Goal: Information Seeking & Learning: Learn about a topic

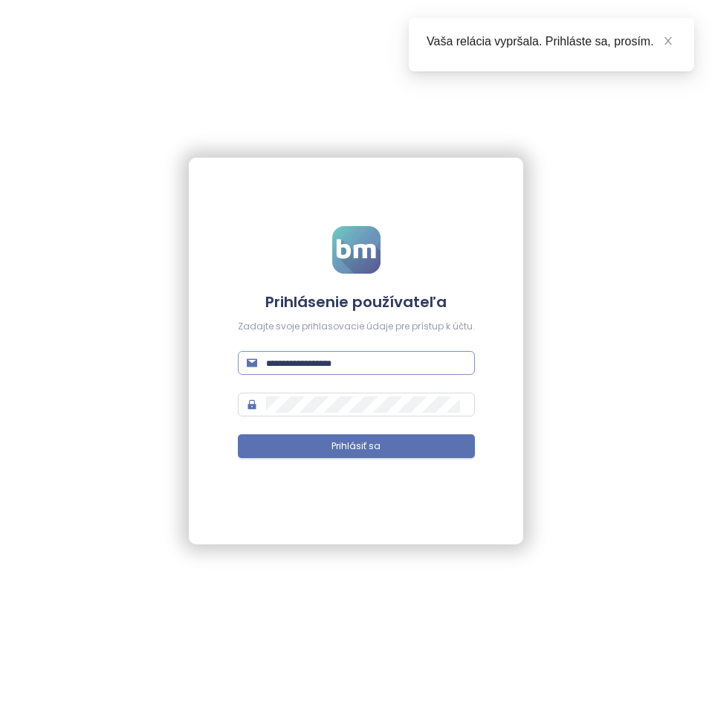
click at [332, 354] on span at bounding box center [356, 363] width 237 height 24
type input "**********"
click at [238, 434] on button "Prihlásiť sa" at bounding box center [356, 446] width 237 height 24
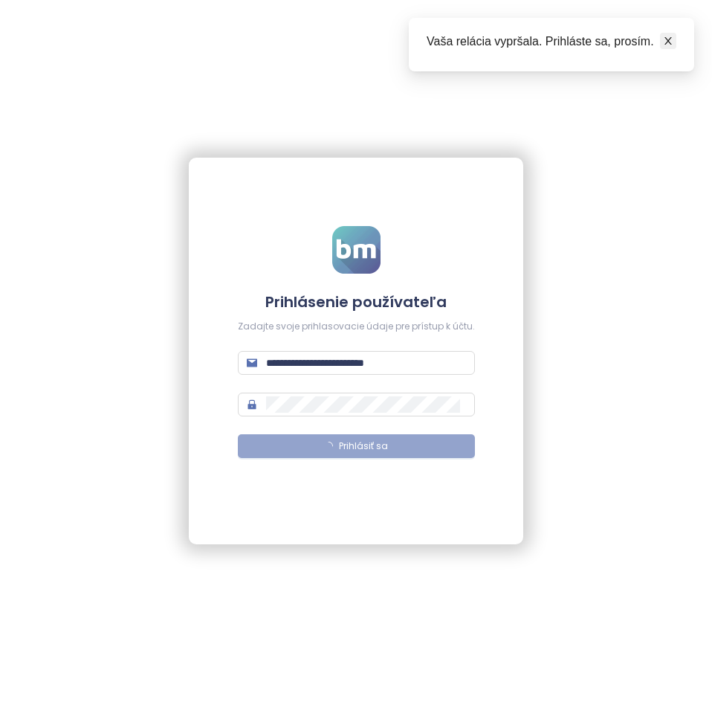
click at [669, 36] on icon "close" at bounding box center [668, 41] width 10 height 10
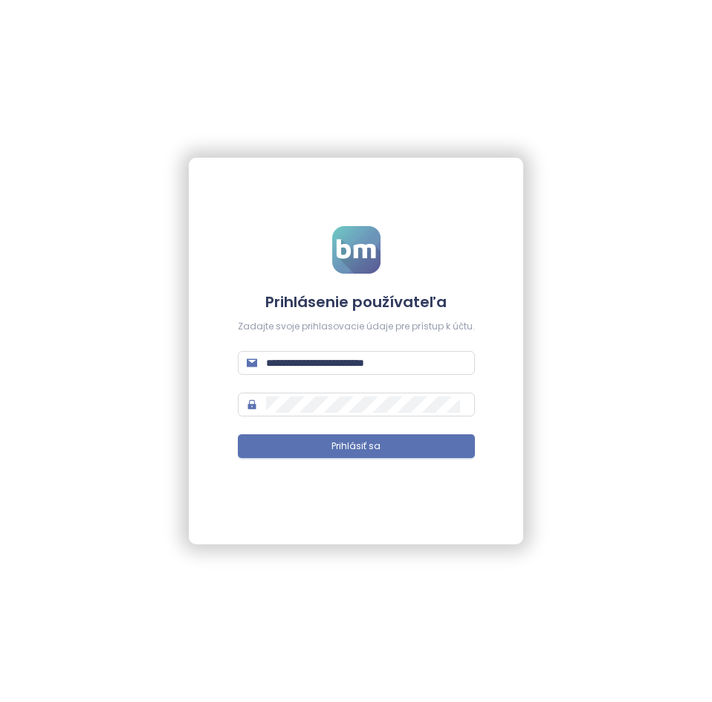
click at [385, 389] on form "**********" at bounding box center [356, 351] width 237 height 250
click at [389, 437] on button "Prihlásiť sa" at bounding box center [356, 446] width 237 height 24
click at [332, 386] on form "**********" at bounding box center [356, 351] width 237 height 250
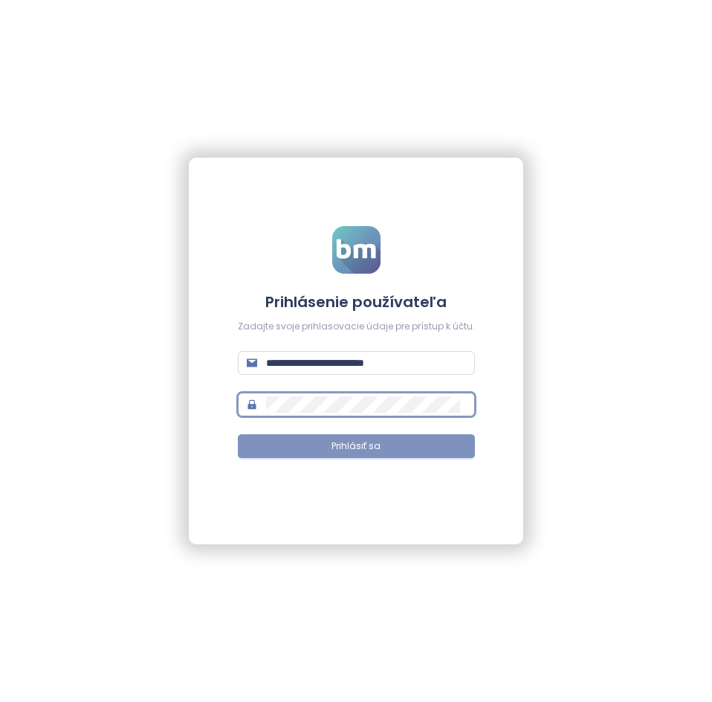
click at [343, 452] on span "Prihlásiť sa" at bounding box center [355, 446] width 49 height 14
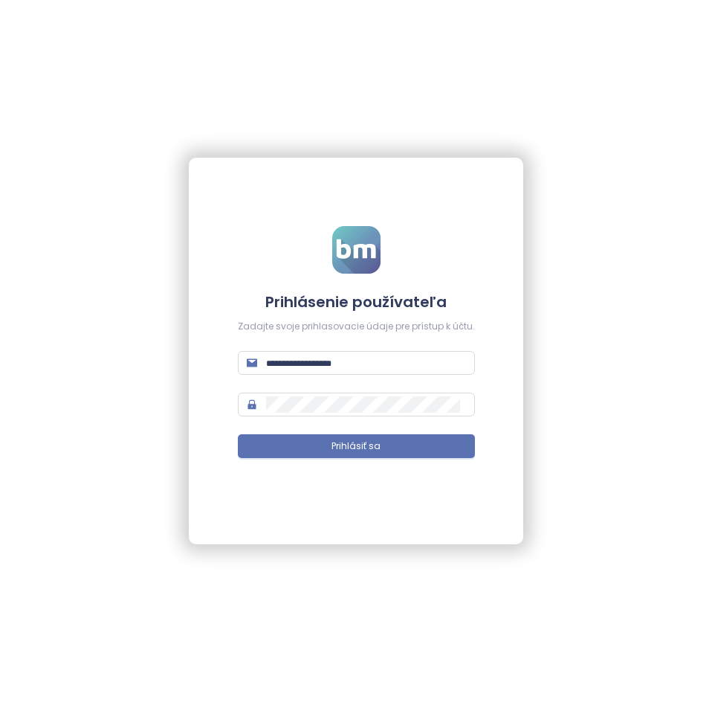
click at [297, 381] on form "Prihlásenie používateľa Zadajte svoje prihlasovacie údaje pre prístup k účtu. P…" at bounding box center [356, 351] width 237 height 250
click at [300, 363] on input "text" at bounding box center [366, 363] width 200 height 16
type input "**********"
click at [238, 434] on button "Prihlásiť sa" at bounding box center [356, 446] width 237 height 24
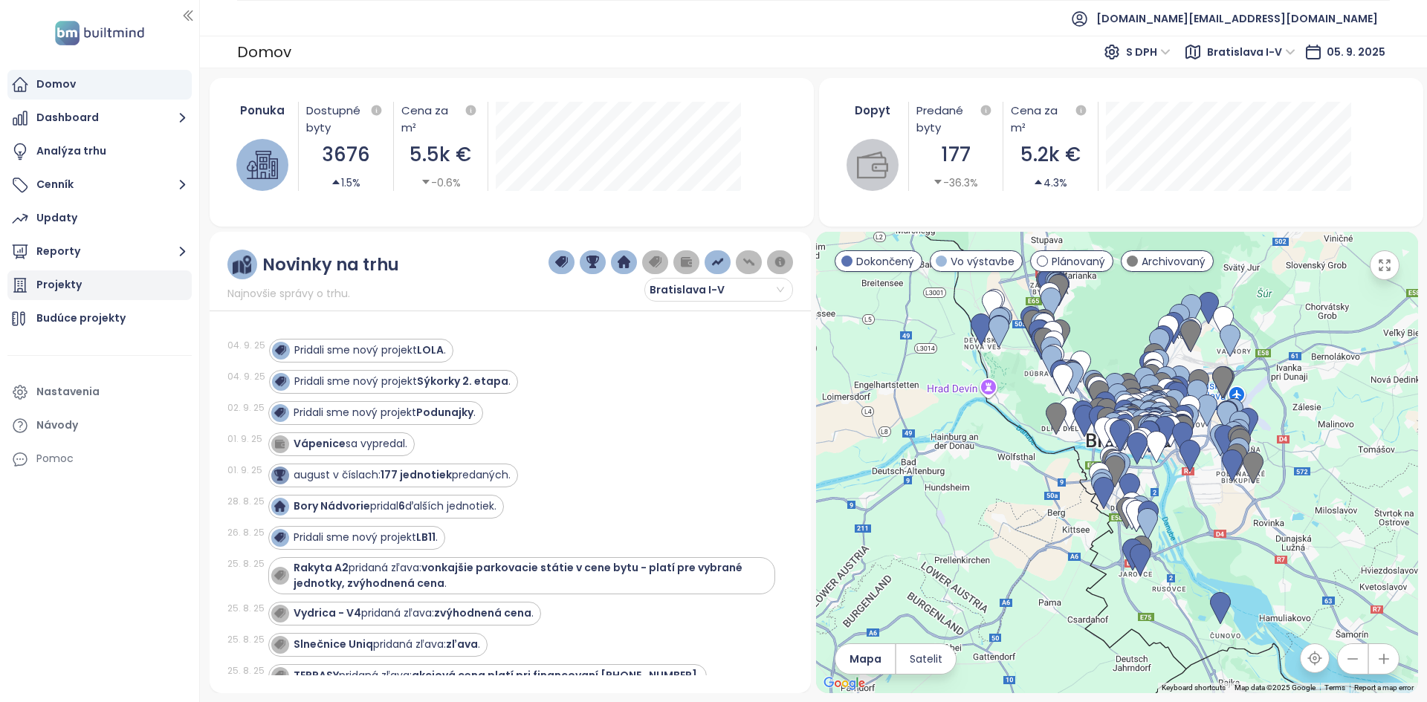
click at [133, 288] on div "Projekty" at bounding box center [99, 286] width 184 height 30
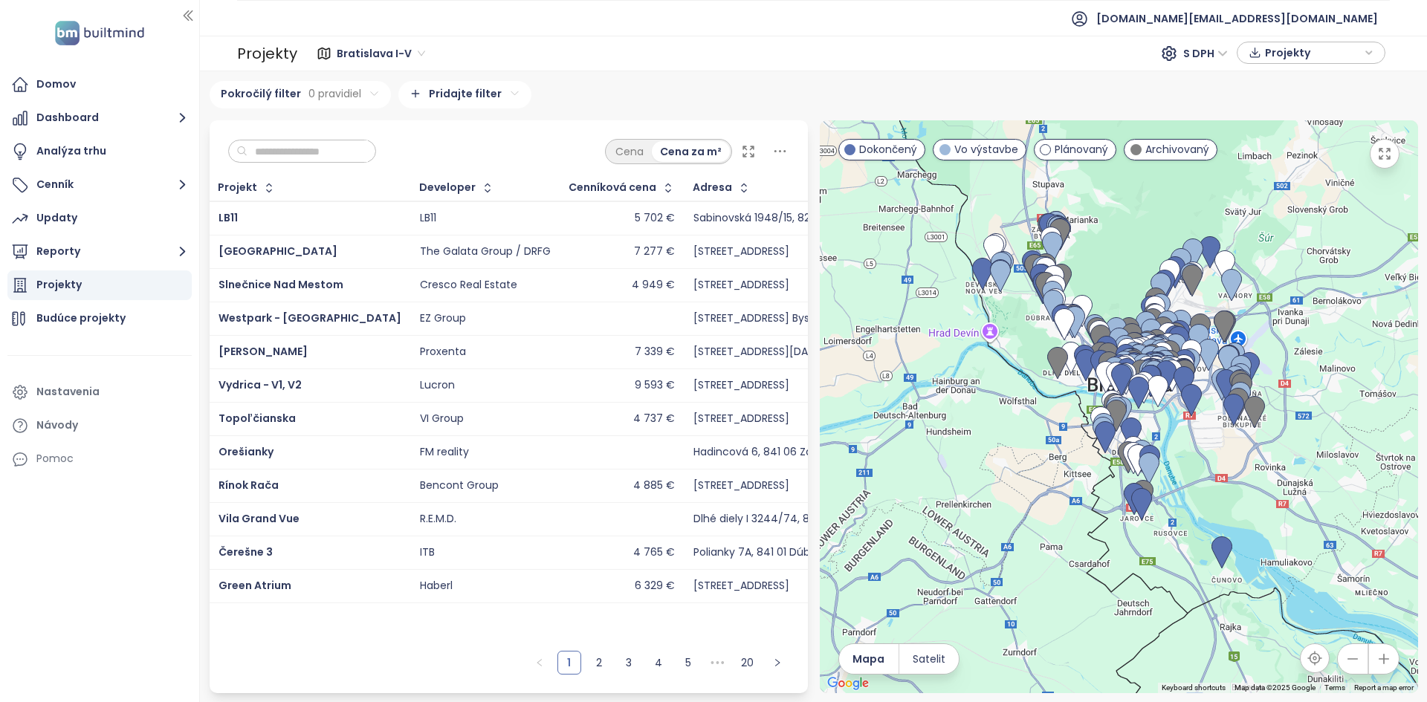
click at [569, 259] on div "7 277 €" at bounding box center [622, 252] width 106 height 18
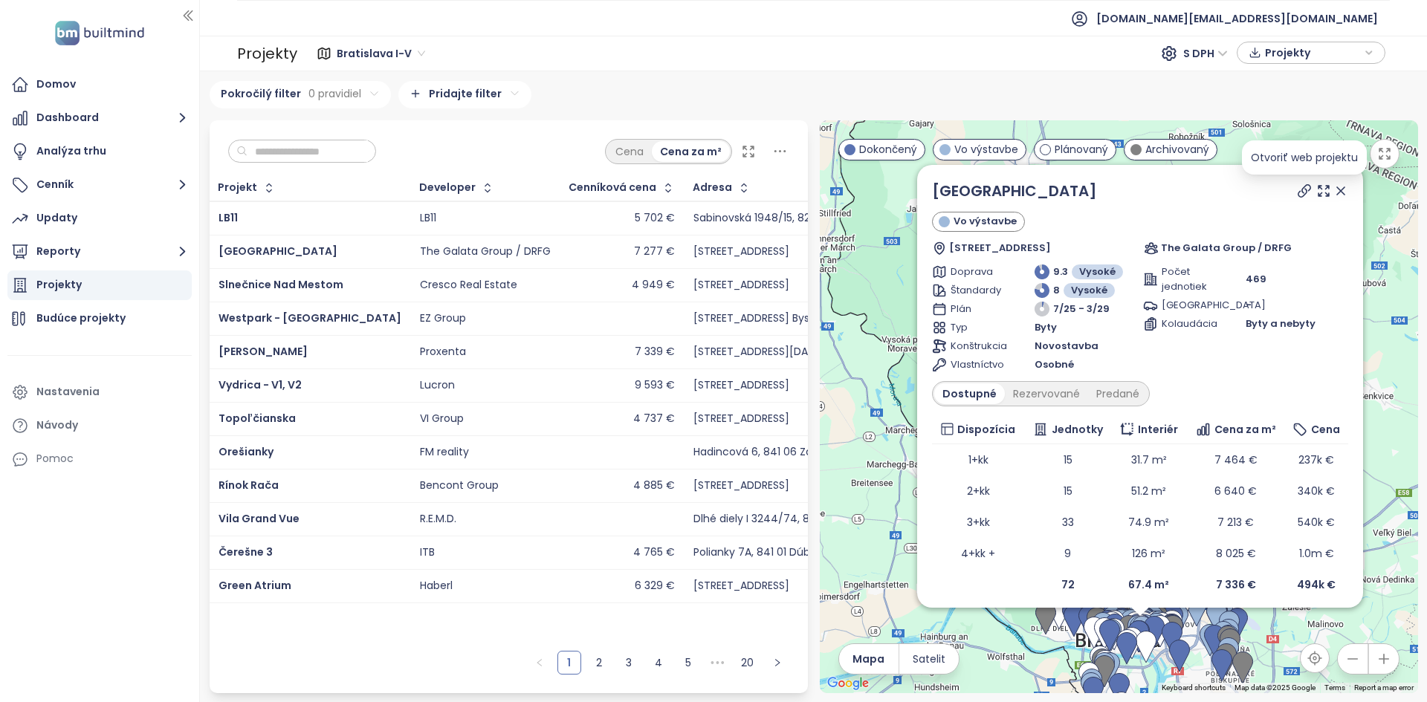
click at [711, 187] on icon at bounding box center [1304, 191] width 15 height 15
click at [711, 196] on link "[GEOGRAPHIC_DATA]" at bounding box center [1014, 191] width 165 height 21
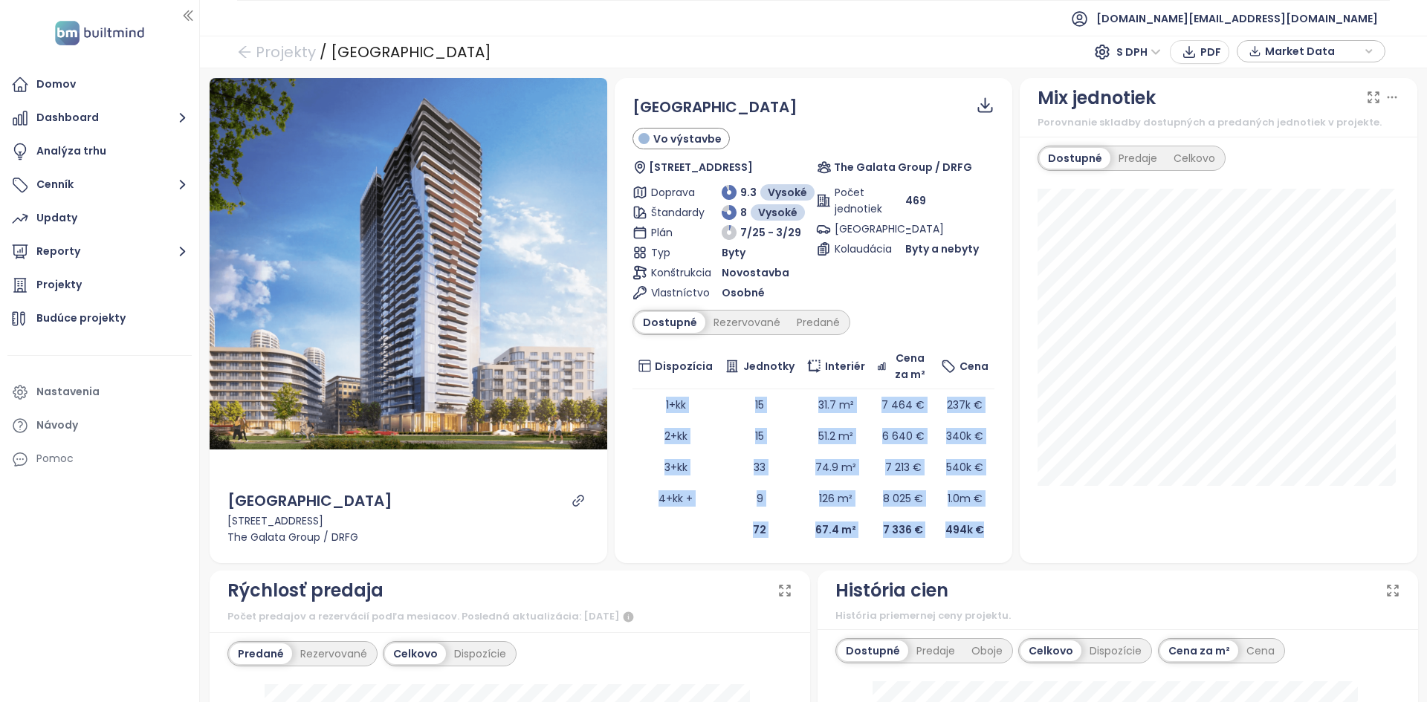
drag, startPoint x: 641, startPoint y: 396, endPoint x: 979, endPoint y: 542, distance: 367.5
click at [979, 542] on table "Dispozícia Jednotky Interiér Cena za m² Cena 1+kk 15 31.7 m² 7 464 € 237k € 2+k…" at bounding box center [813, 444] width 362 height 201
click at [979, 542] on td "494k €" at bounding box center [964, 529] width 59 height 31
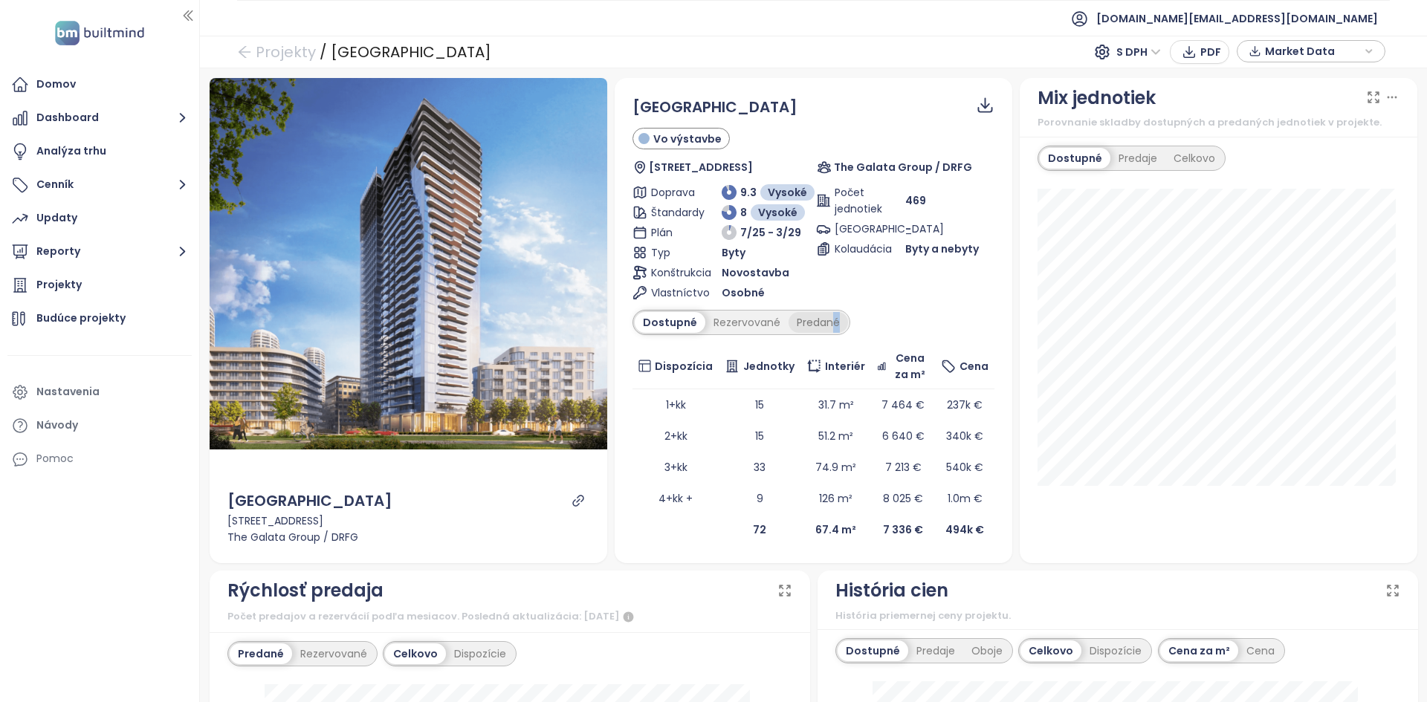
click at [824, 331] on div "Ister Tower Vo výstavbe Landererova 1, 811 09 Bratislava-Staré Mesto, Slovakia …" at bounding box center [813, 321] width 362 height 450
click at [824, 331] on div "Predané" at bounding box center [818, 322] width 59 height 21
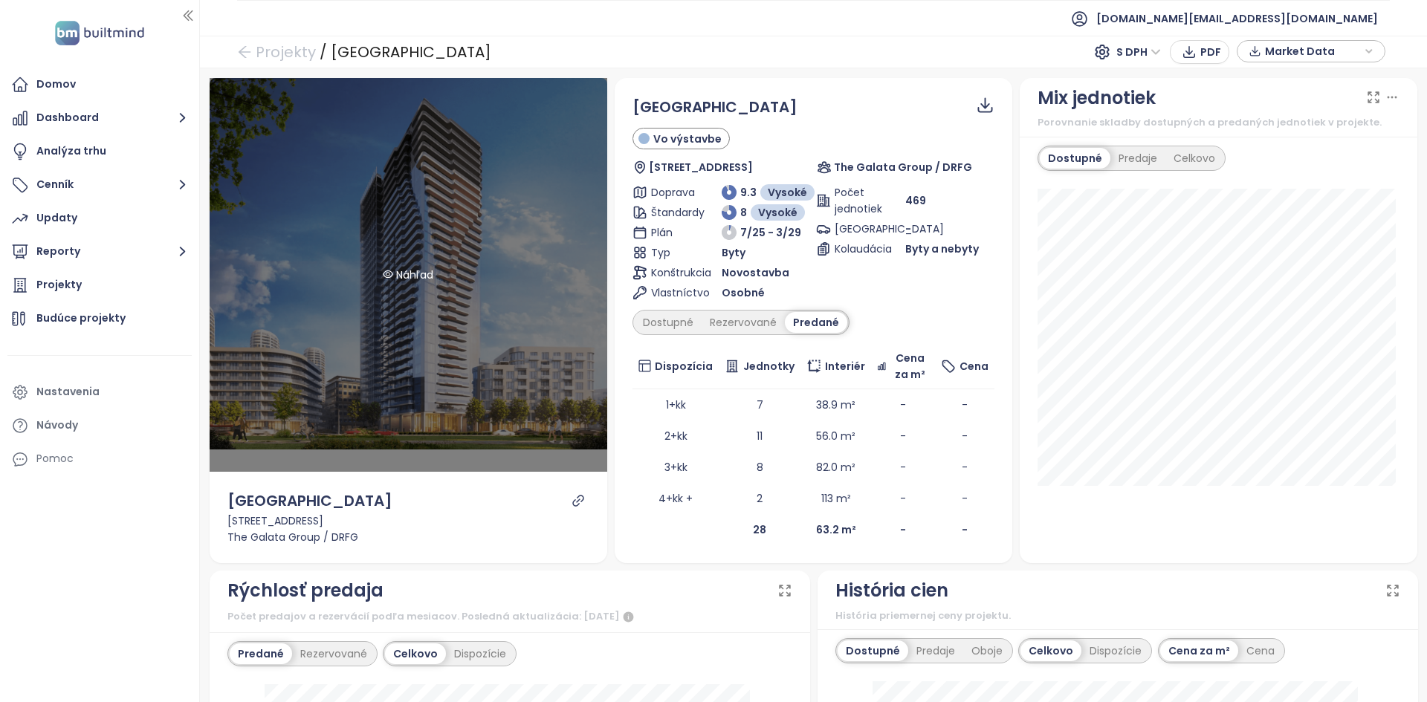
click at [900, 329] on div "Dostupné Rezervované Predané" at bounding box center [813, 322] width 362 height 25
click at [675, 320] on div "Dostupné" at bounding box center [668, 322] width 67 height 21
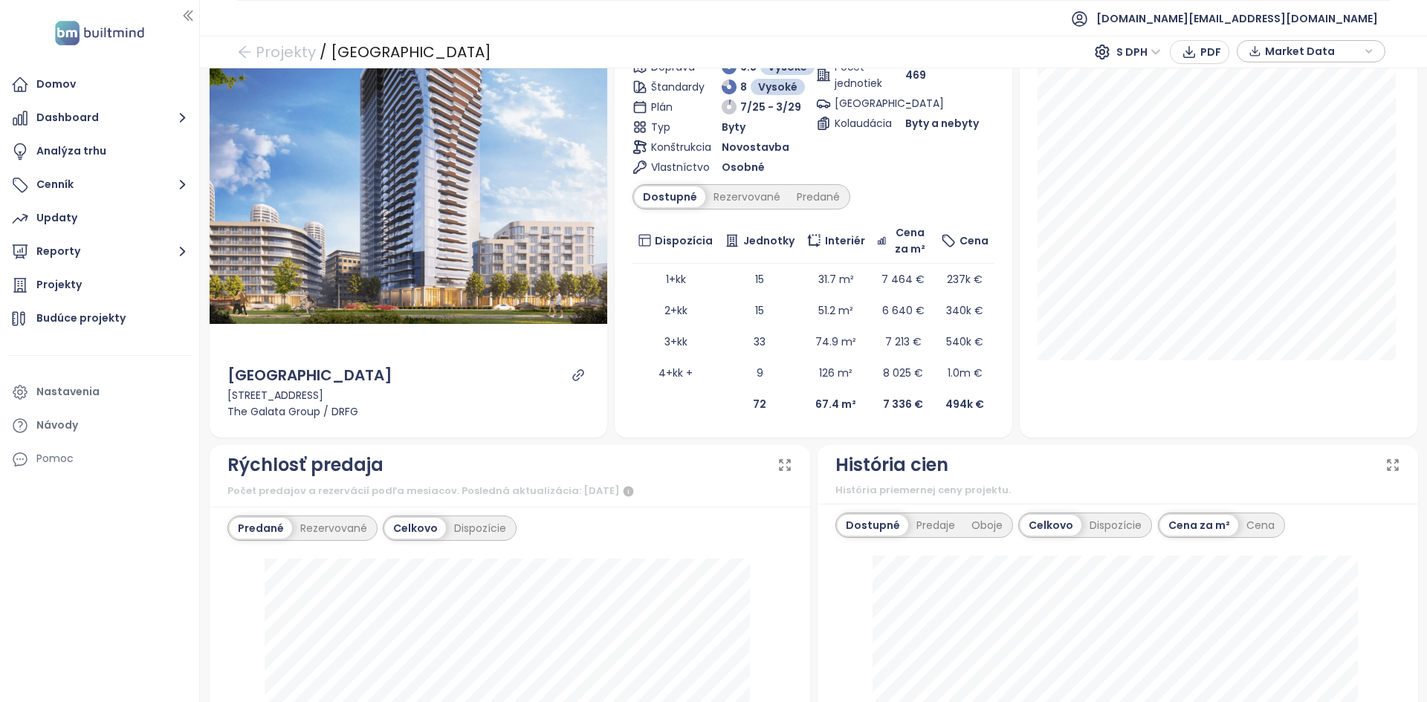
scroll to position [125, 0]
click at [738, 201] on div "Rezervované" at bounding box center [746, 197] width 83 height 21
click at [647, 297] on table "Dispozícia Jednotky Interiér Cena za m² Cena 1+kk 5 36.2 m² 7 713 € 209k € 2+kk…" at bounding box center [813, 319] width 362 height 201
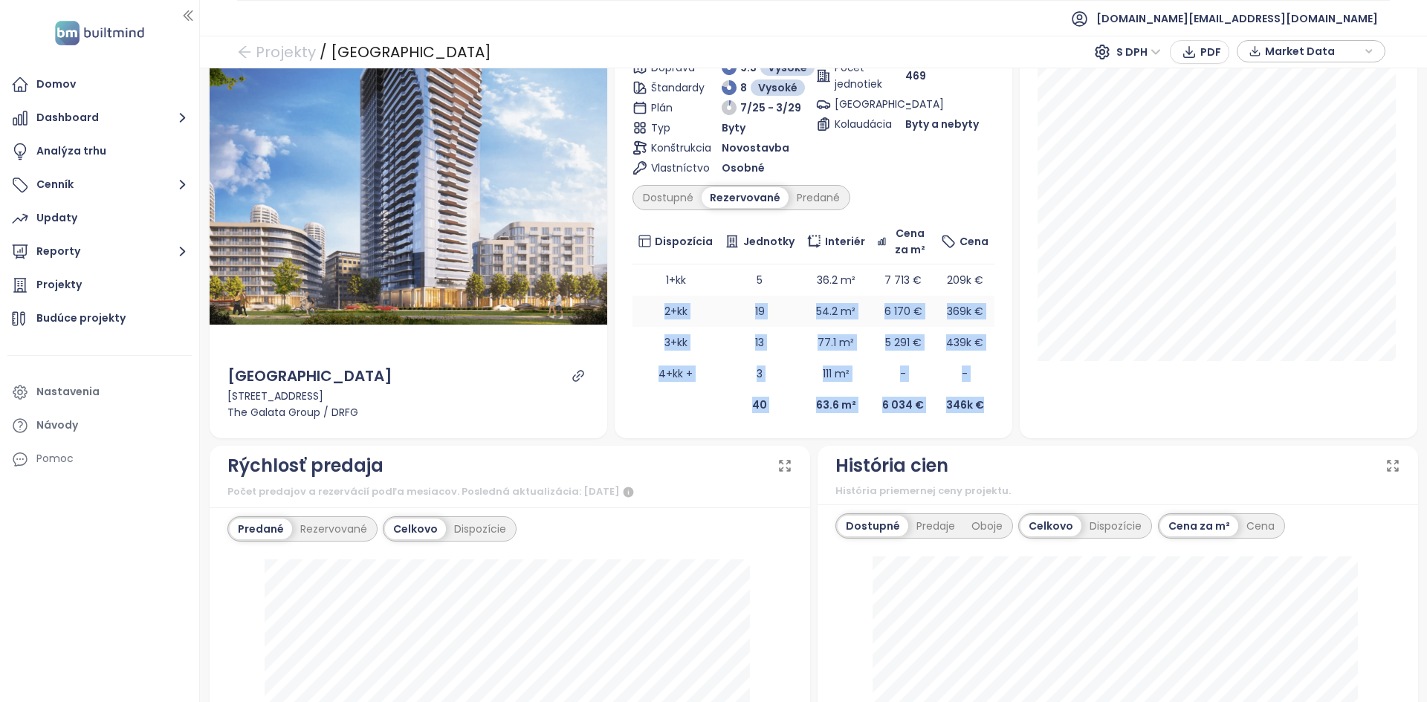
click at [647, 297] on td "2+kk" at bounding box center [675, 311] width 87 height 31
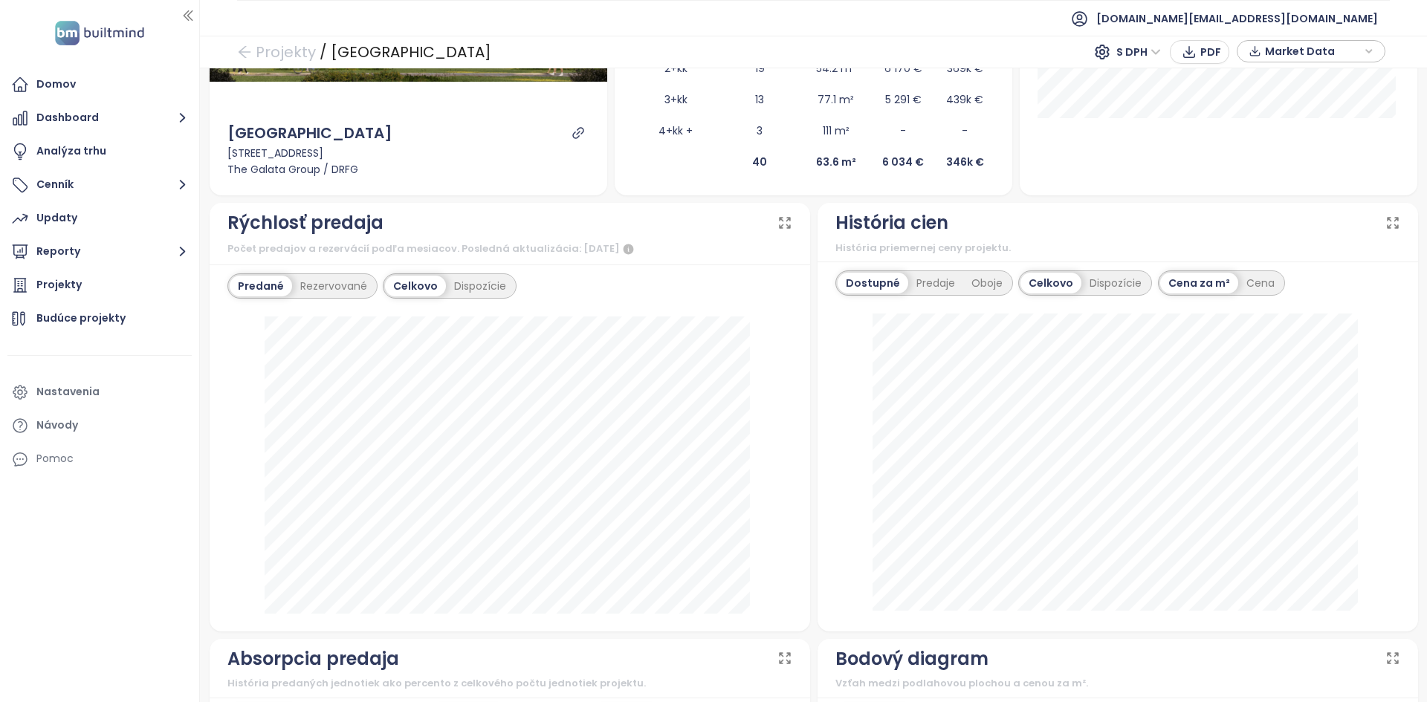
scroll to position [367, 0]
click at [327, 285] on div "Rezervované" at bounding box center [333, 286] width 83 height 21
click at [266, 286] on div "Predané" at bounding box center [259, 286] width 59 height 21
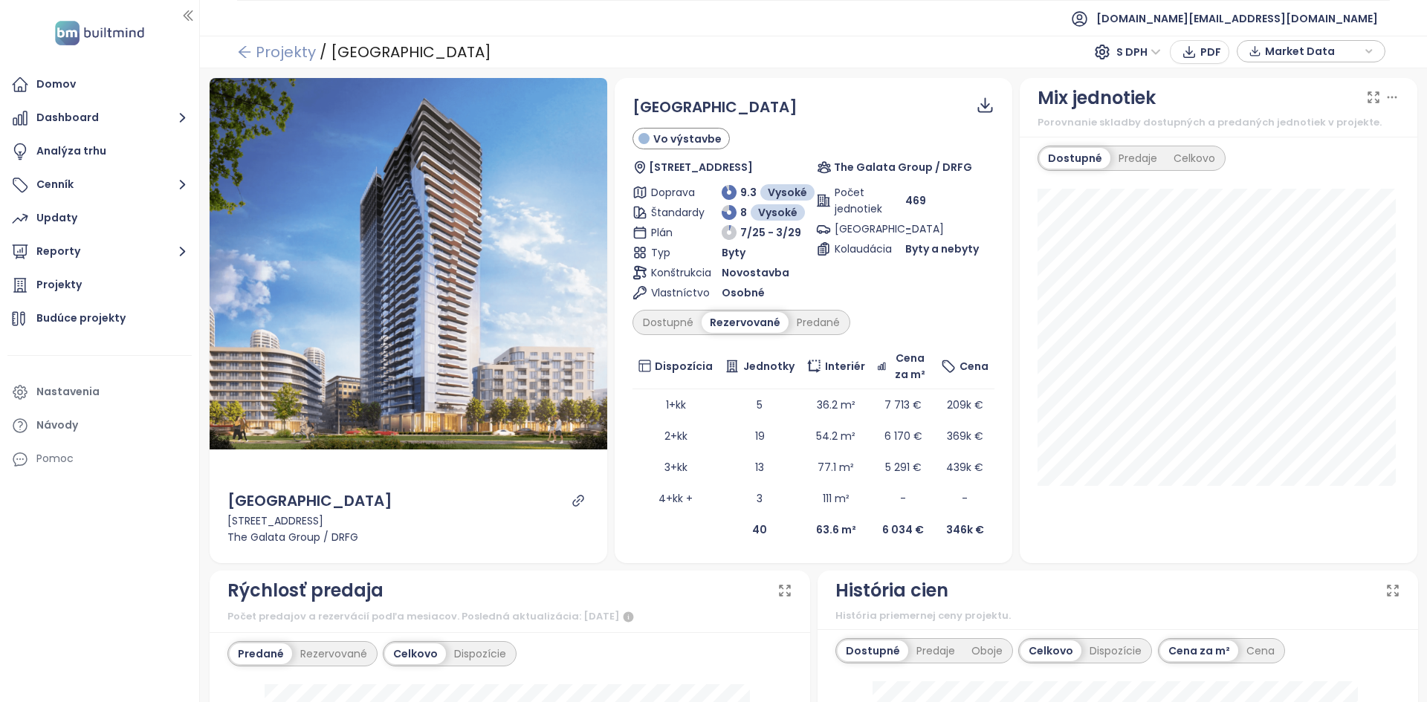
click at [288, 59] on link "Projekty" at bounding box center [276, 52] width 79 height 27
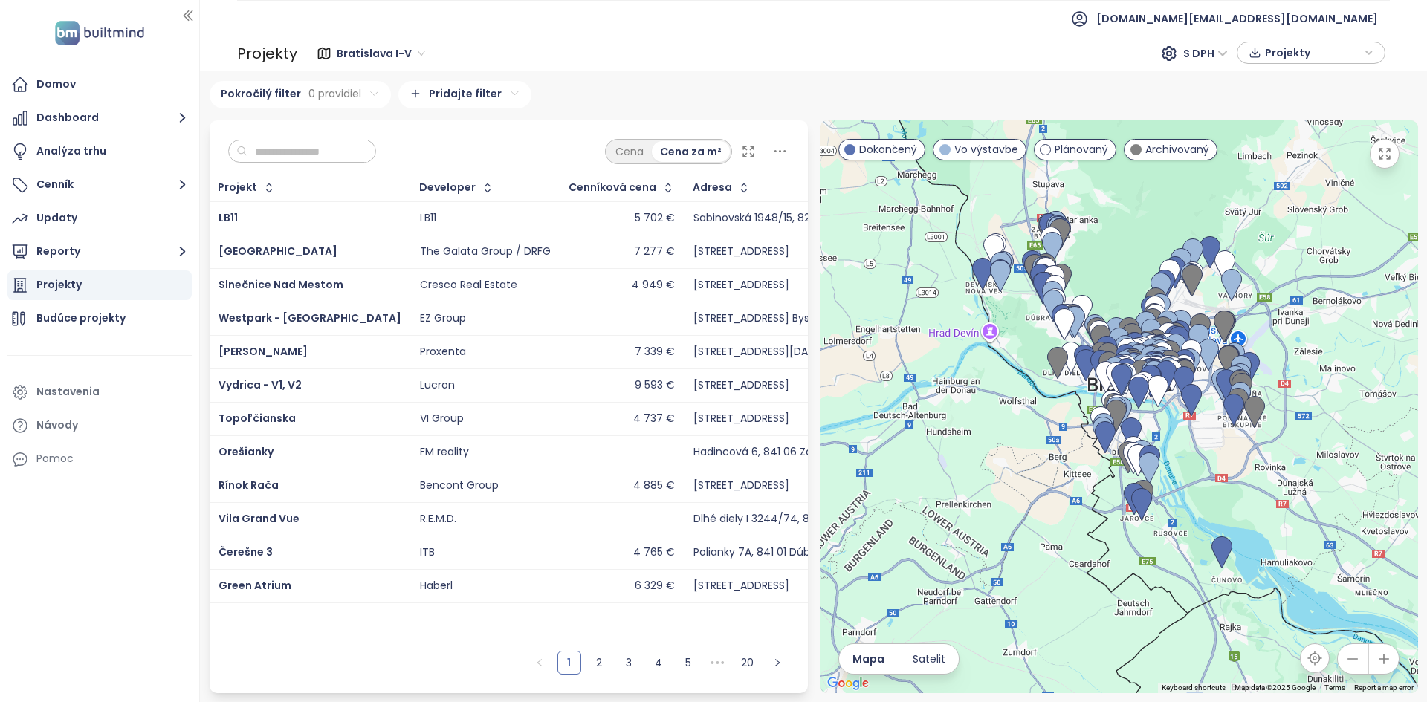
click at [280, 152] on input "text" at bounding box center [307, 151] width 120 height 22
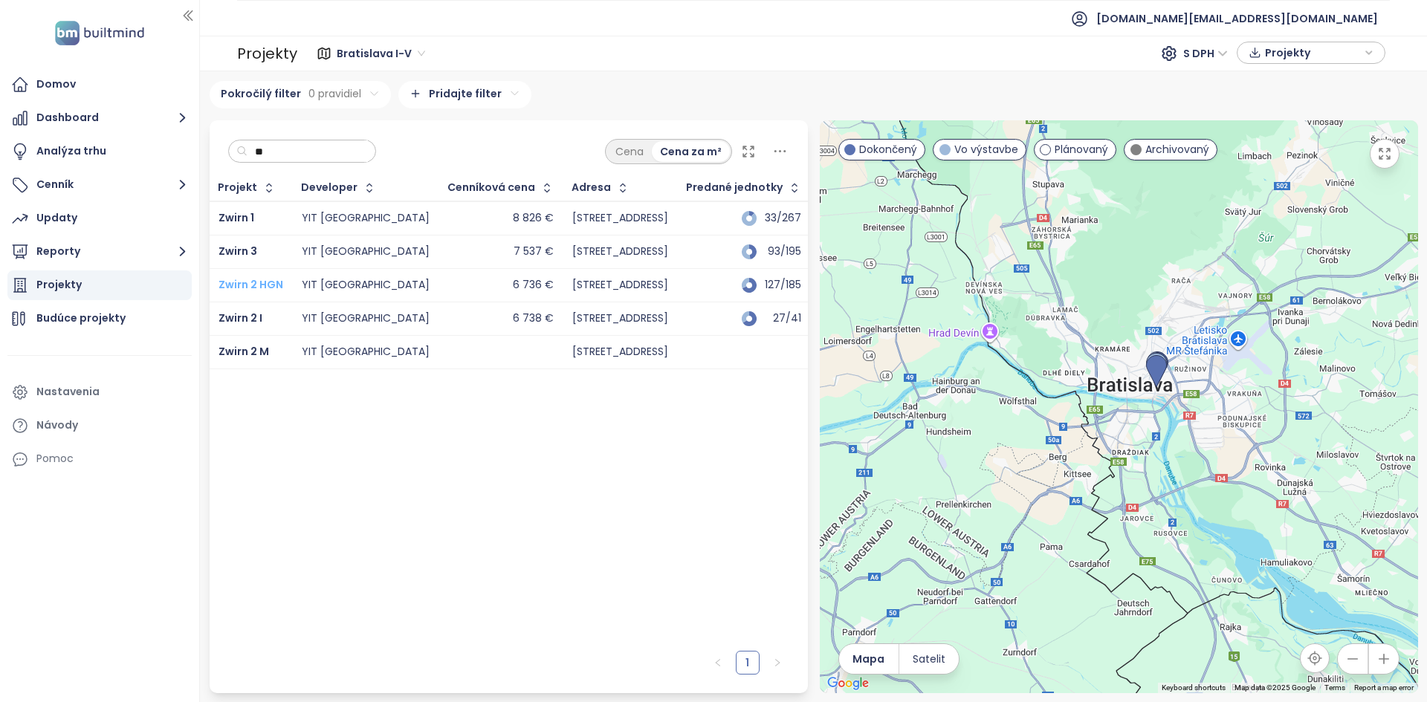
type input "**"
click at [240, 284] on span "Zwirn 2 HGN" at bounding box center [250, 284] width 65 height 15
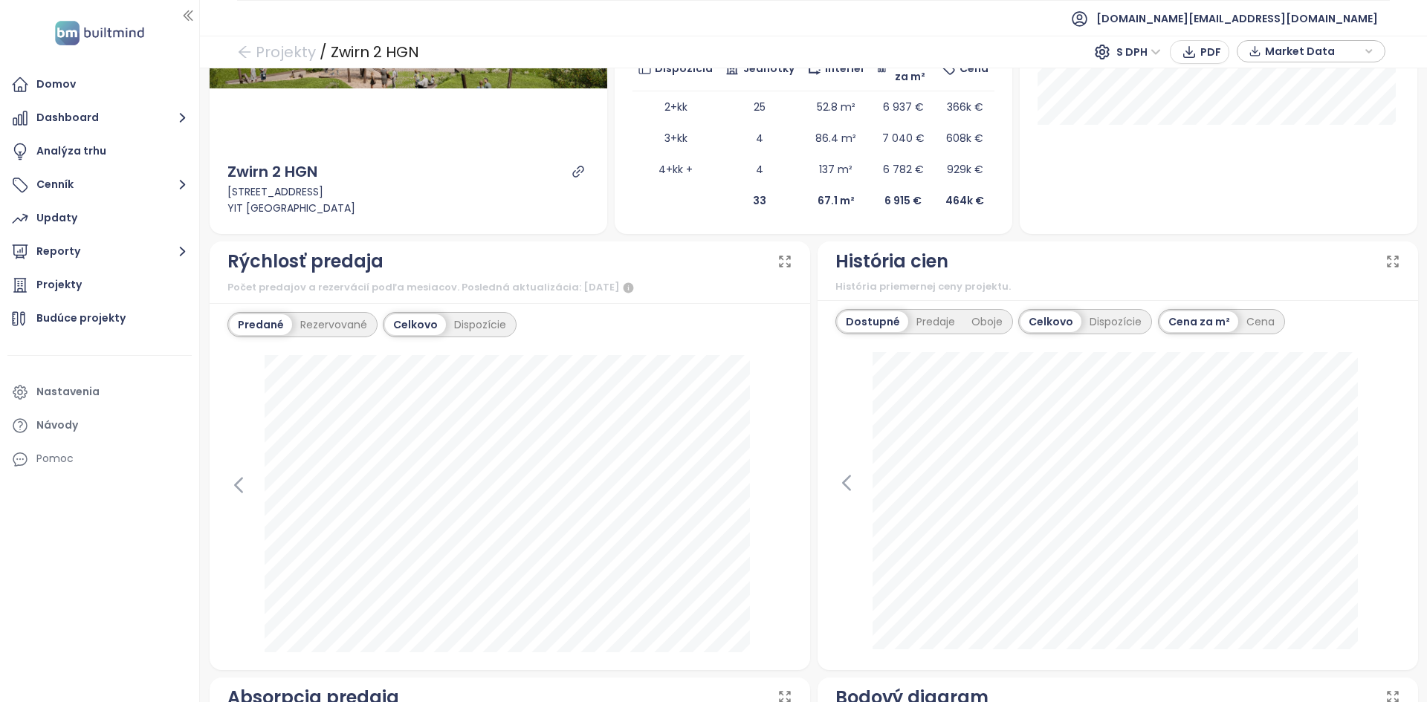
scroll to position [362, 0]
click at [478, 330] on div "Dispozície" at bounding box center [480, 324] width 68 height 21
click at [427, 337] on div "Predané Rezervované Celkovo Dispozície apríl 2025 2+kk: 1 3+kk: 3" at bounding box center [510, 485] width 601 height 367
click at [1115, 324] on div "Dispozície" at bounding box center [1115, 321] width 68 height 21
click at [984, 329] on div "Celkovo" at bounding box center [1002, 321] width 58 height 21
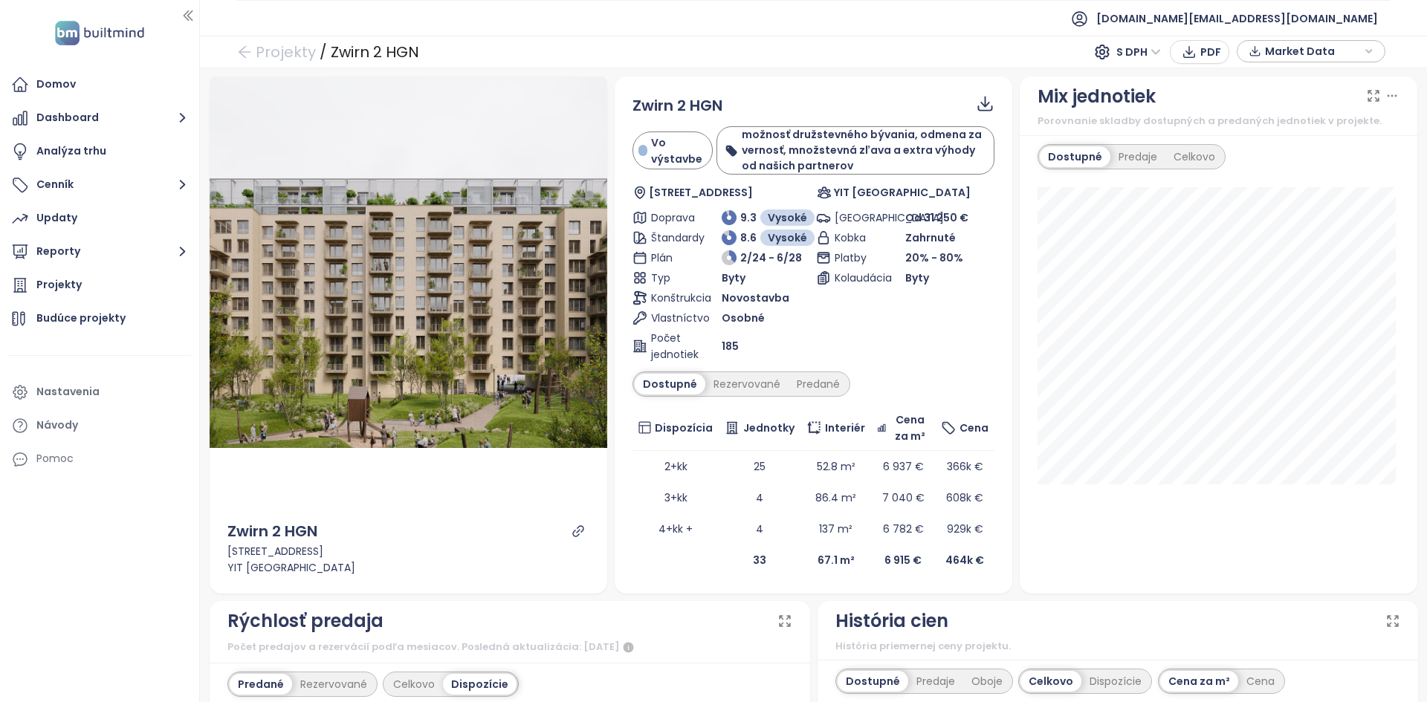
scroll to position [1, 0]
click at [129, 97] on div "Domov" at bounding box center [99, 85] width 184 height 30
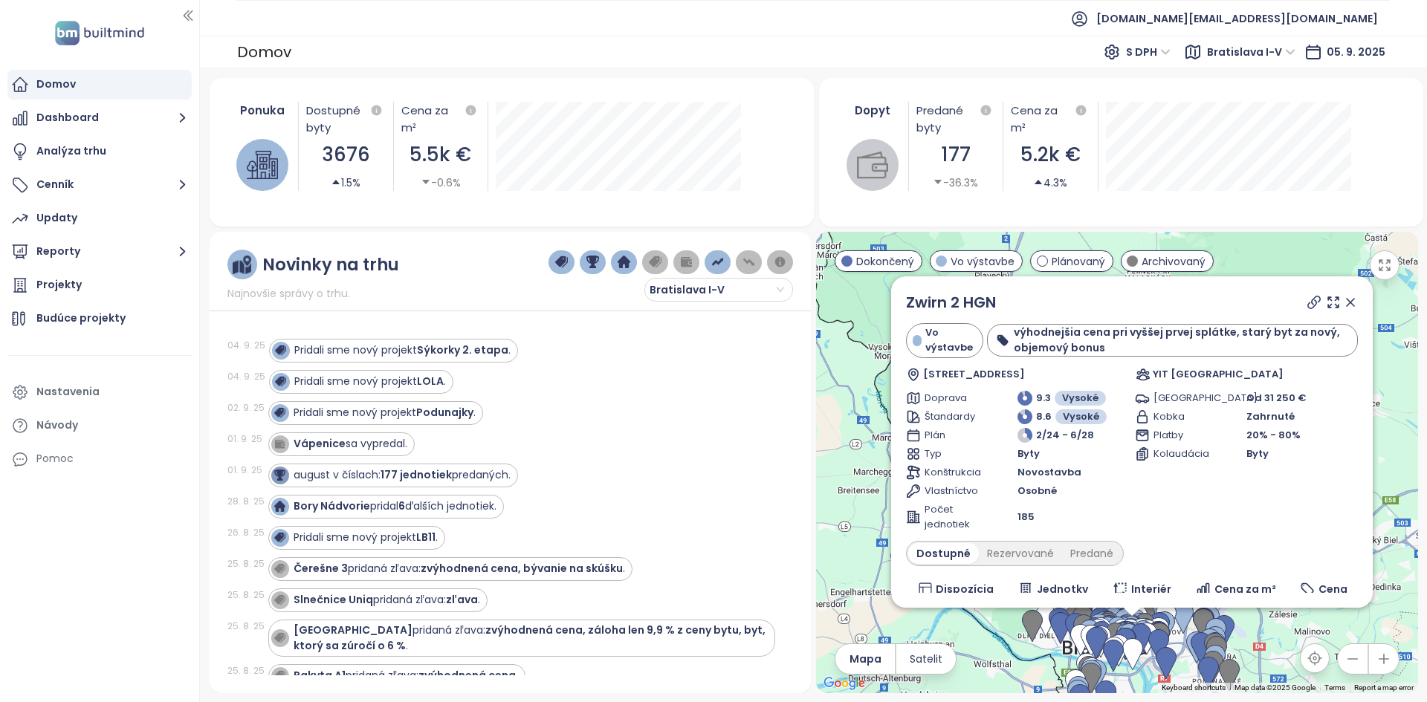
click at [636, 299] on div "Bratislava I-V" at bounding box center [670, 276] width 245 height 52
click at [654, 259] on img "button" at bounding box center [655, 262] width 13 height 13
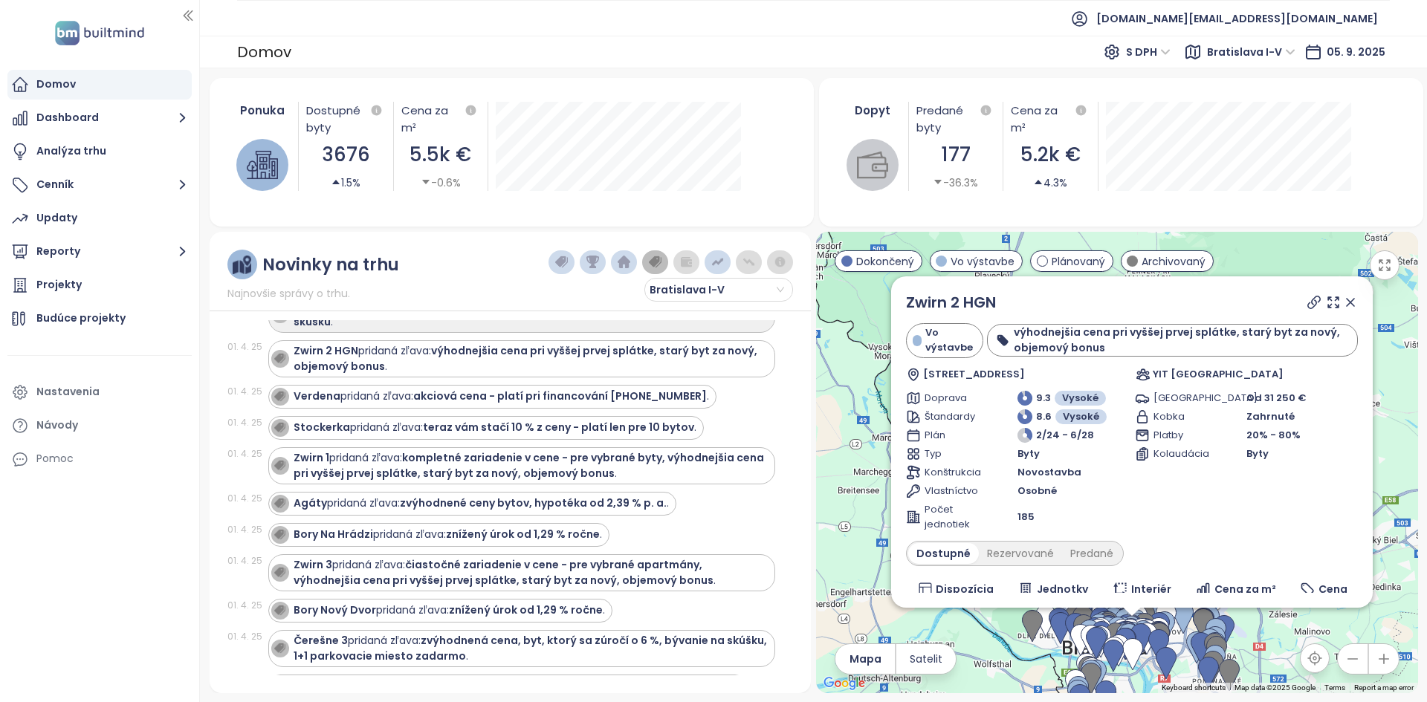
scroll to position [2465, 0]
click at [324, 505] on strong "Agáty" at bounding box center [310, 502] width 33 height 15
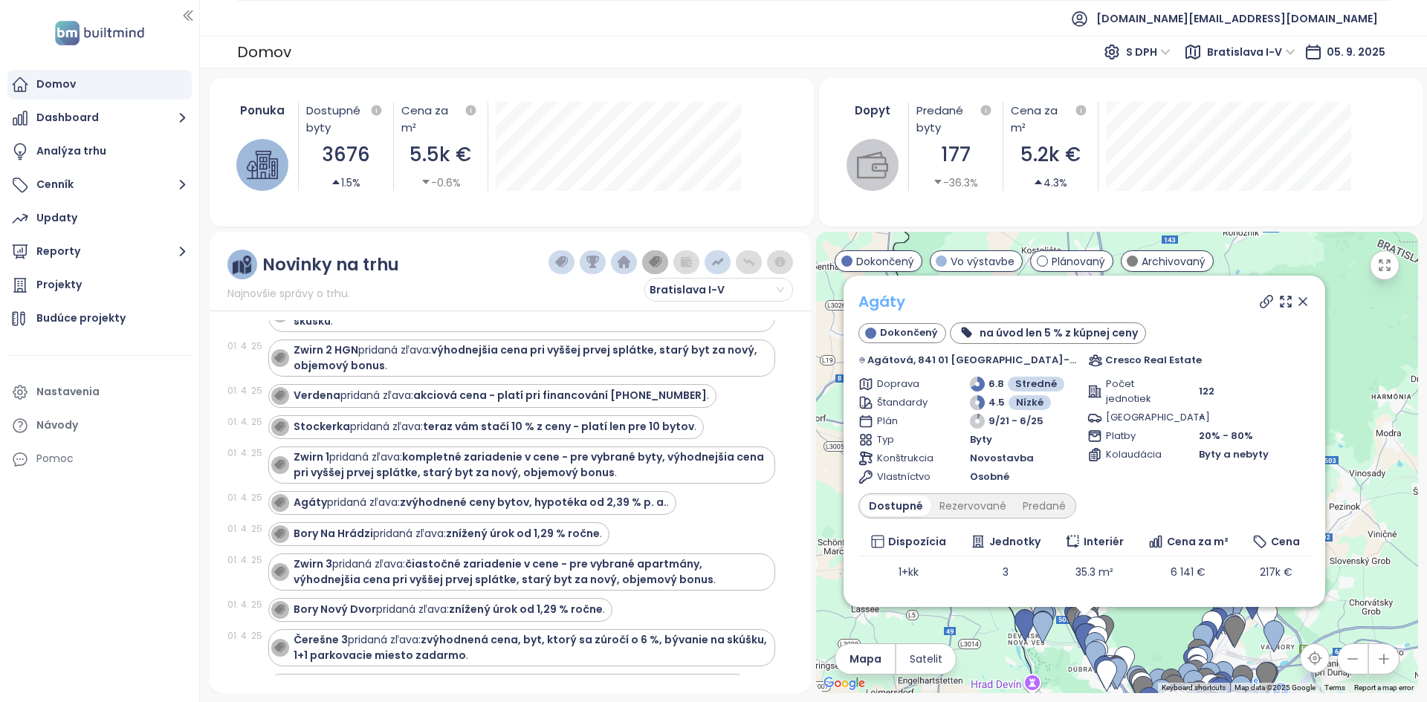
click at [905, 303] on link "Agáty" at bounding box center [881, 301] width 47 height 21
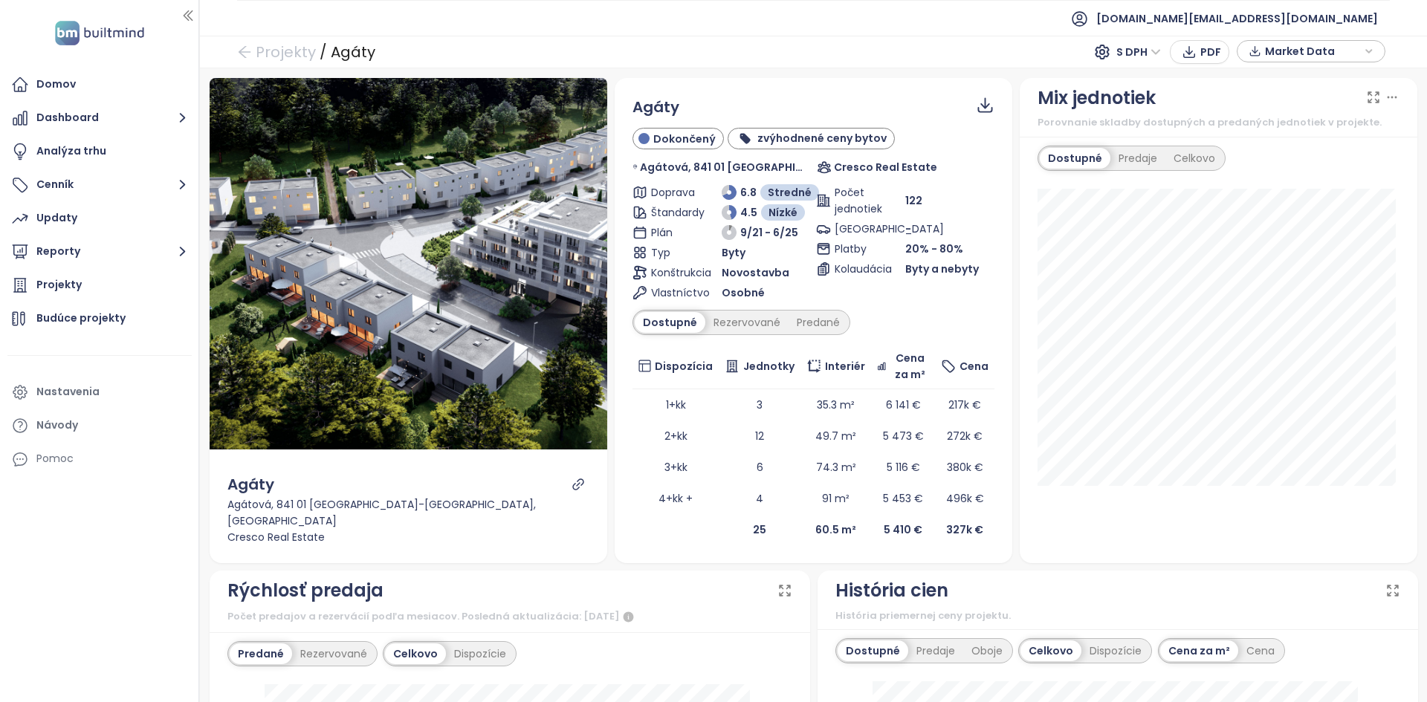
click at [195, 244] on div at bounding box center [198, 351] width 7 height 702
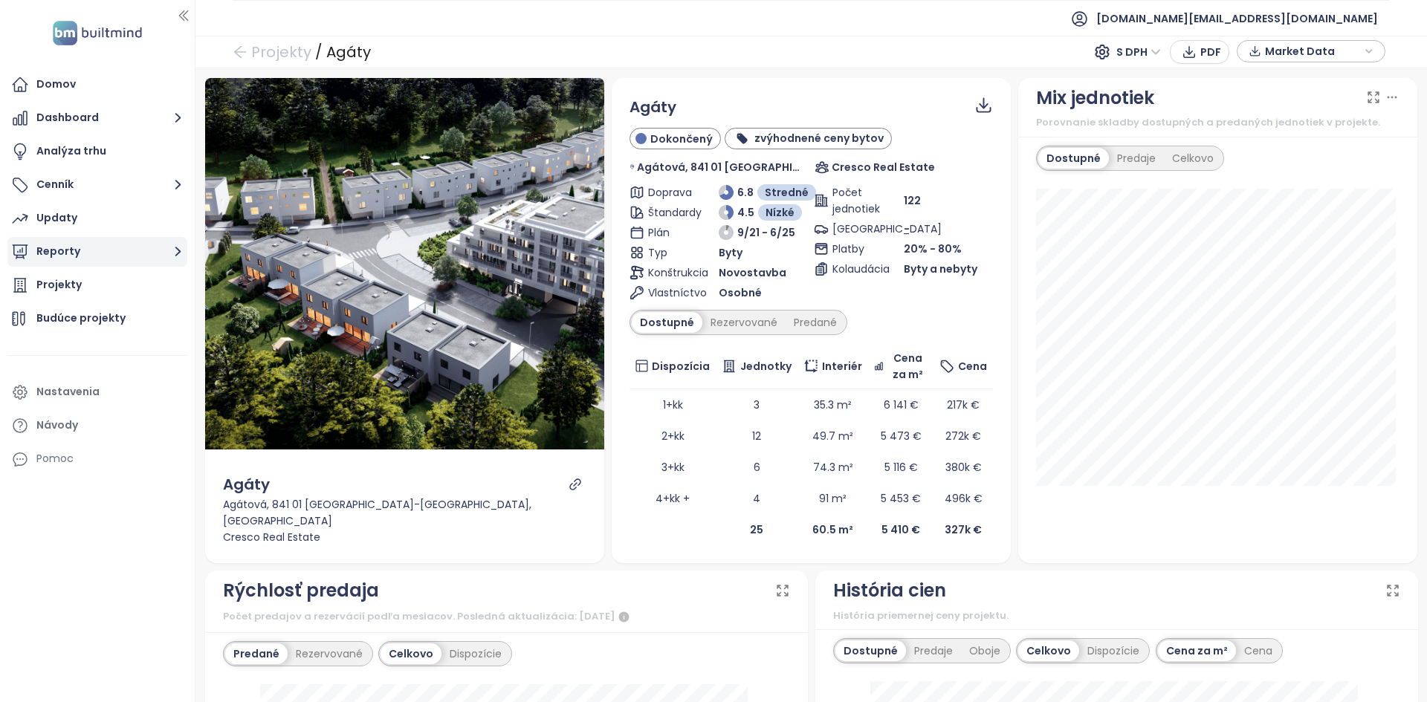
click at [182, 252] on icon "button" at bounding box center [178, 251] width 19 height 19
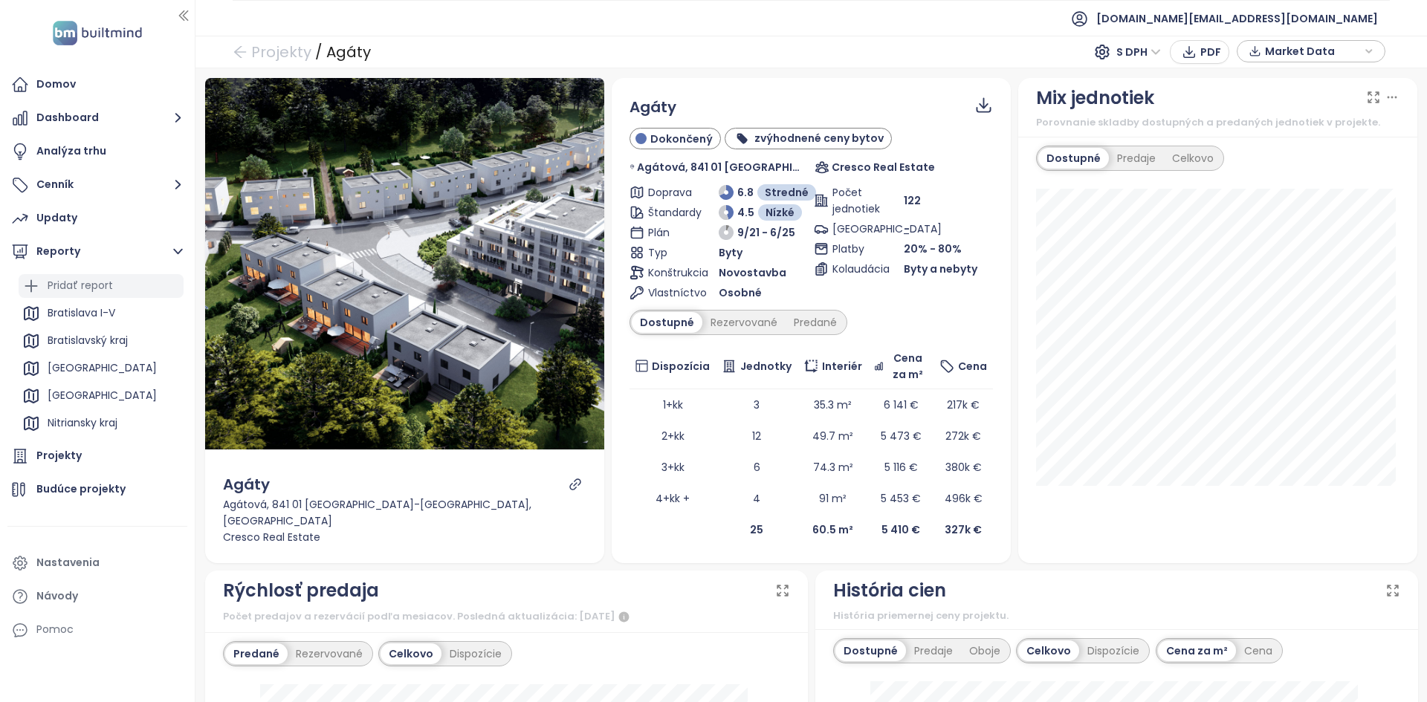
click at [133, 286] on div "Pridať report" at bounding box center [101, 286] width 165 height 24
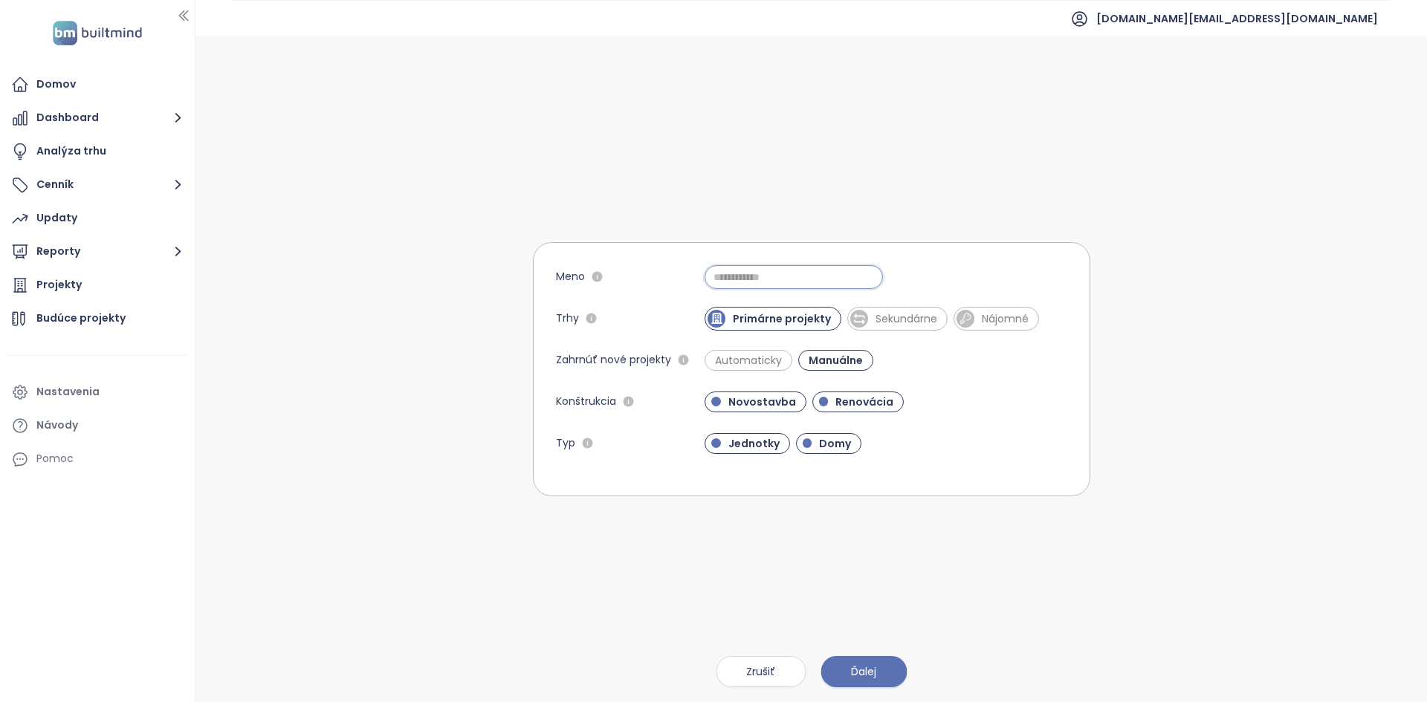
click at [797, 286] on input "Meno" at bounding box center [794, 277] width 178 height 24
type input "**********"
click at [873, 318] on span "Sekundárne" at bounding box center [906, 318] width 77 height 15
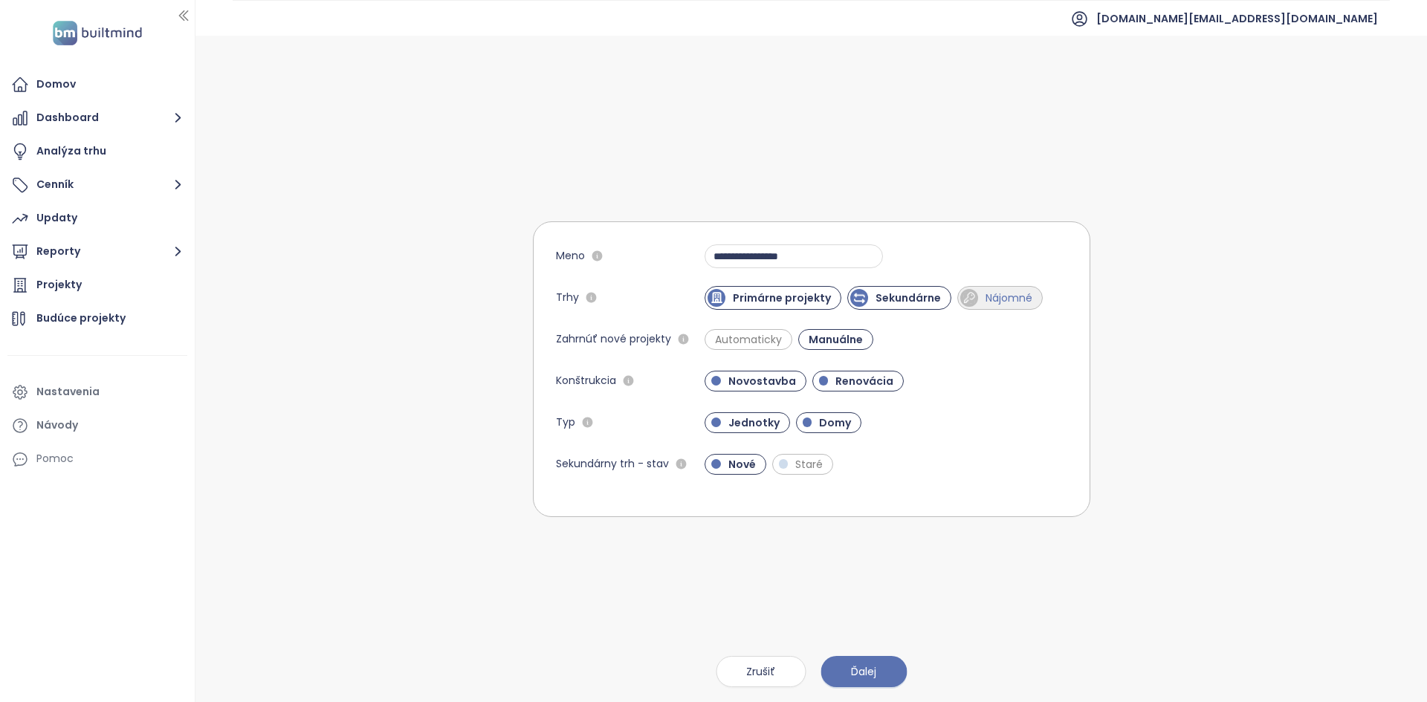
click at [997, 299] on span "Nájomné" at bounding box center [1009, 298] width 62 height 15
click at [828, 421] on span "Domy" at bounding box center [835, 422] width 47 height 15
click at [872, 669] on span "Ďalej" at bounding box center [863, 672] width 25 height 16
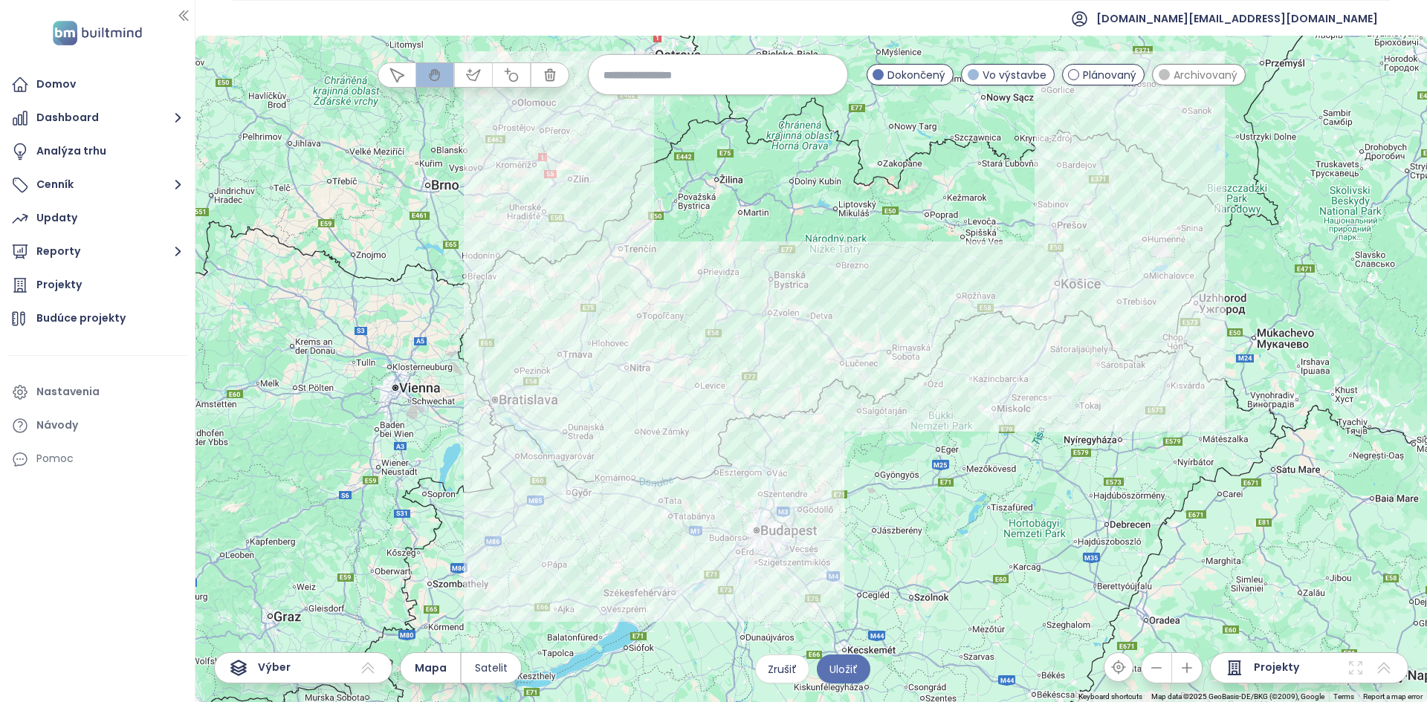
click at [529, 298] on div at bounding box center [810, 369] width 1231 height 667
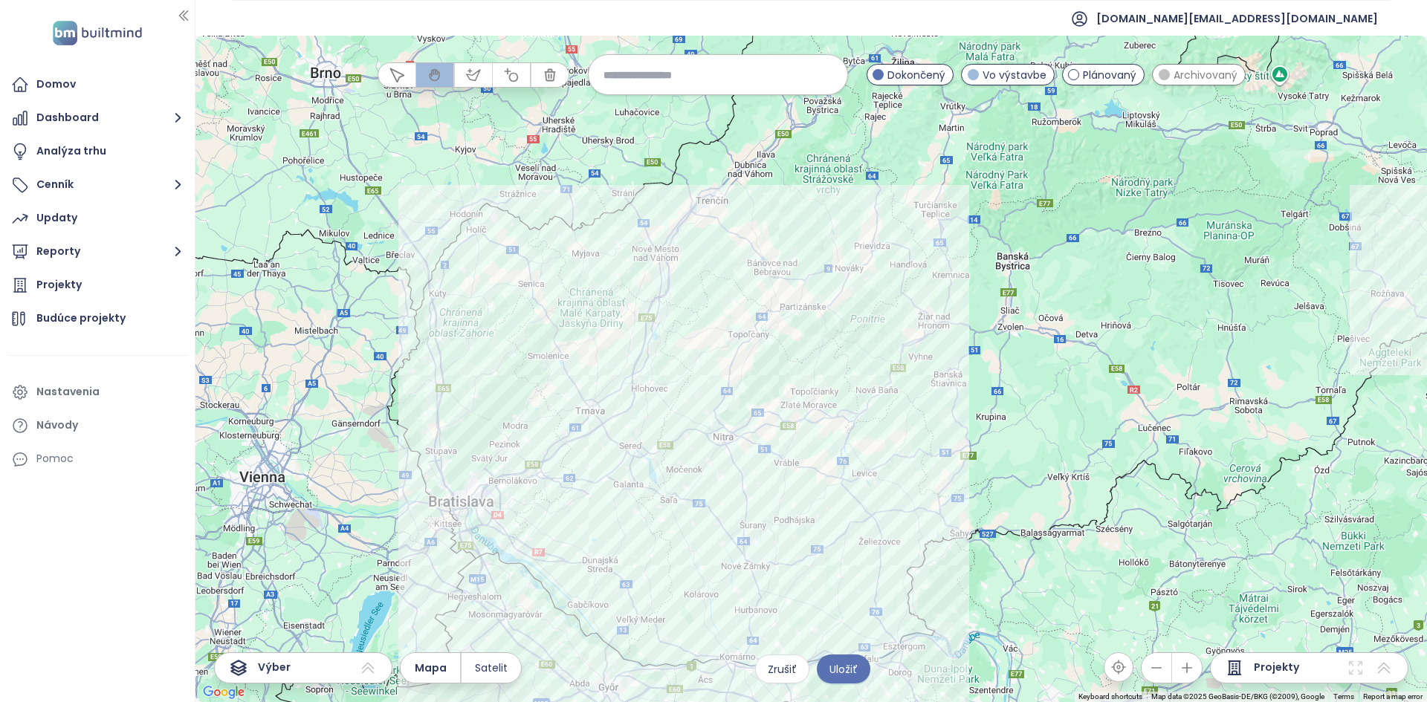
click at [684, 69] on input at bounding box center [717, 75] width 229 height 32
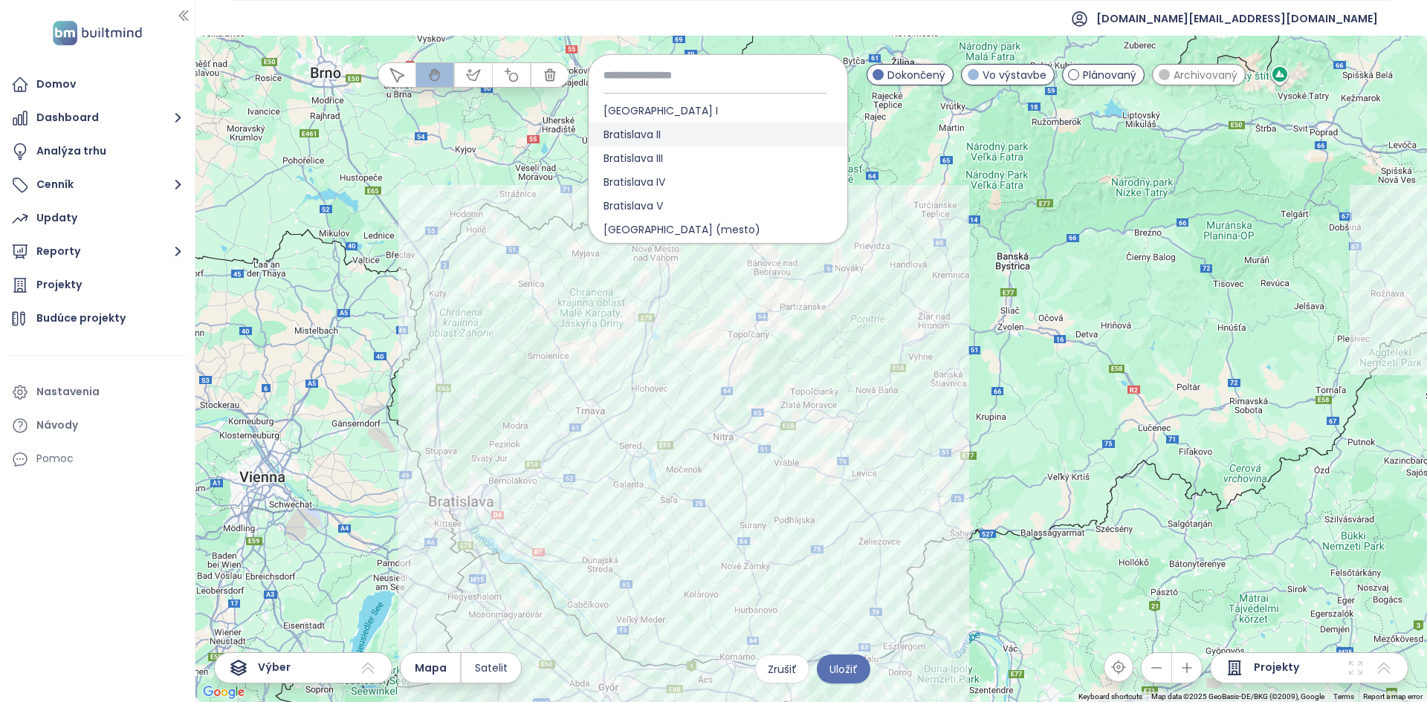
click at [647, 141] on span "Bratislava II" at bounding box center [632, 135] width 87 height 24
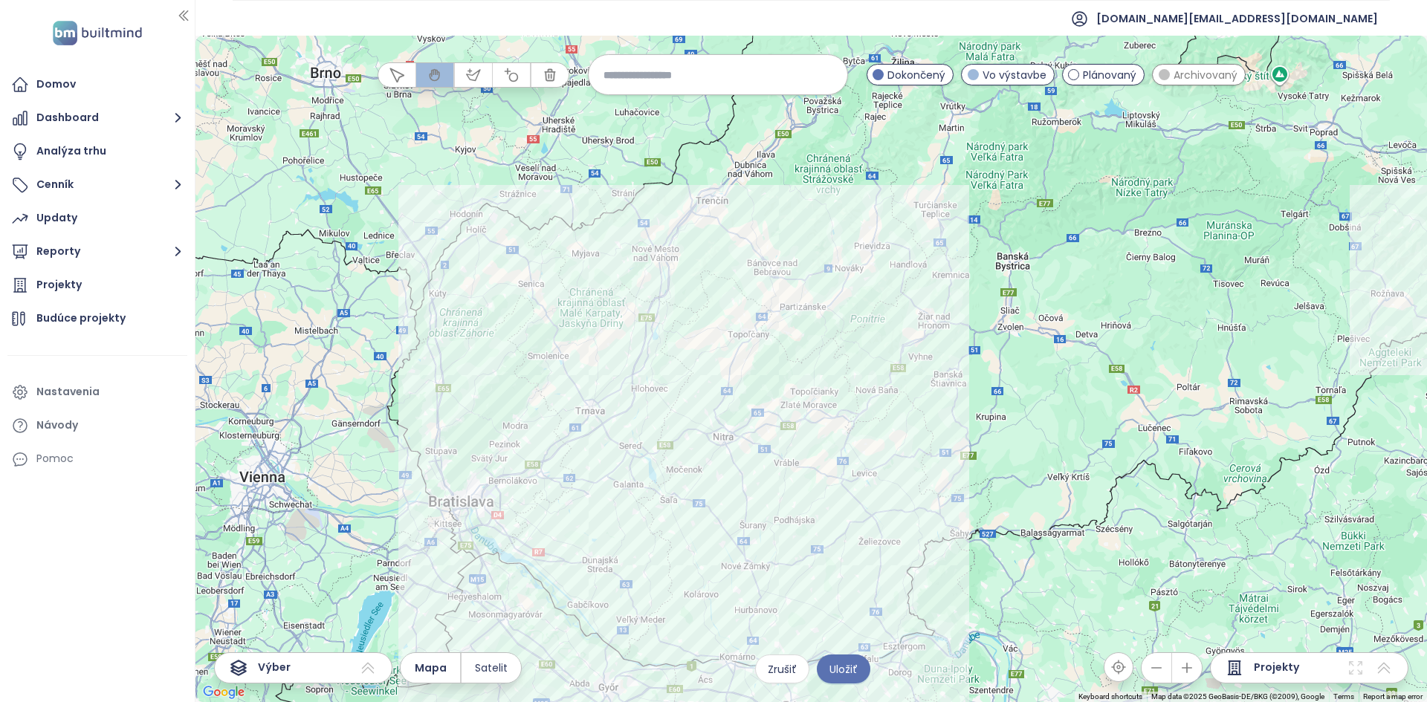
click at [385, 512] on div at bounding box center [810, 369] width 1231 height 667
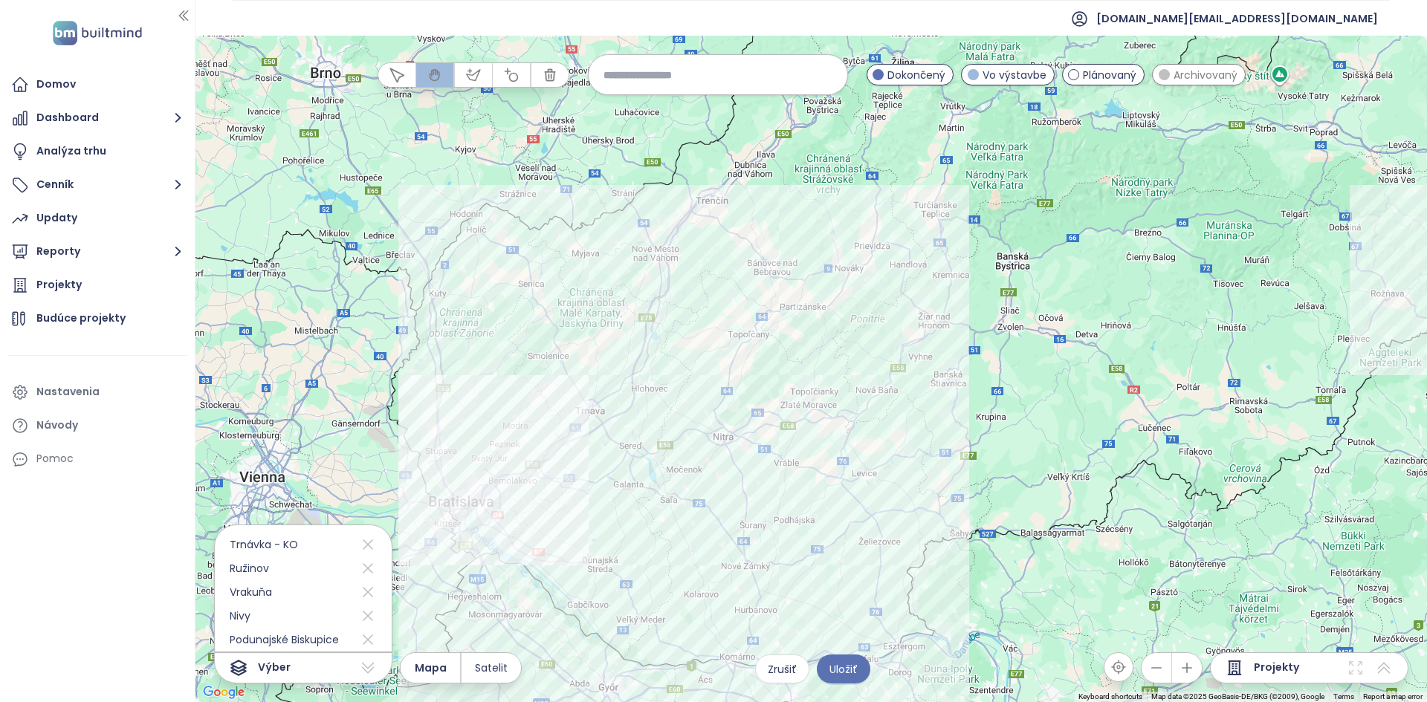
click at [386, 503] on div at bounding box center [810, 369] width 1231 height 667
click at [387, 503] on div at bounding box center [810, 369] width 1231 height 667
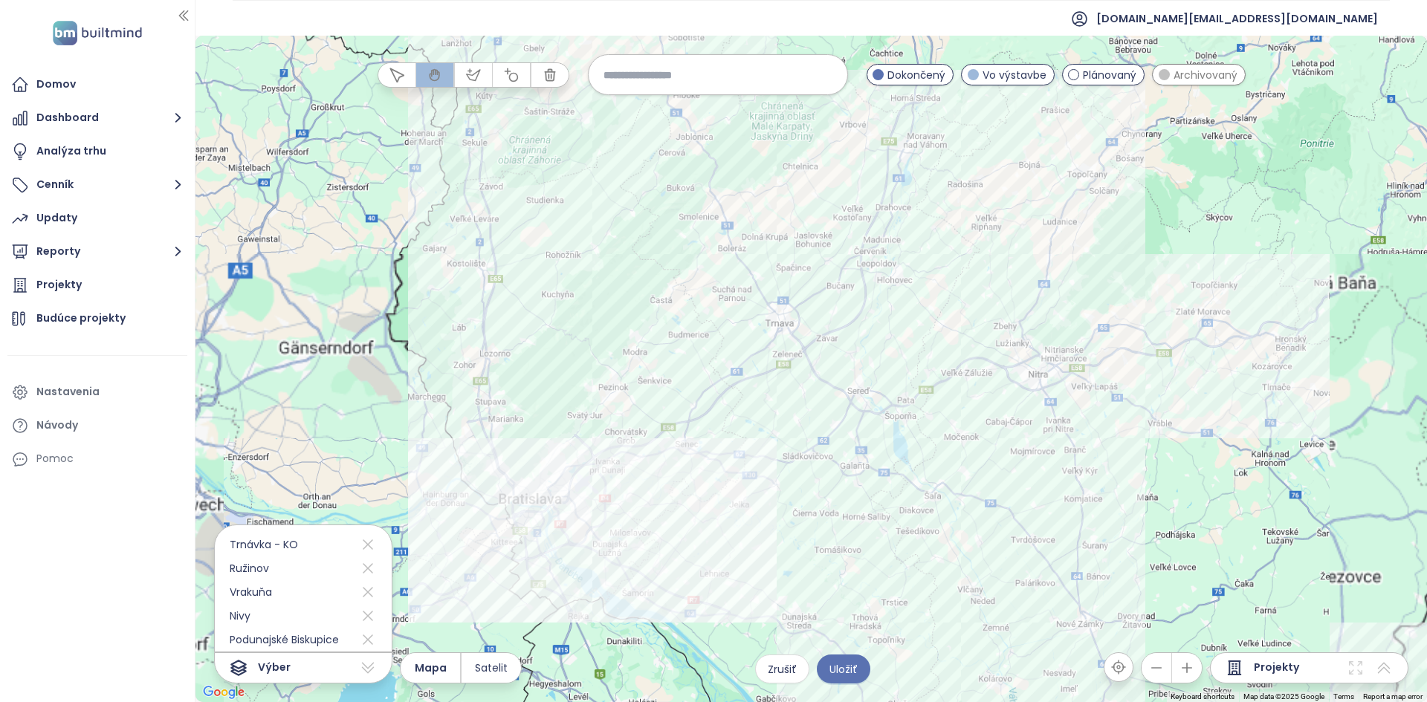
click at [424, 509] on div at bounding box center [810, 369] width 1231 height 667
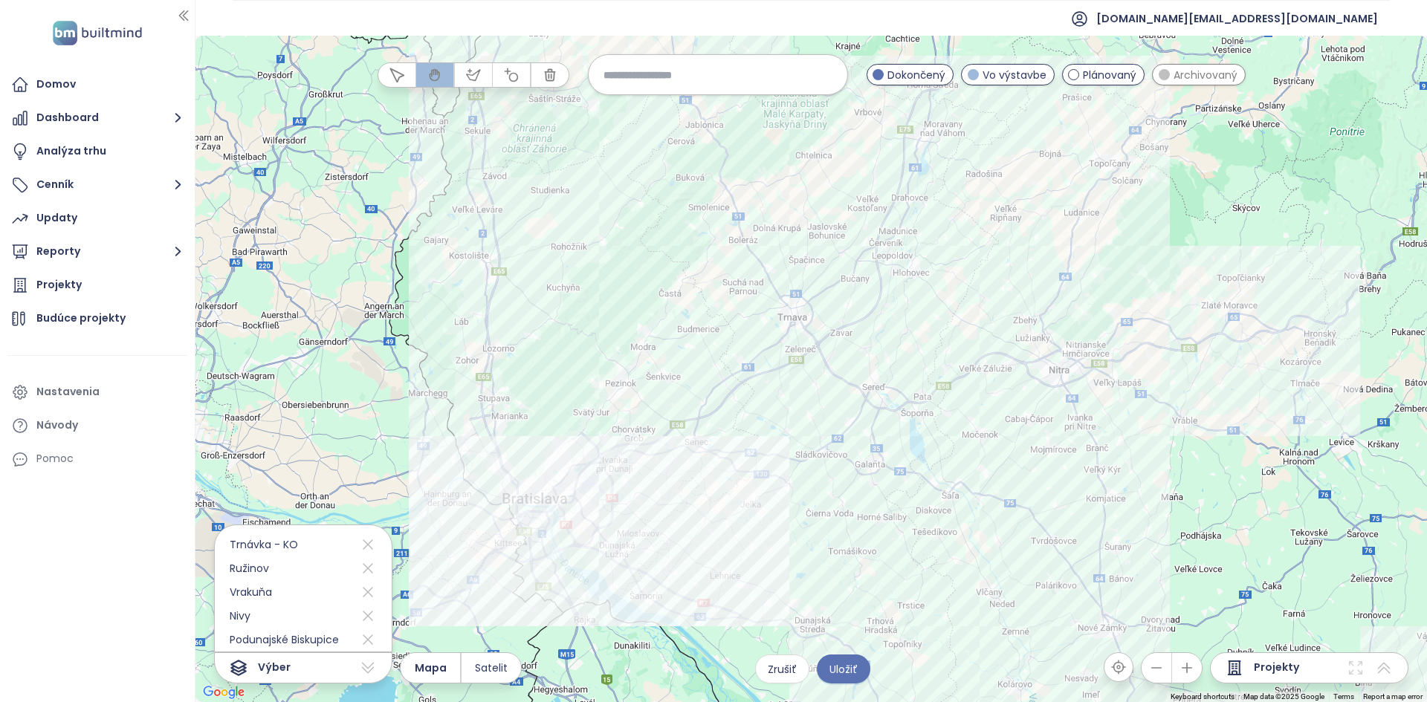
click at [424, 509] on div at bounding box center [810, 369] width 1231 height 667
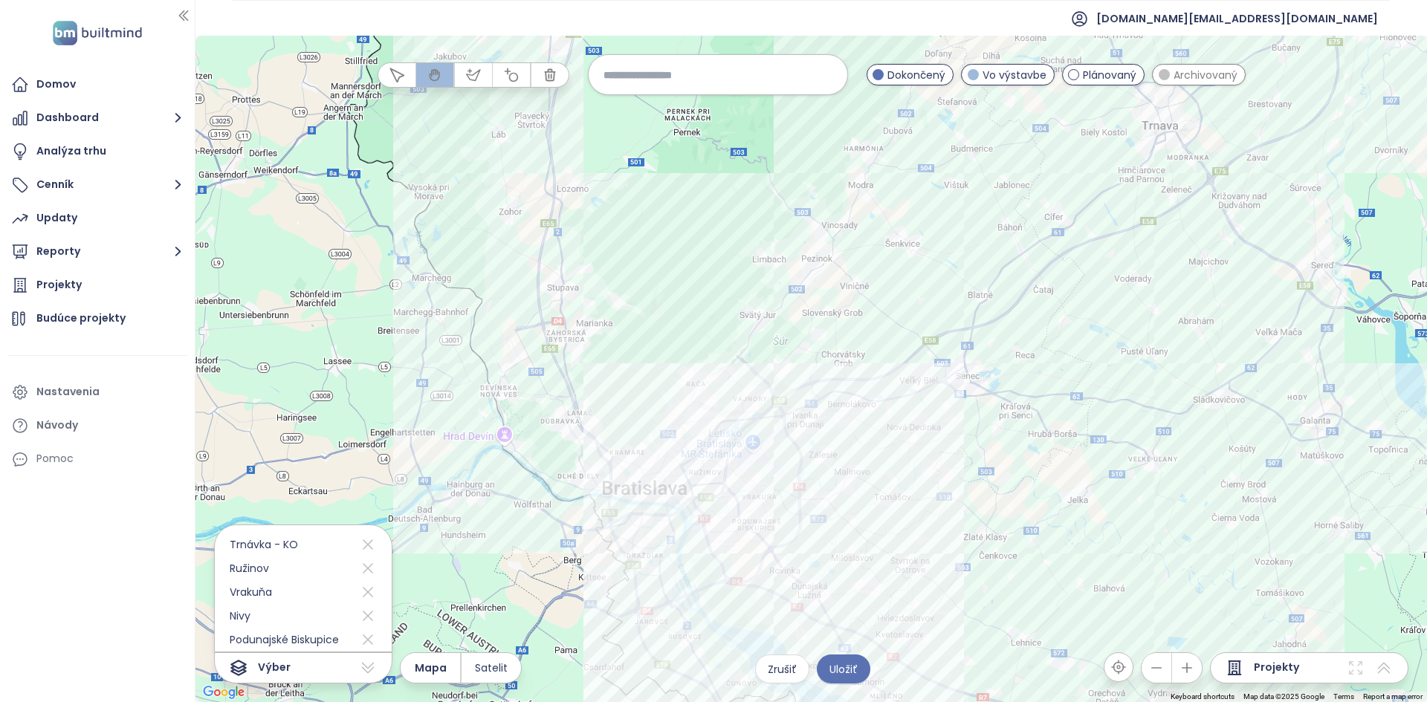
click at [534, 552] on div at bounding box center [810, 369] width 1231 height 667
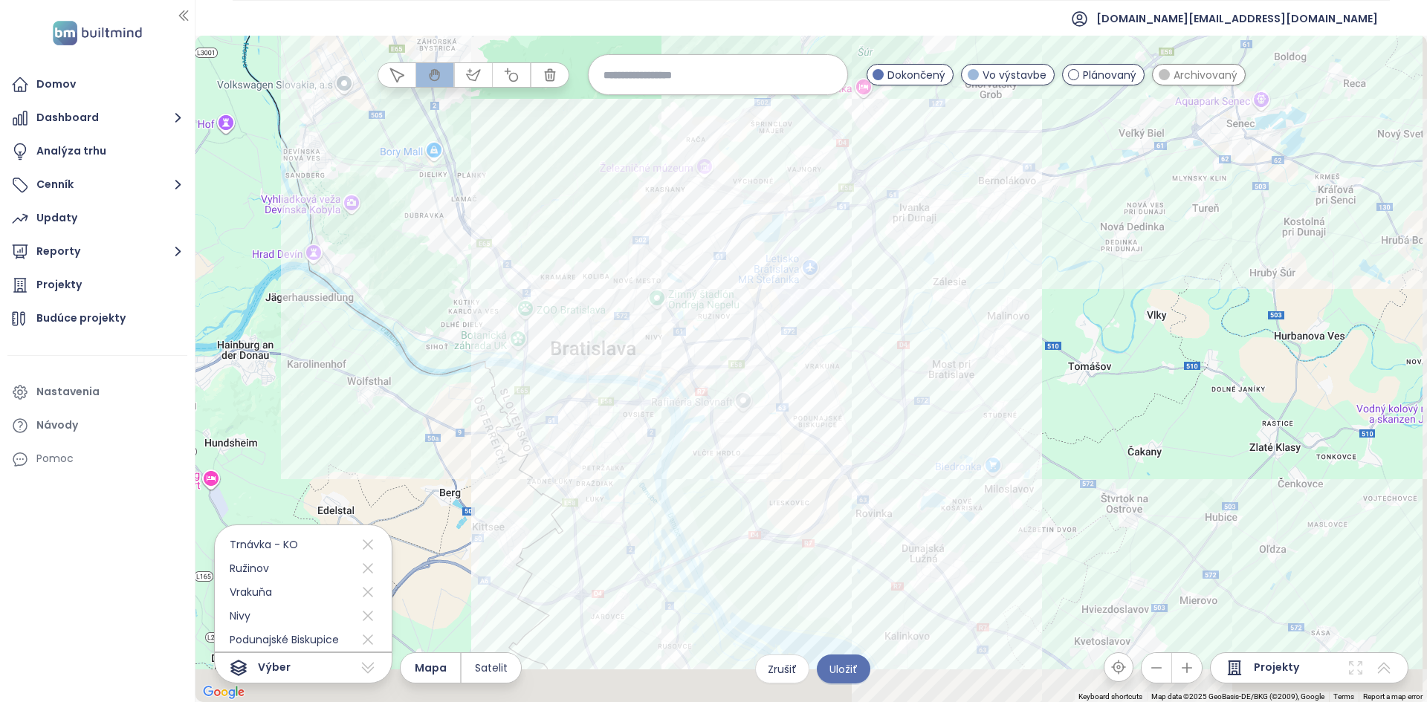
drag, startPoint x: 811, startPoint y: 520, endPoint x: 653, endPoint y: 444, distance: 174.8
click at [653, 444] on div at bounding box center [810, 369] width 1231 height 667
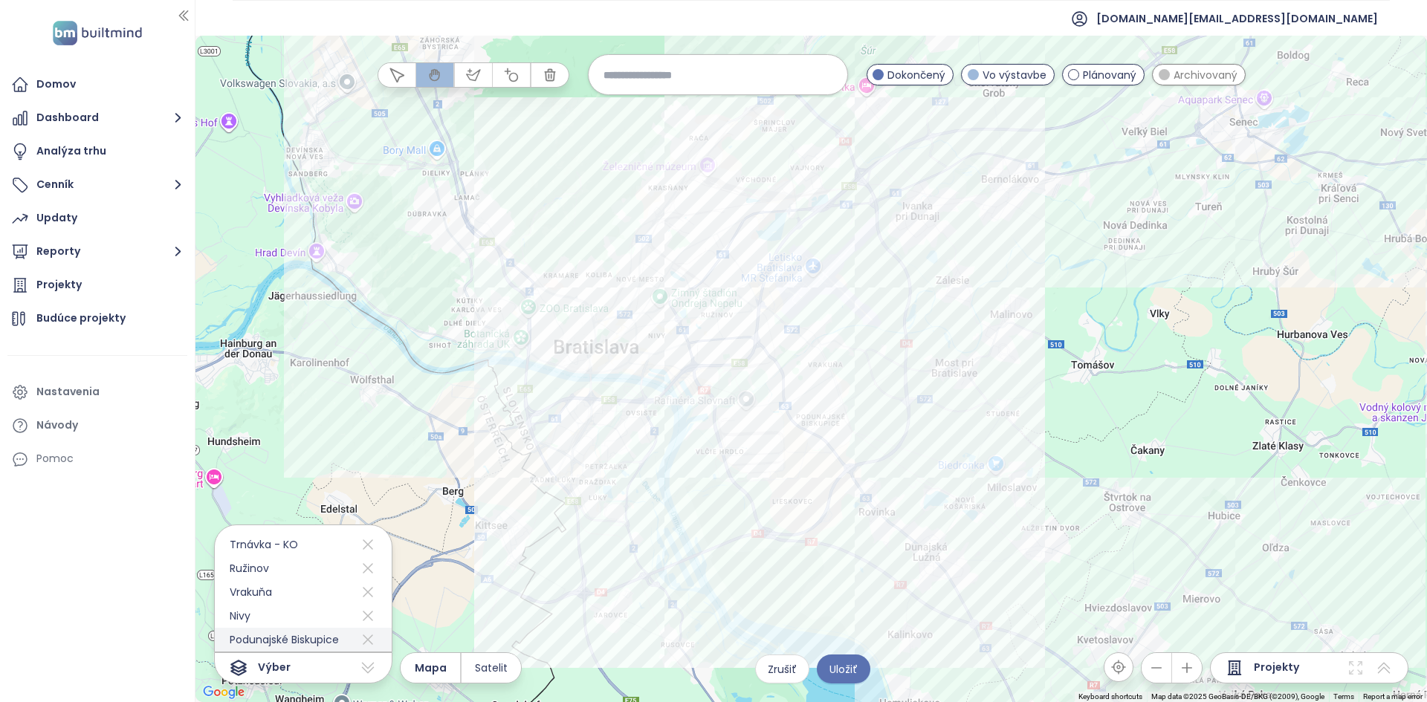
click at [363, 642] on icon at bounding box center [368, 640] width 10 height 10
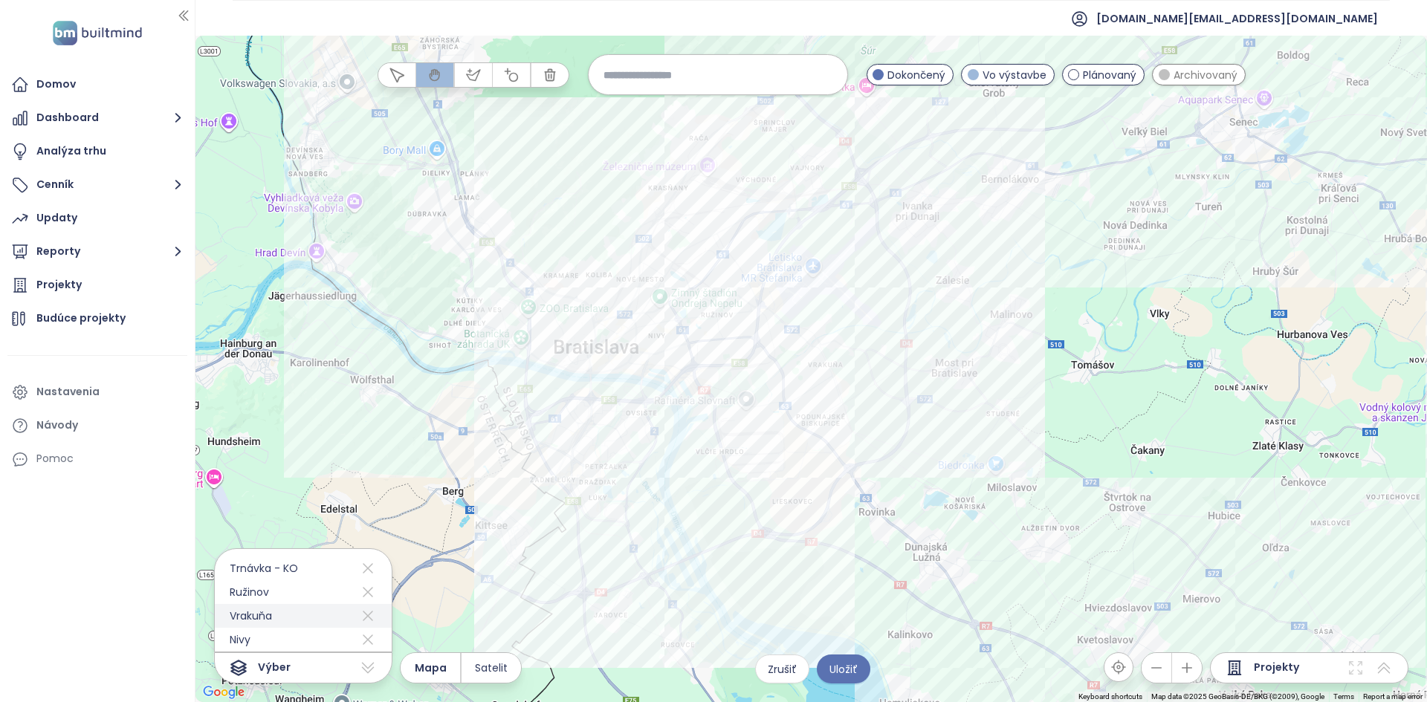
click at [359, 619] on icon at bounding box center [368, 616] width 18 height 24
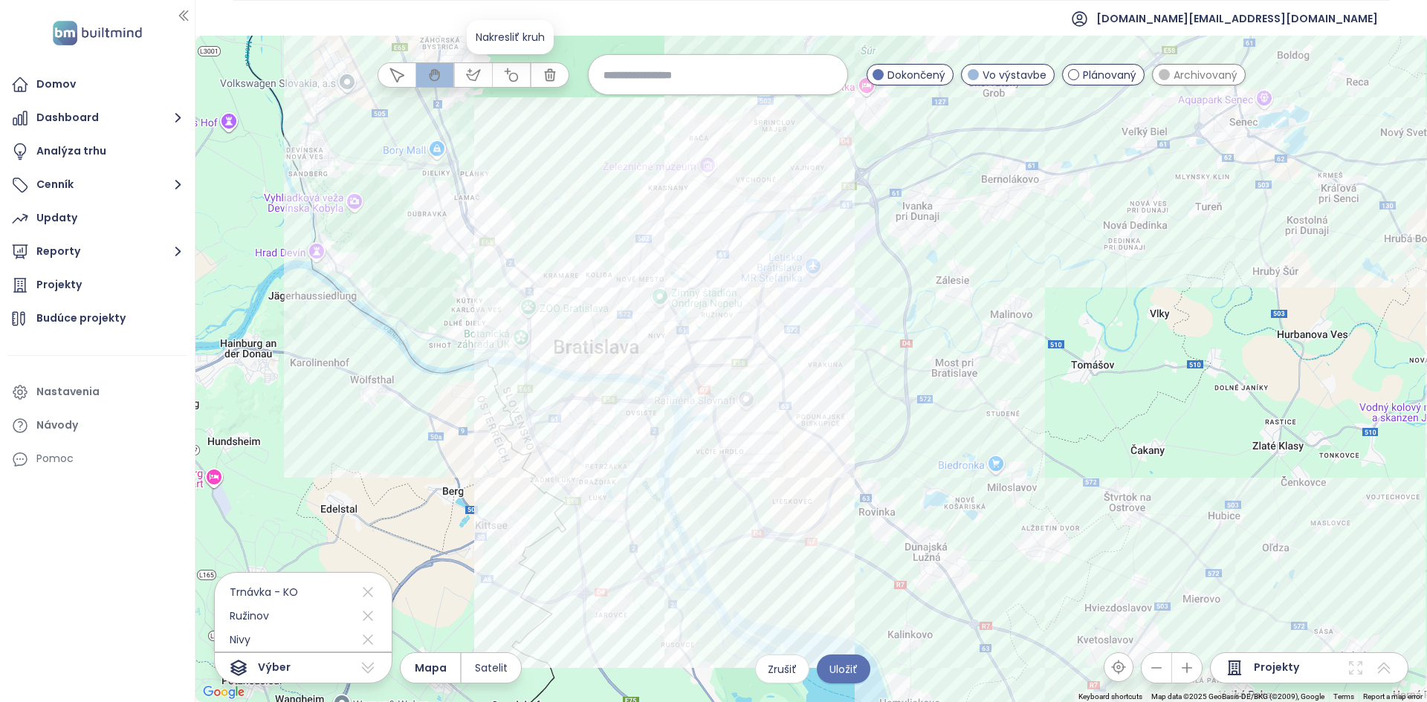
click at [513, 74] on icon "button" at bounding box center [511, 75] width 15 height 15
drag, startPoint x: 699, startPoint y: 287, endPoint x: 727, endPoint y: 297, distance: 30.1
click at [727, 297] on div at bounding box center [810, 369] width 1231 height 667
click at [401, 76] on icon "button" at bounding box center [396, 74] width 13 height 13
click at [606, 269] on div at bounding box center [810, 369] width 1231 height 667
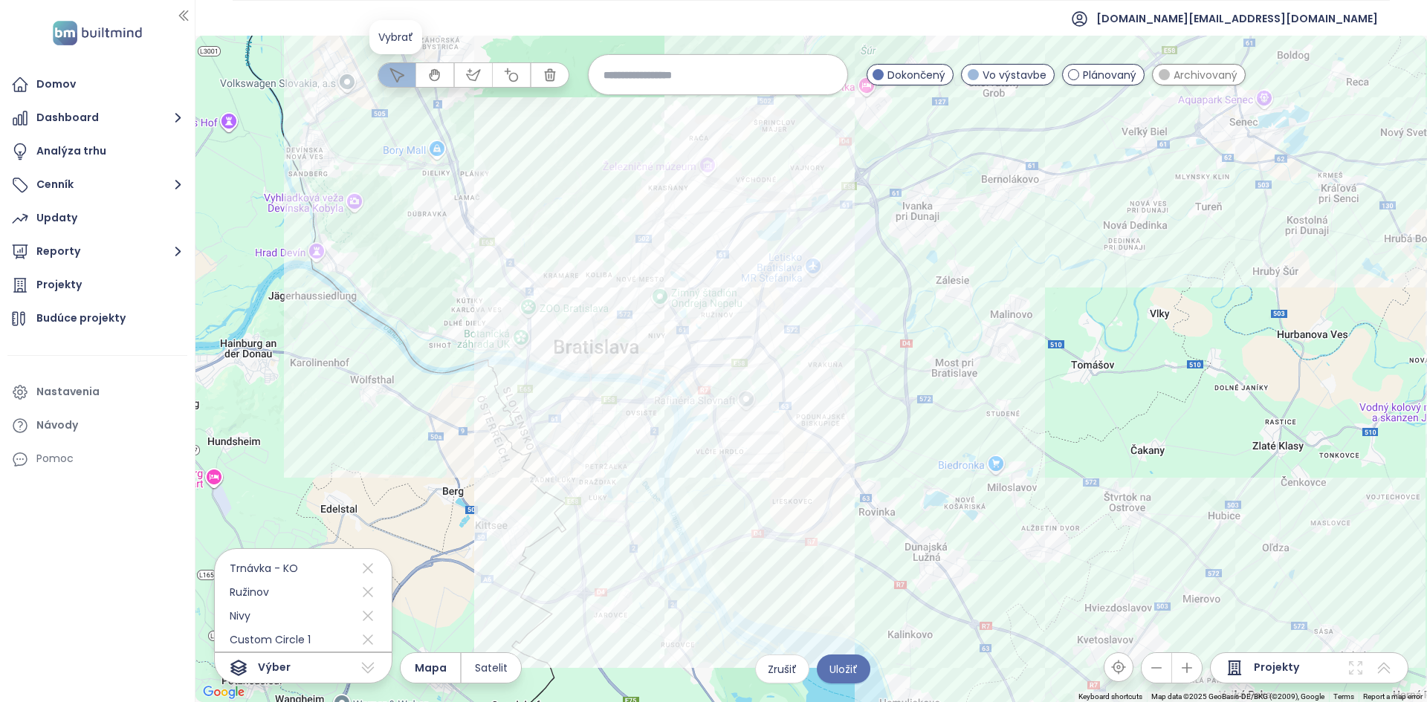
click at [606, 269] on div at bounding box center [810, 369] width 1231 height 667
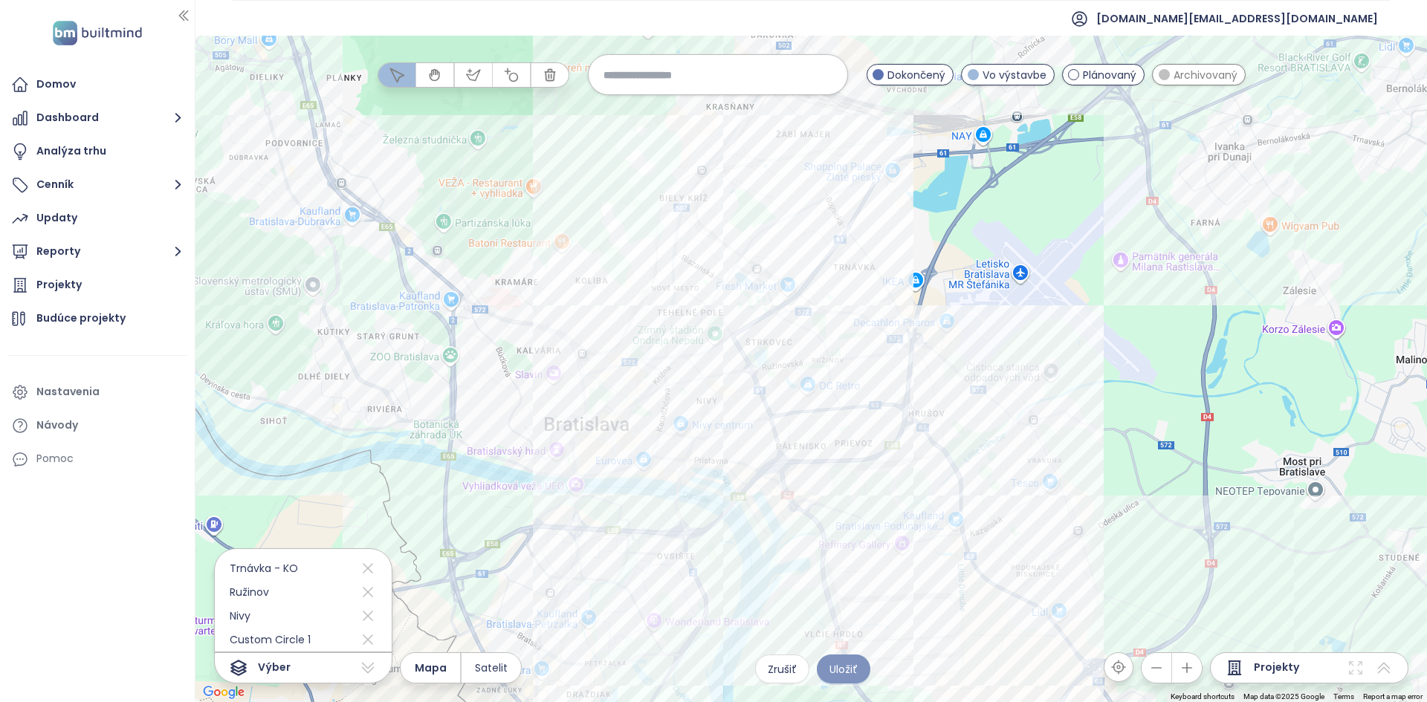
click at [849, 673] on span "Uložiť" at bounding box center [843, 669] width 28 height 16
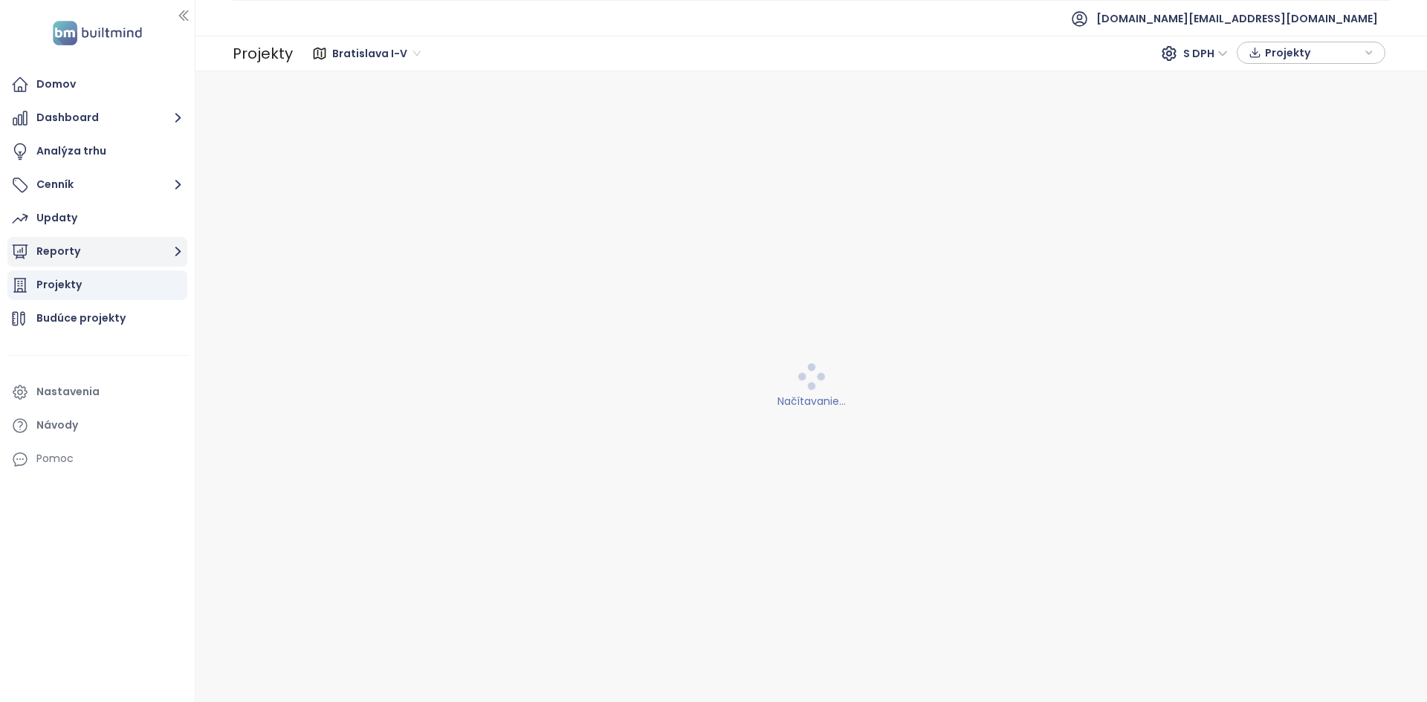
click at [158, 245] on button "Reporty" at bounding box center [97, 252] width 180 height 30
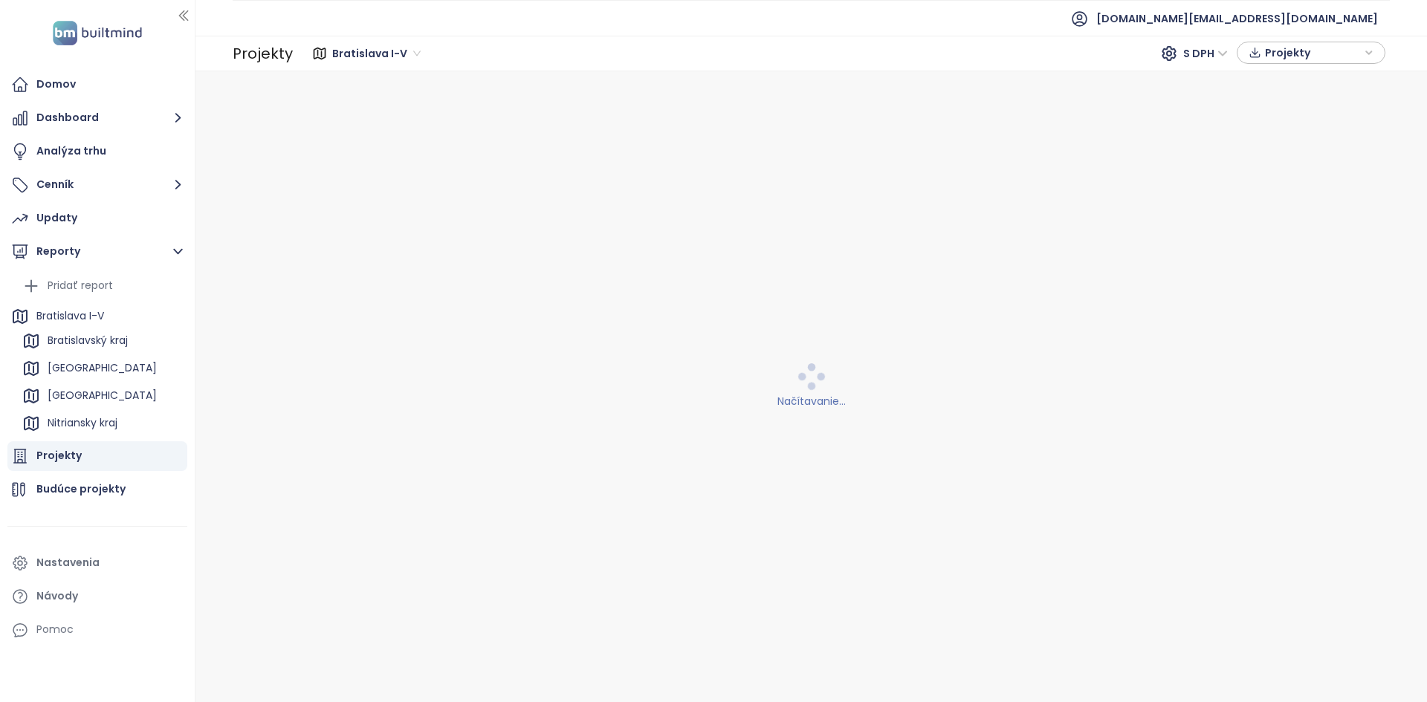
click at [120, 310] on ul "Pridať report Bratislava I-V Bratislavský kraj Košický kraj Trnavský kraj Nitri…" at bounding box center [101, 411] width 165 height 275
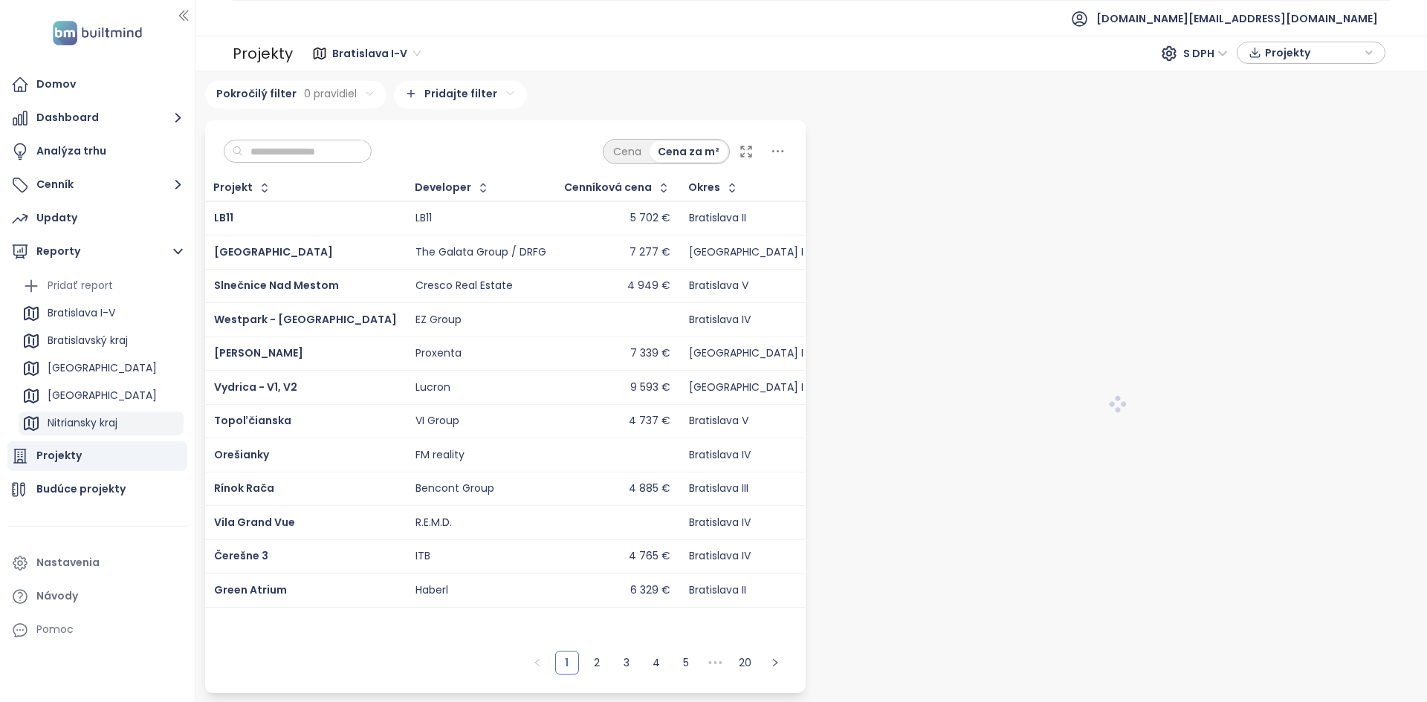
click at [106, 415] on div "Nitriansky kraj" at bounding box center [83, 423] width 70 height 19
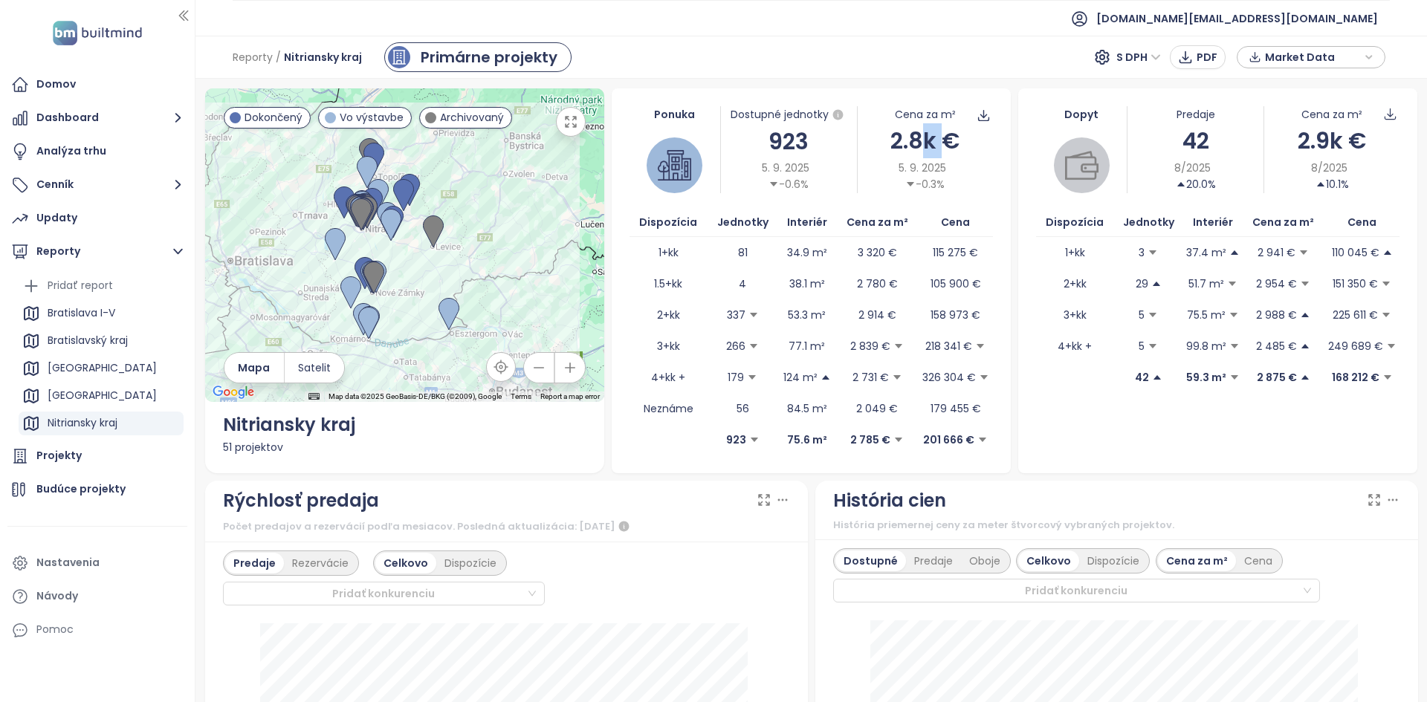
drag, startPoint x: 940, startPoint y: 135, endPoint x: 921, endPoint y: 138, distance: 19.7
click at [921, 138] on div "2.8k €" at bounding box center [925, 140] width 135 height 35
drag, startPoint x: 644, startPoint y: 264, endPoint x: 978, endPoint y: 438, distance: 376.6
click at [978, 438] on table "Dispozícia Jednotky Interiér Cena za m² Cena 1+kk 81 34.9 m² 3 320 € 115 275 € …" at bounding box center [810, 331] width 363 height 247
click at [1121, 324] on td "5" at bounding box center [1148, 315] width 70 height 31
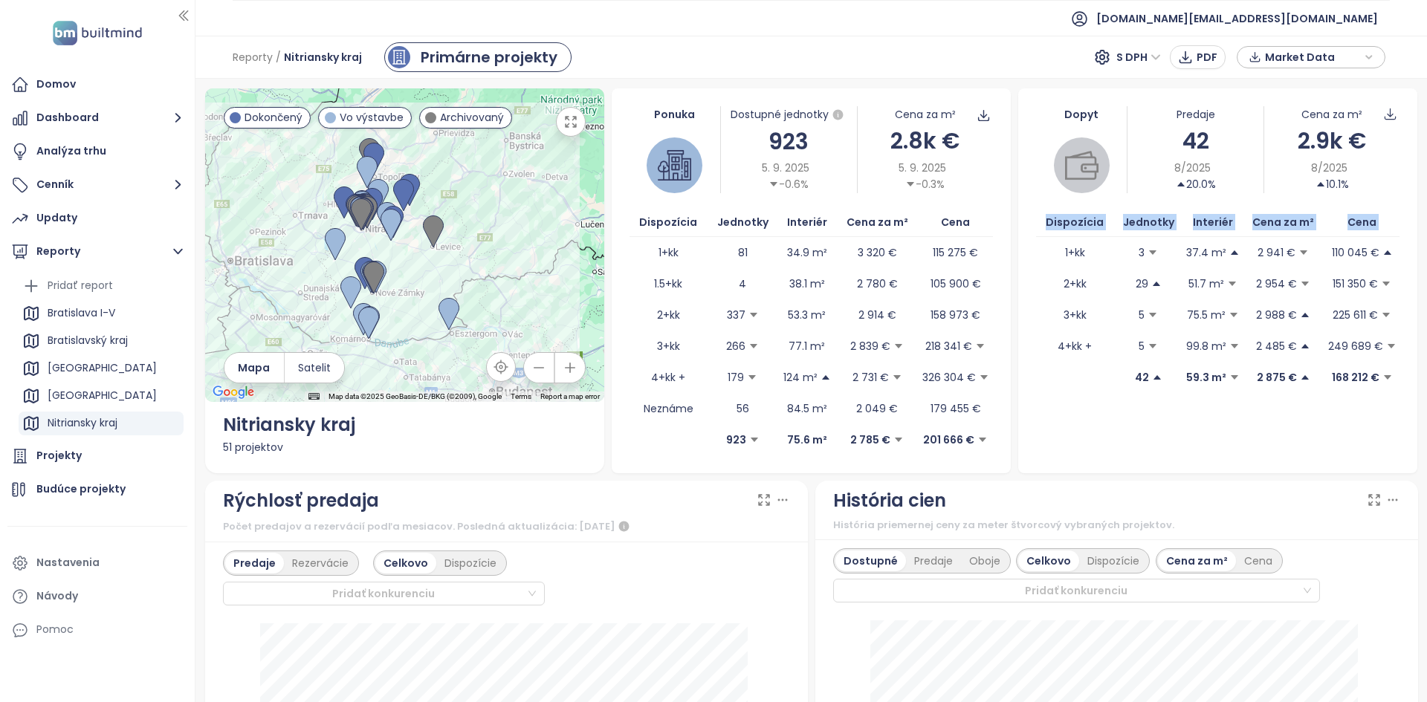
drag, startPoint x: 1040, startPoint y: 252, endPoint x: 1340, endPoint y: 404, distance: 336.0
click at [1341, 404] on div "Dopyt Predaje 42 8/2025 20.0% Cena za m² 2.9k € 8/2025 10.1% Dispozícia Jednotk…" at bounding box center [1217, 280] width 399 height 385
click at [1272, 434] on div "Dopyt Predaje 42 8/2025 20.0% Cena za m² 2.9k € 8/2025 10.1% Dispozícia Jednotk…" at bounding box center [1217, 280] width 399 height 385
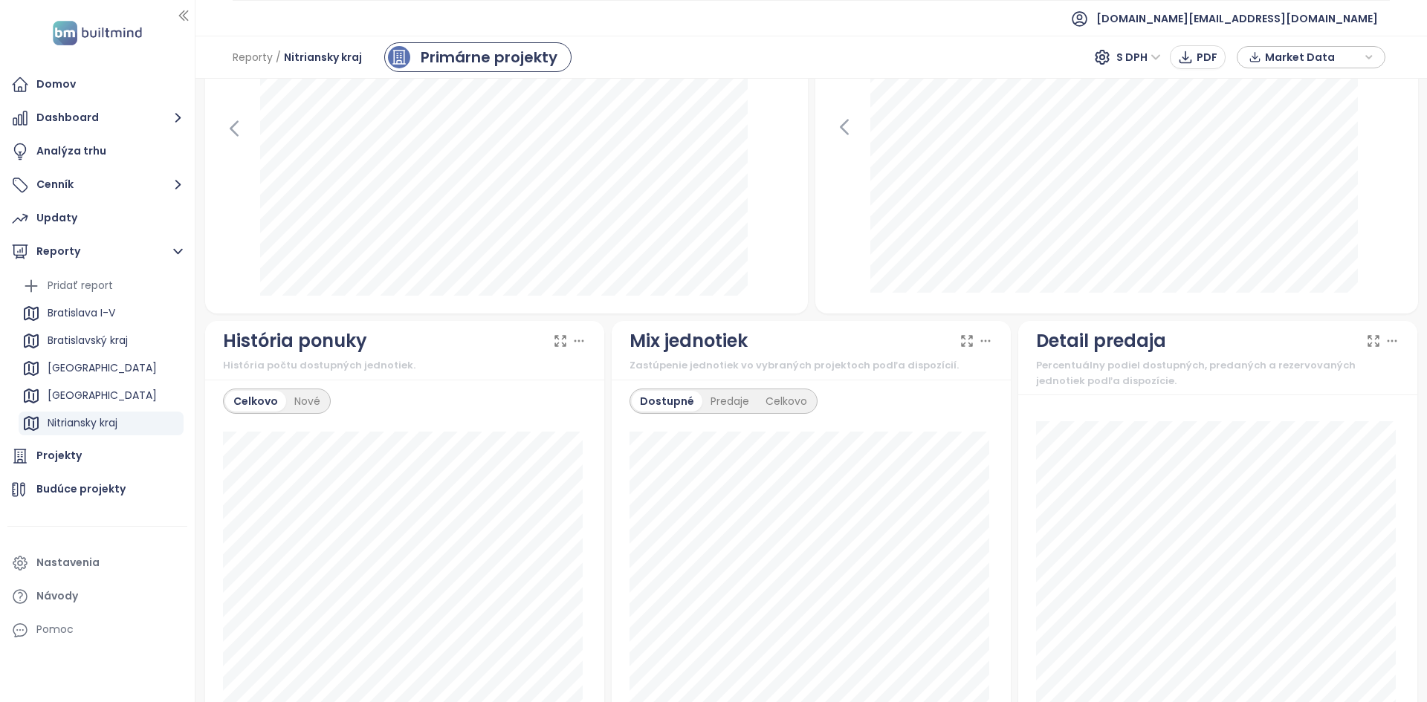
scroll to position [696, 0]
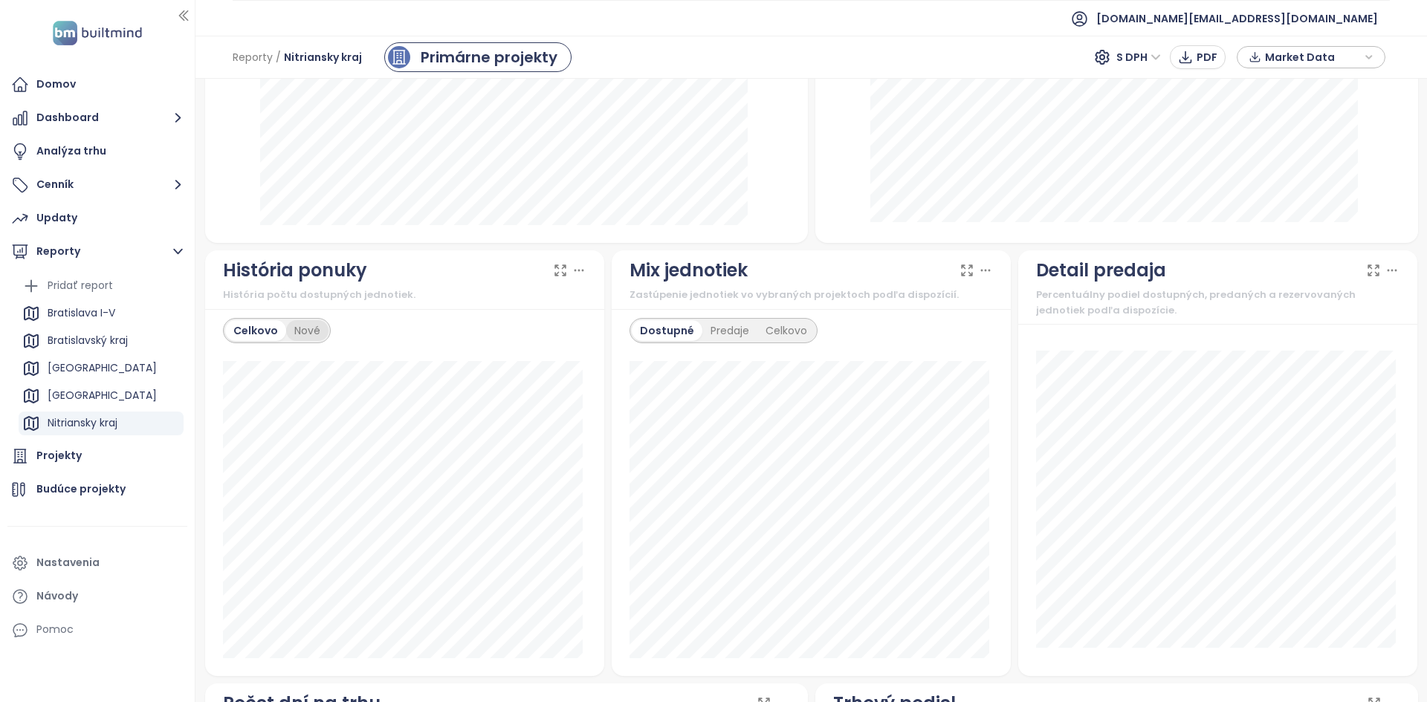
click at [297, 330] on div "Nové" at bounding box center [307, 330] width 42 height 21
click at [255, 328] on div "Celkovo" at bounding box center [254, 330] width 58 height 21
click at [307, 344] on div "Celkovo Nové august 2025 dostupné: 929" at bounding box center [404, 492] width 399 height 367
click at [308, 334] on div "Nové" at bounding box center [307, 330] width 42 height 21
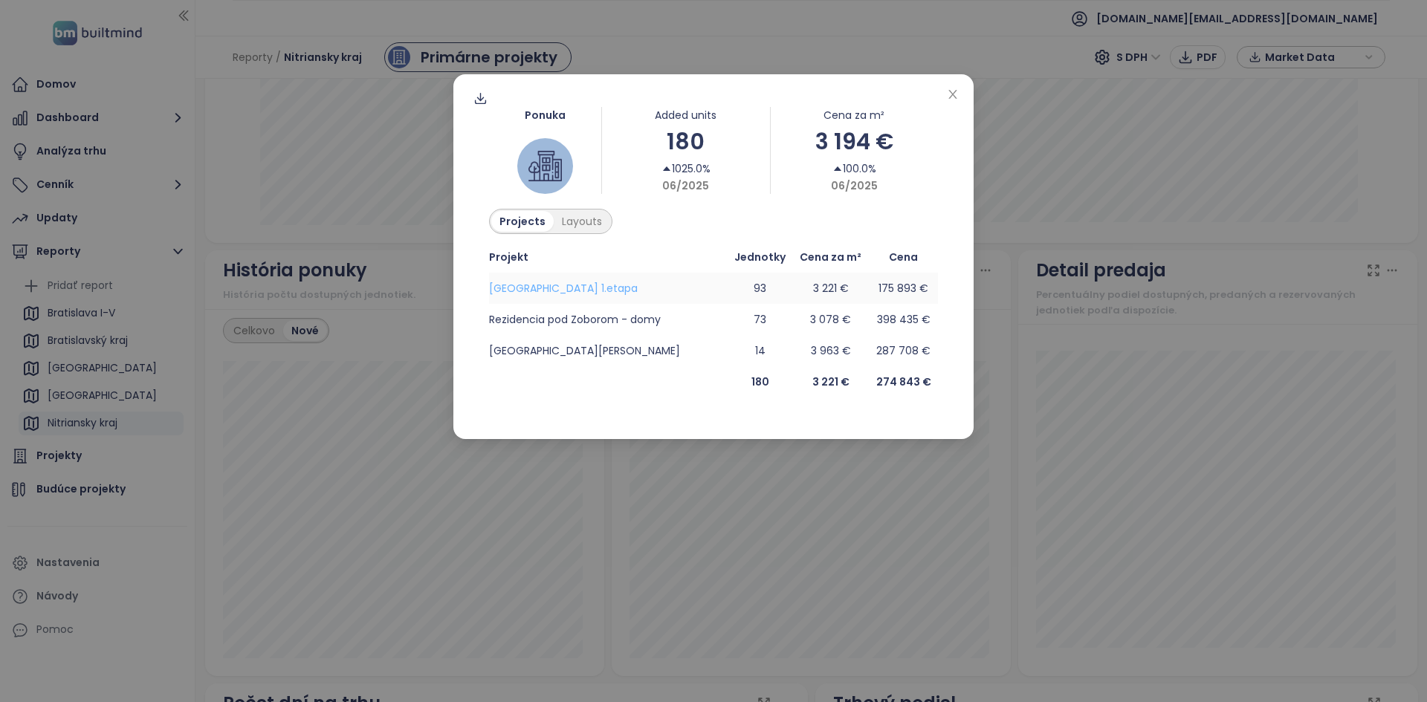
click at [580, 289] on span "Nové Mlynárce 1.etapa" at bounding box center [563, 288] width 149 height 15
click at [583, 325] on span "Rezidencia pod Zoborom - domy" at bounding box center [575, 319] width 172 height 15
click at [953, 91] on icon "close" at bounding box center [953, 94] width 12 height 12
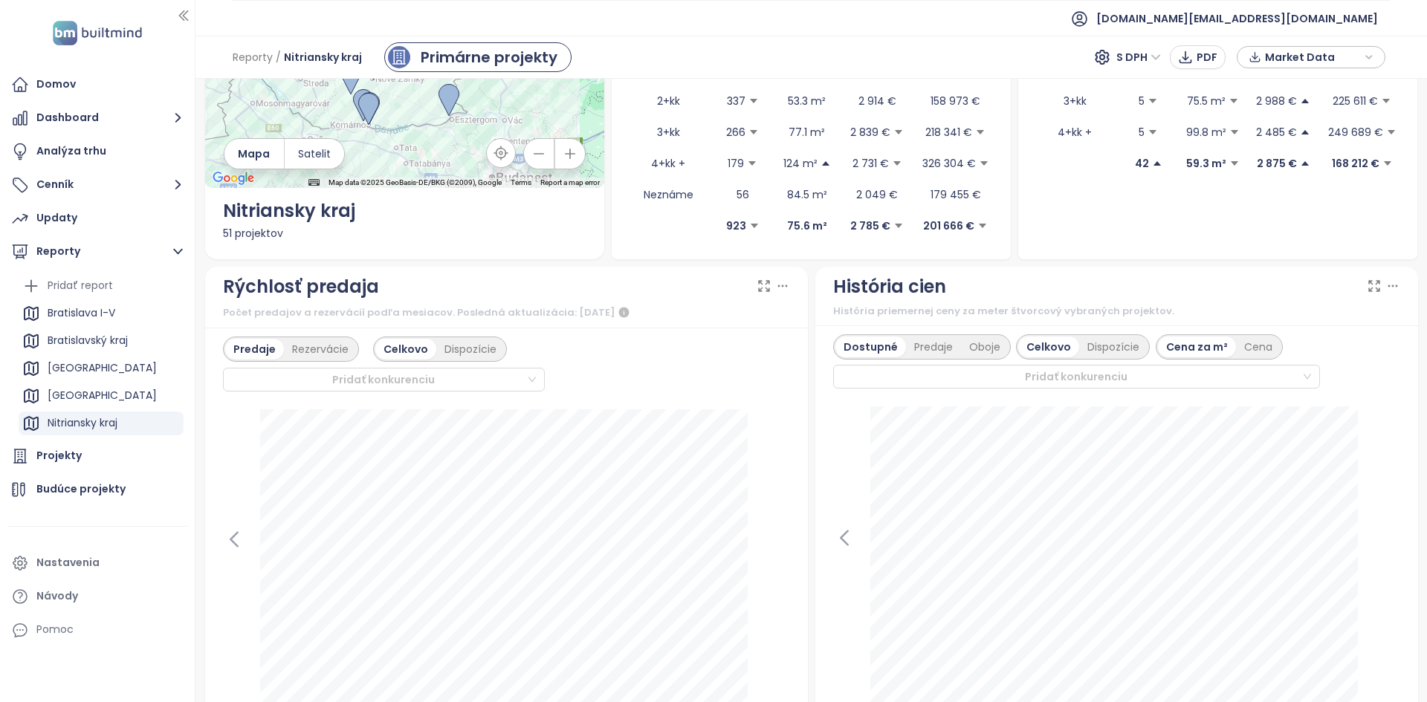
scroll to position [212, 0]
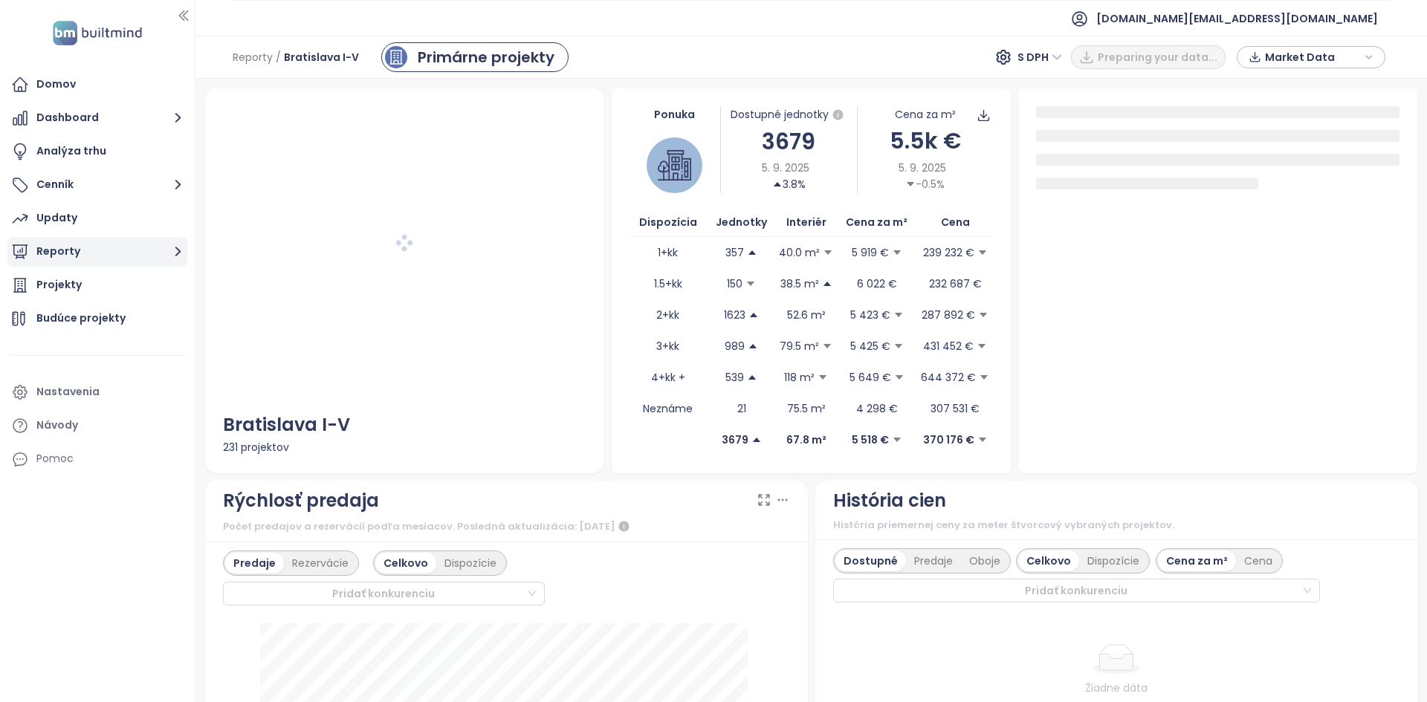
click at [106, 261] on button "Reporty" at bounding box center [97, 252] width 180 height 30
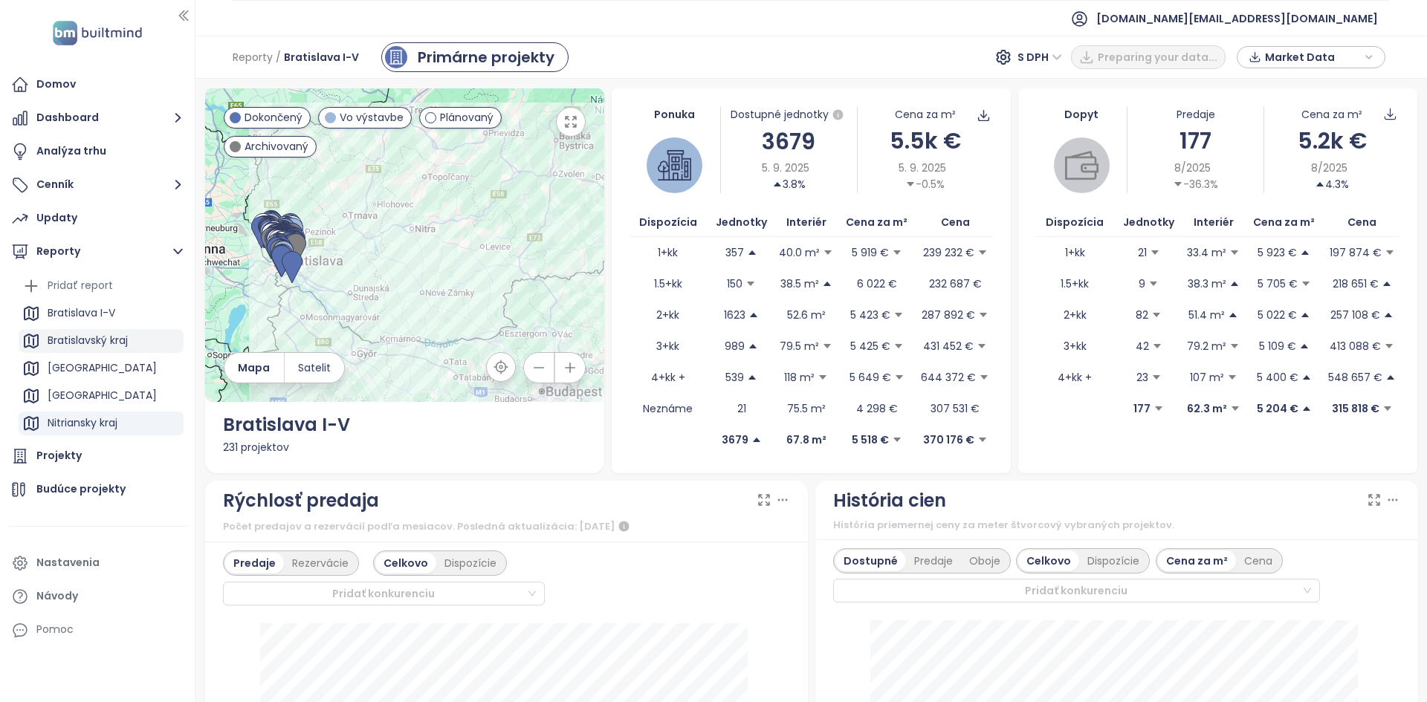
scroll to position [135, 0]
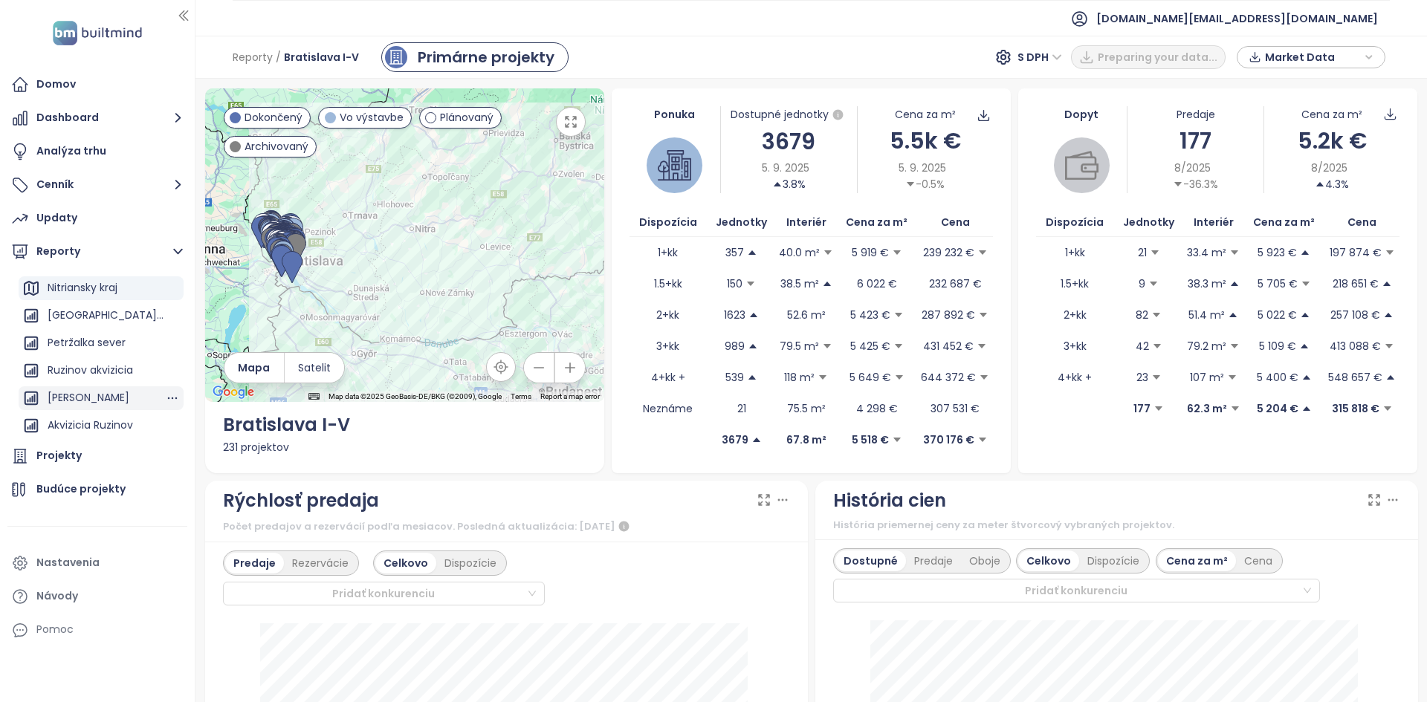
click at [105, 398] on div "[PERSON_NAME]" at bounding box center [101, 398] width 165 height 24
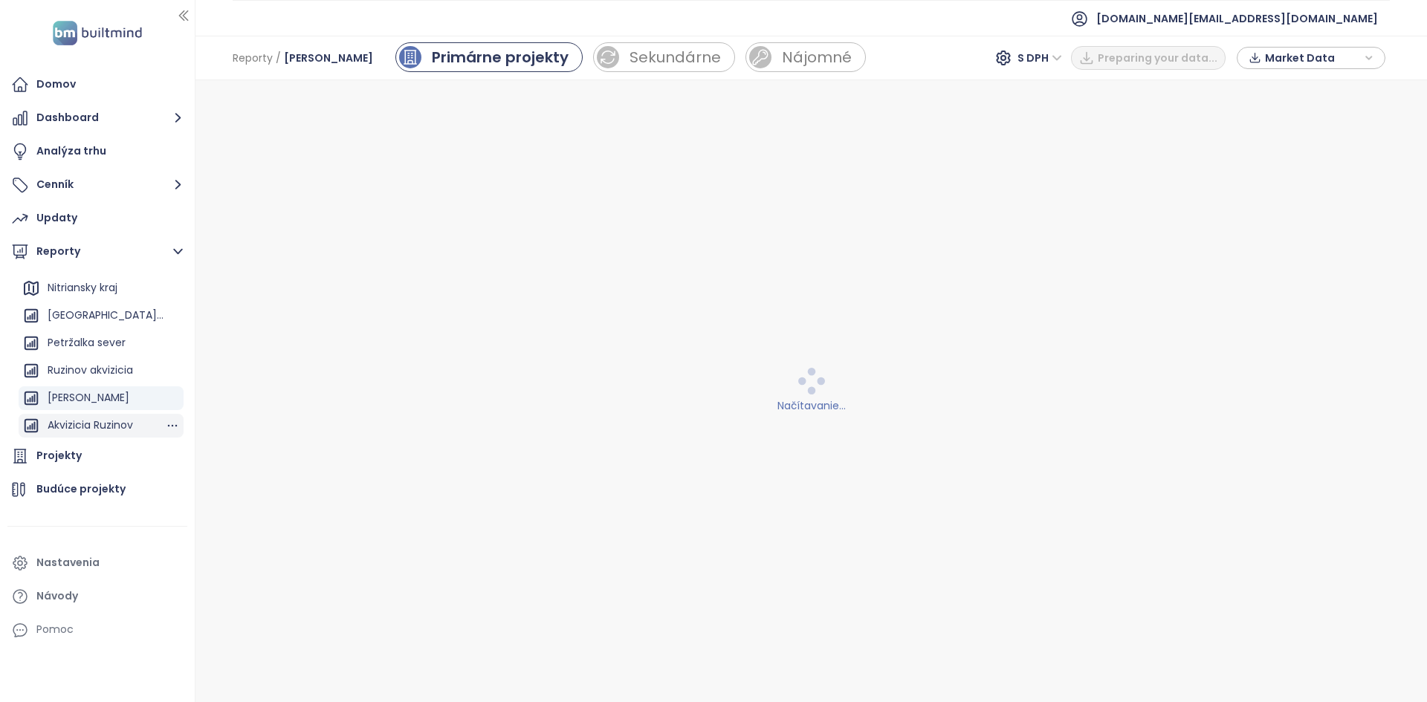
click at [110, 429] on div "Akvizicia Ruzinov" at bounding box center [90, 425] width 85 height 19
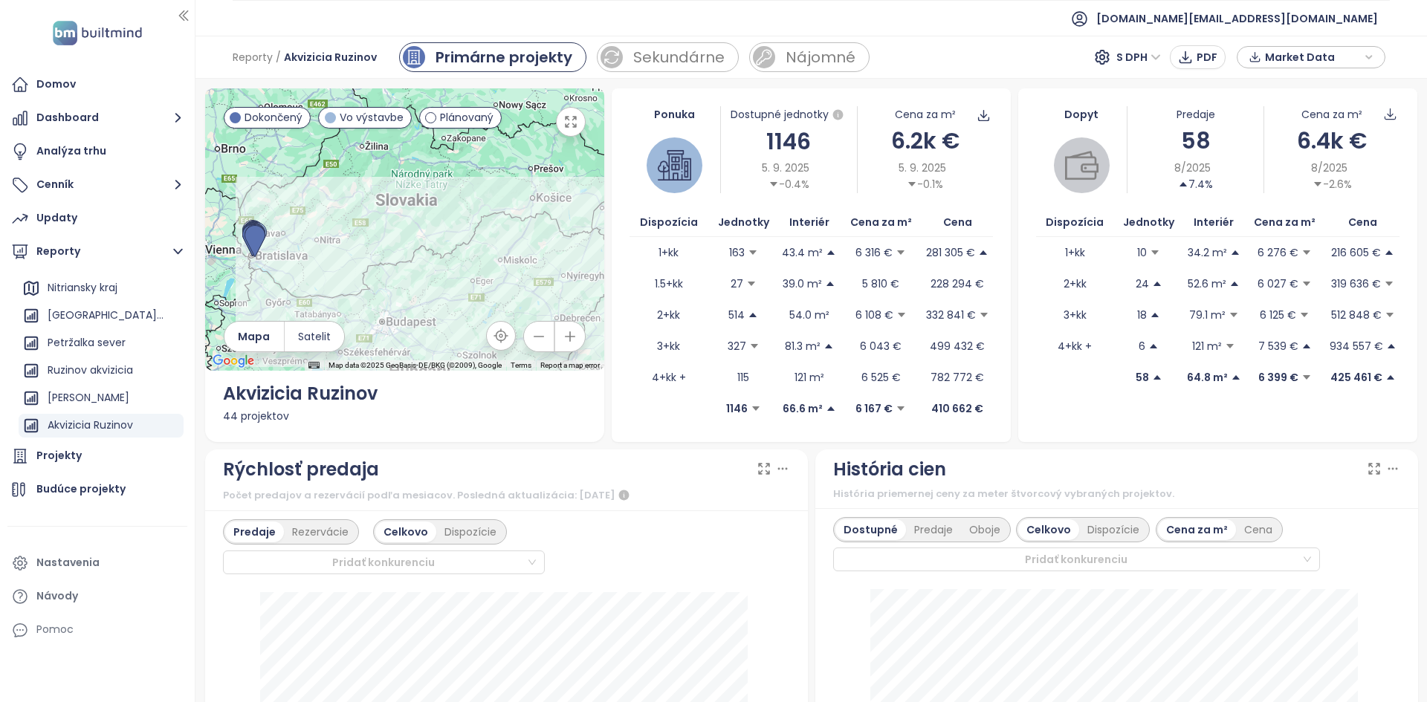
click at [236, 272] on div at bounding box center [404, 229] width 399 height 282
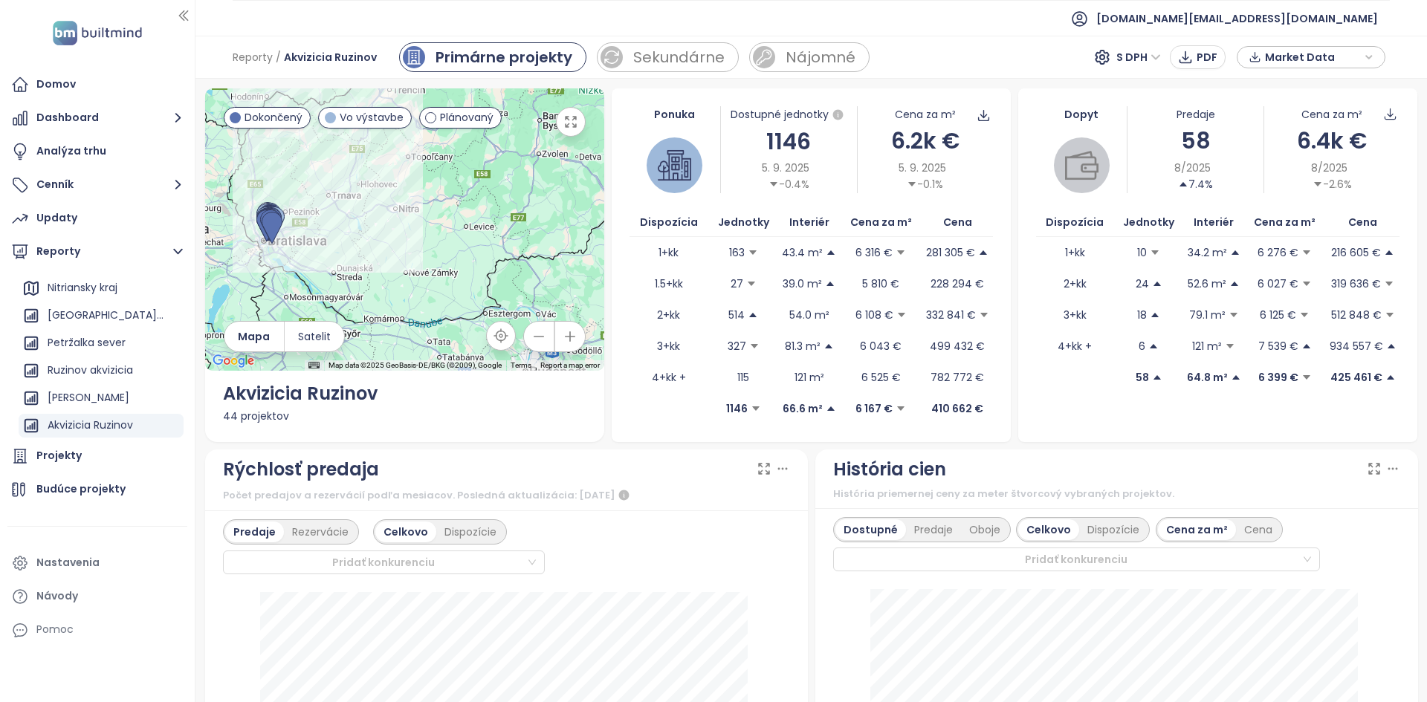
click at [238, 271] on div at bounding box center [404, 229] width 399 height 282
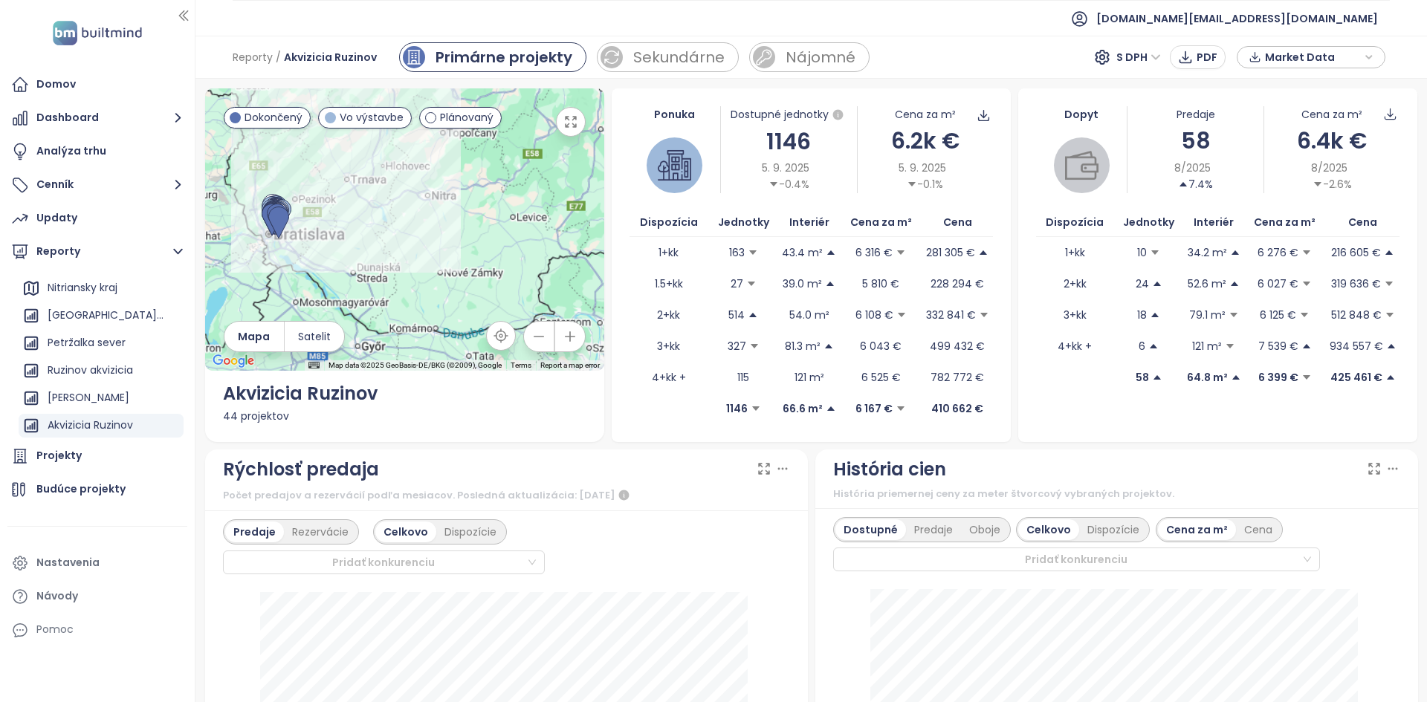
click at [238, 271] on div at bounding box center [404, 229] width 399 height 282
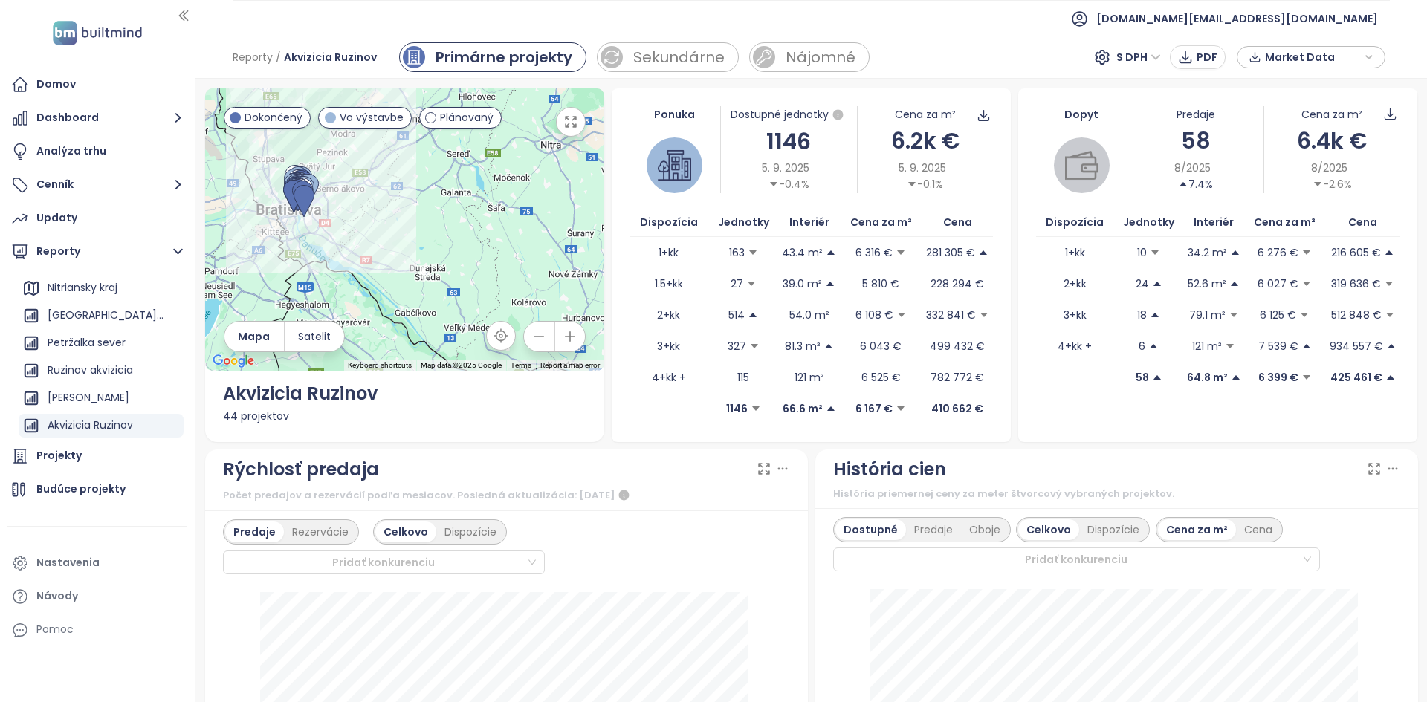
click at [794, 147] on div "1146" at bounding box center [788, 141] width 135 height 35
click at [890, 144] on div "6.2k €" at bounding box center [925, 140] width 135 height 35
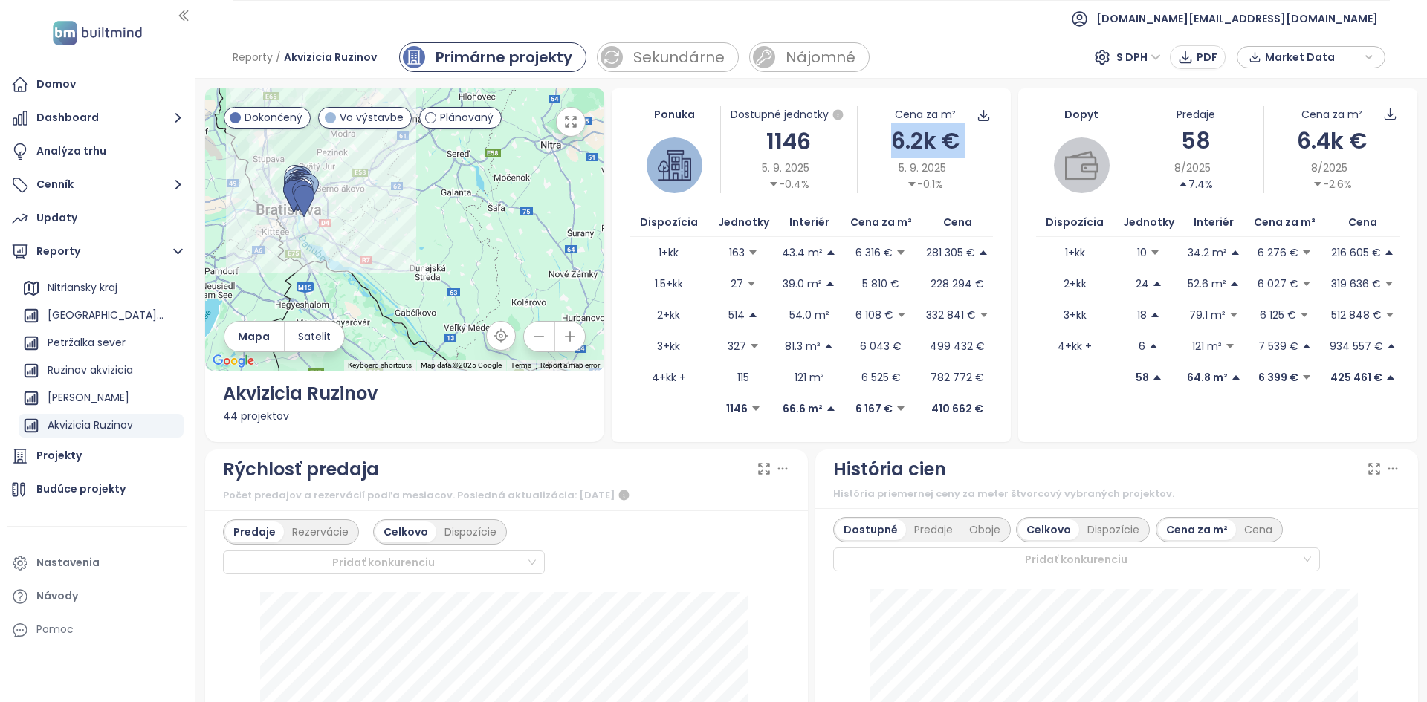
click at [890, 144] on div "6.2k €" at bounding box center [925, 140] width 135 height 35
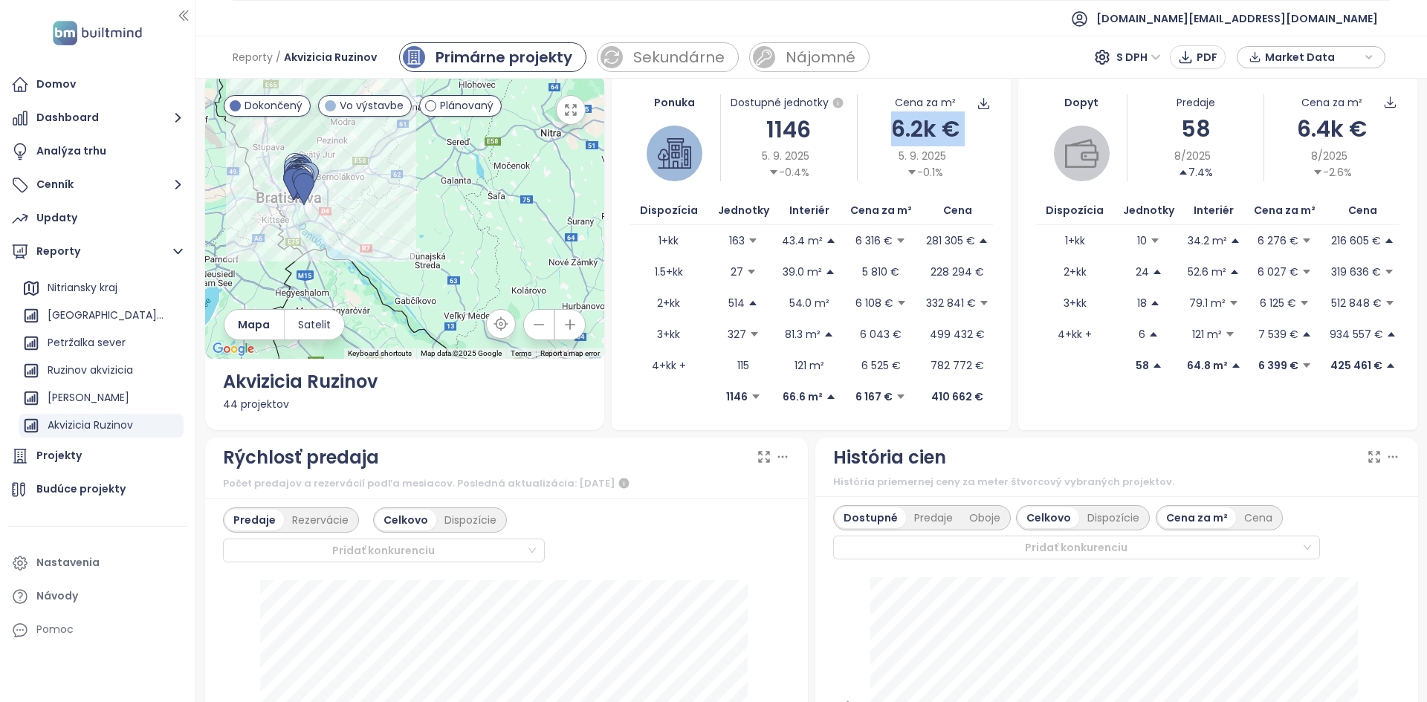
scroll to position [0, 0]
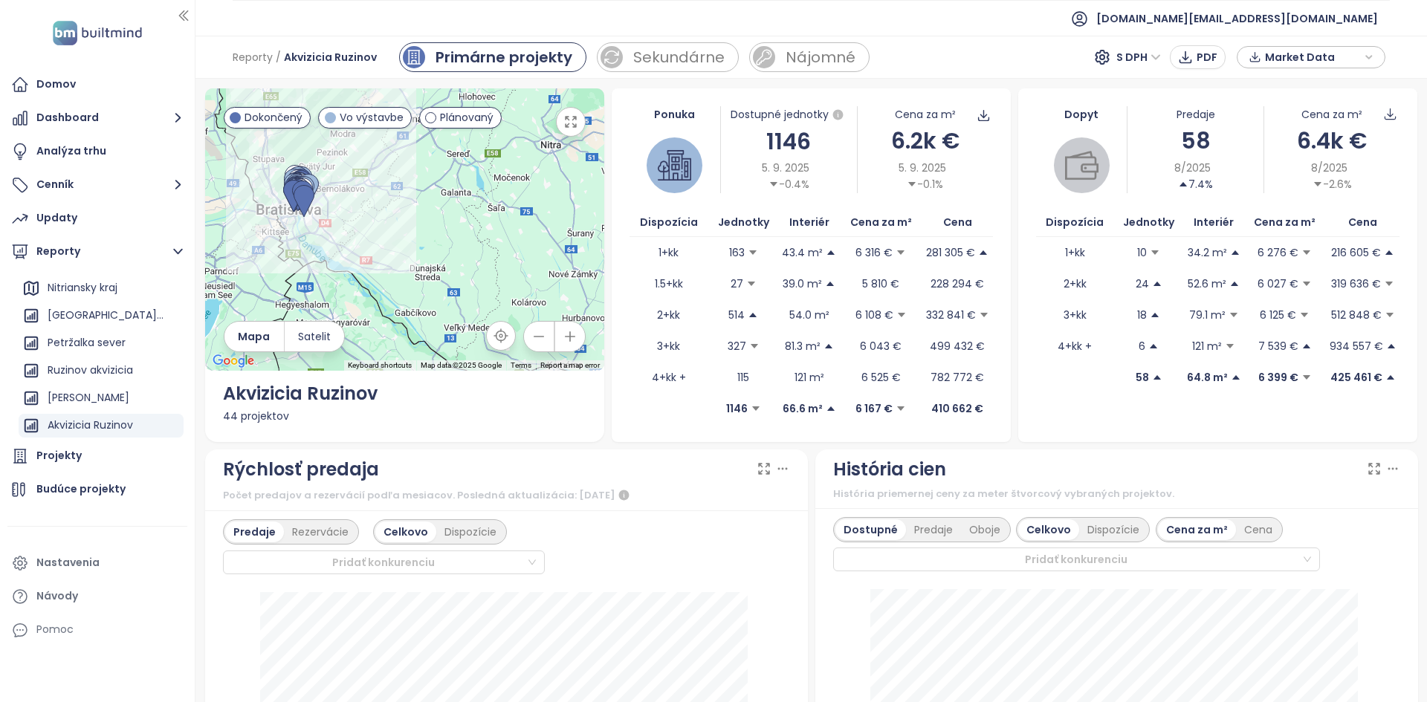
drag, startPoint x: 989, startPoint y: 412, endPoint x: 852, endPoint y: 425, distance: 137.3
click at [852, 425] on div "Ponuka Dostupné jednotky 1146 5. 9. 2025 -0.4% Cena za m² 6.2k € 5. 9. 2025 -0.…" at bounding box center [811, 265] width 399 height 354
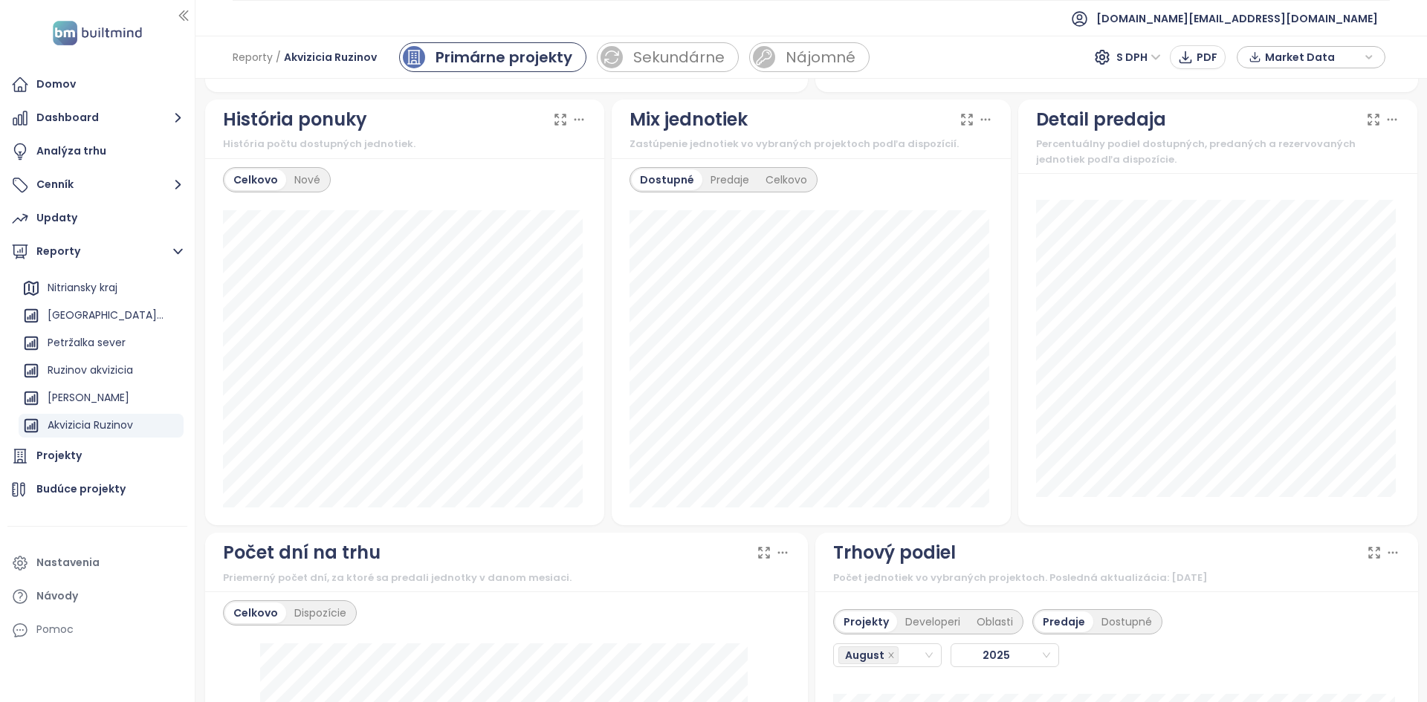
scroll to position [798, 0]
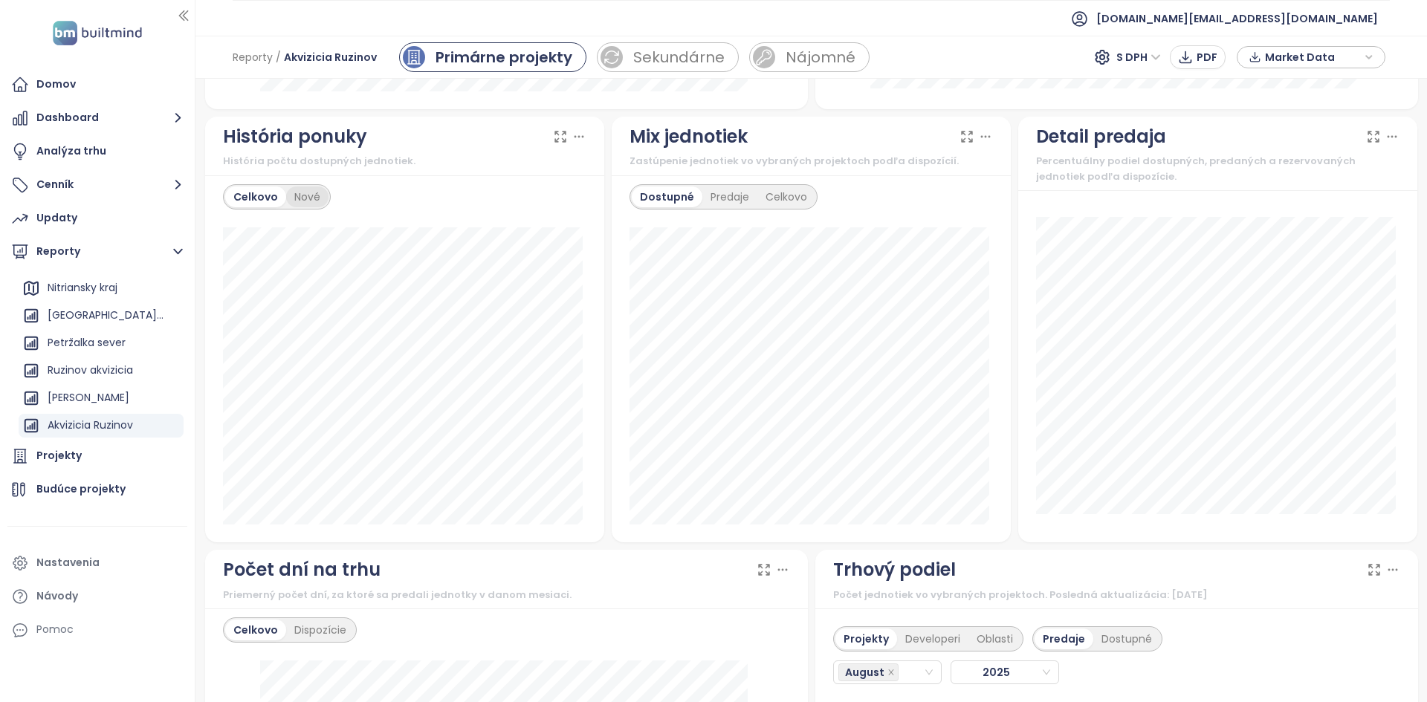
click at [298, 198] on div "Nové" at bounding box center [307, 197] width 42 height 21
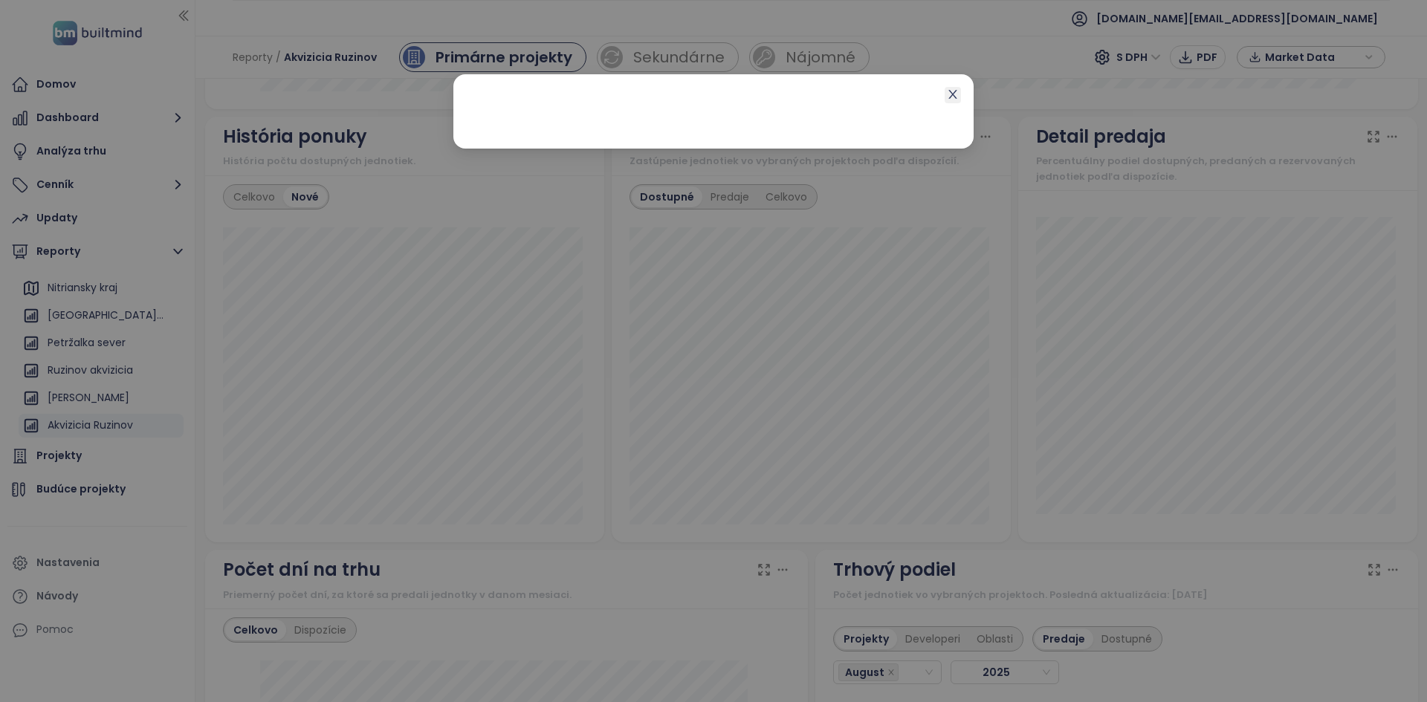
click at [951, 95] on icon "close" at bounding box center [953, 94] width 12 height 12
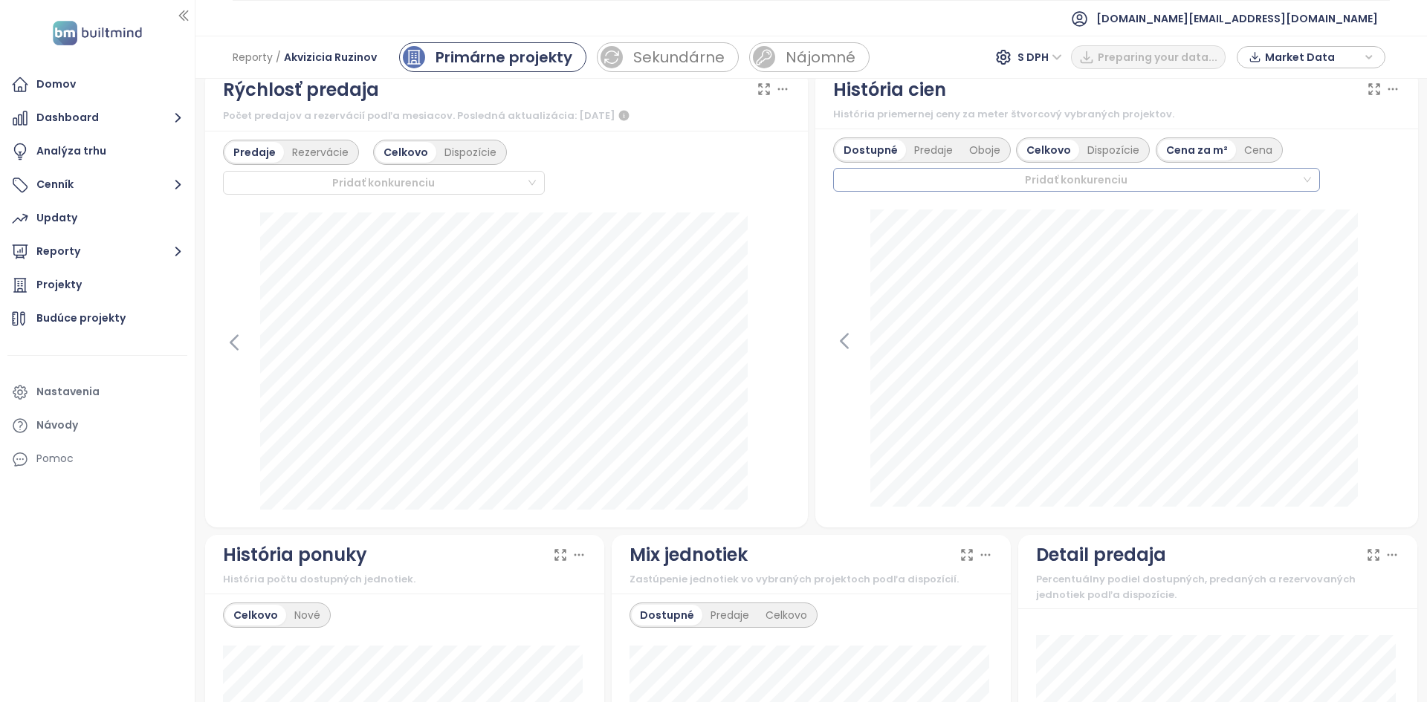
scroll to position [716, 0]
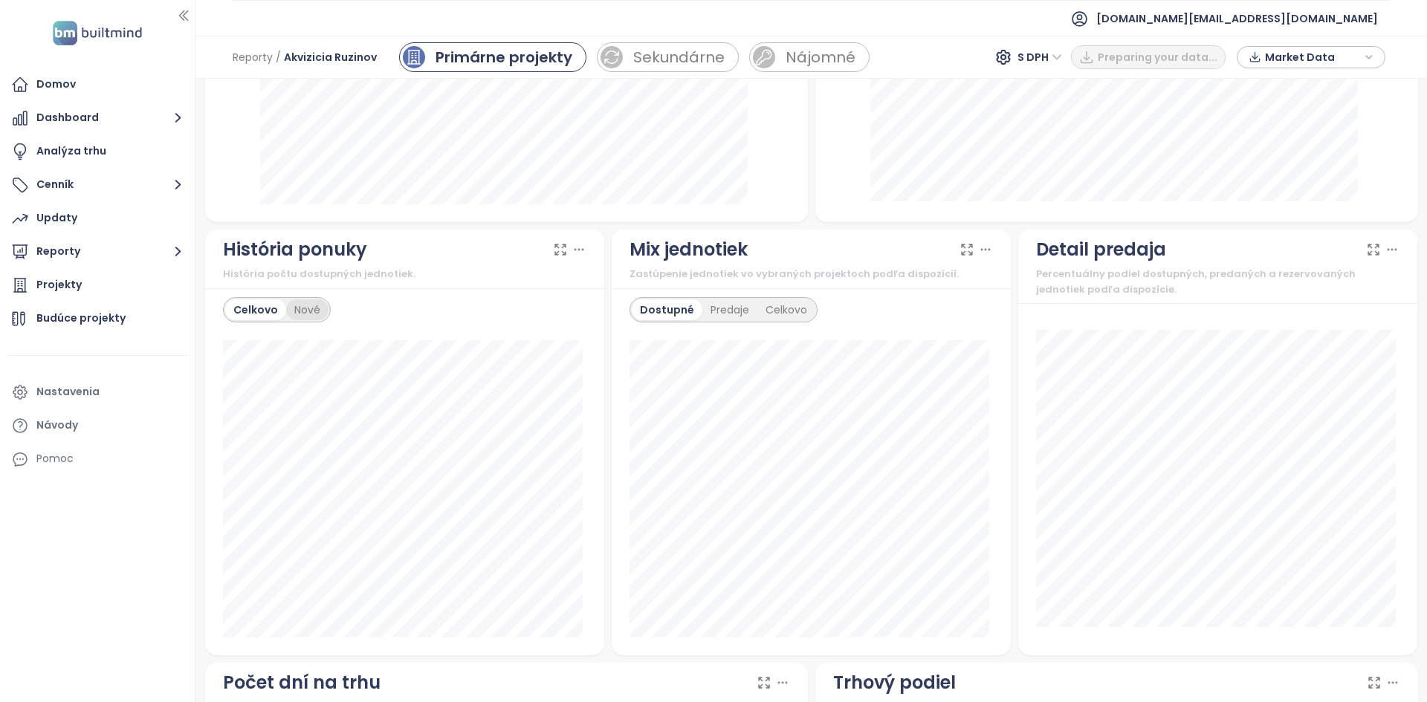
click at [305, 311] on div "Nové" at bounding box center [307, 310] width 42 height 21
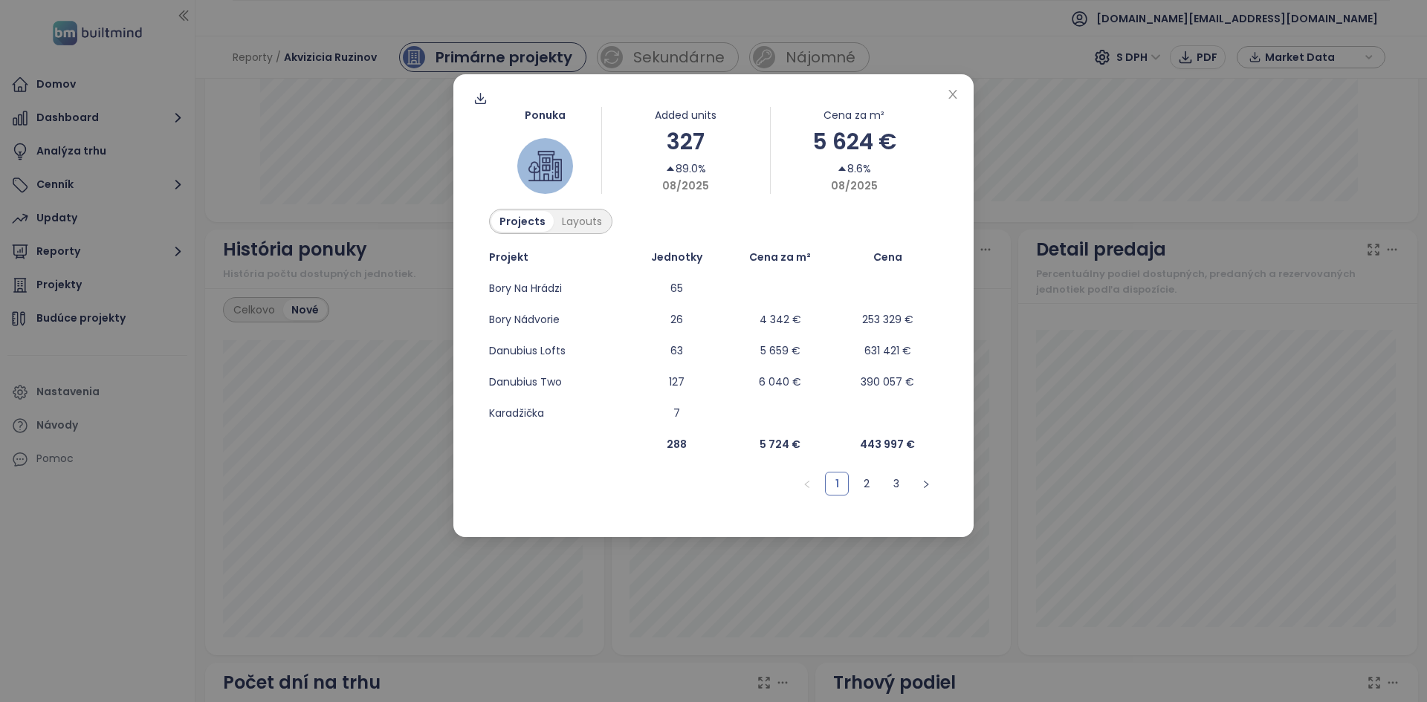
click at [427, 409] on div "Ponuka Added units 327 89.0% 08/2025 Cena za m² 5 624 € 8.6% 08/2025 Projects L…" at bounding box center [713, 351] width 1427 height 702
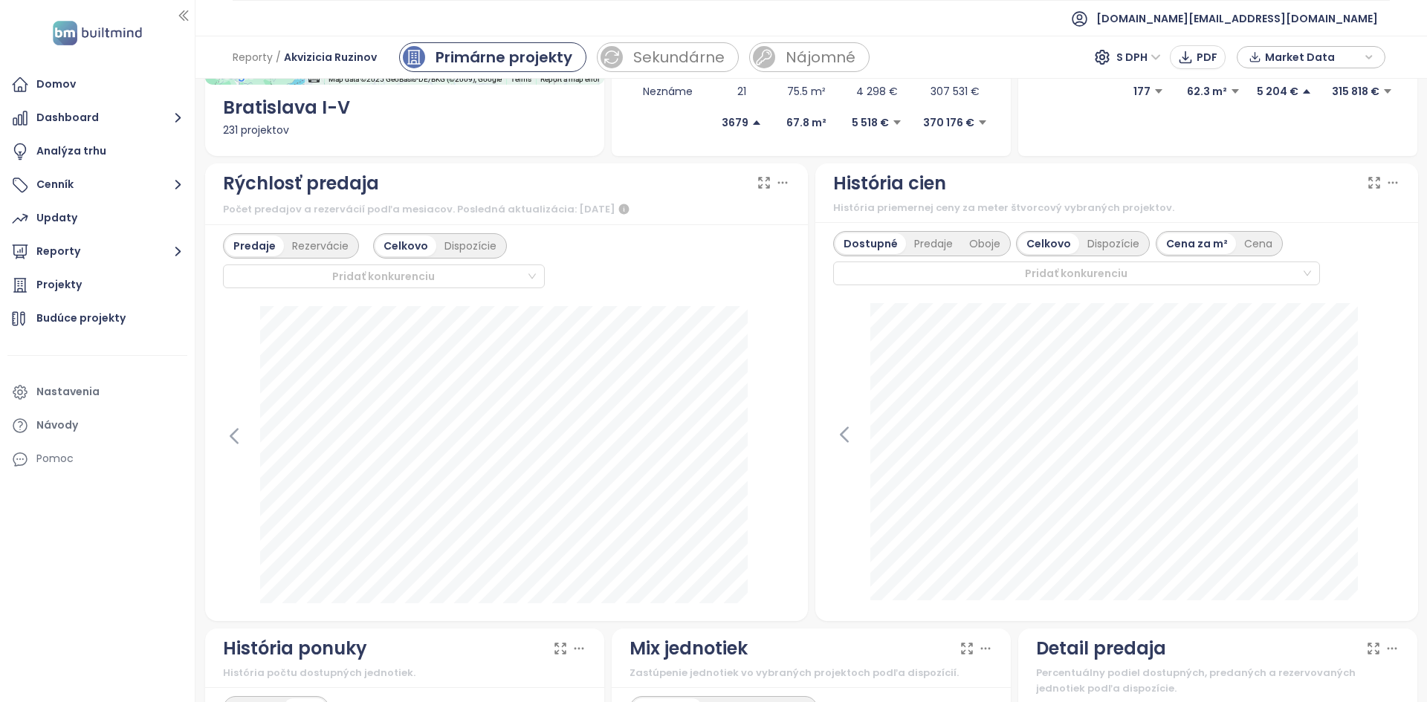
scroll to position [0, 0]
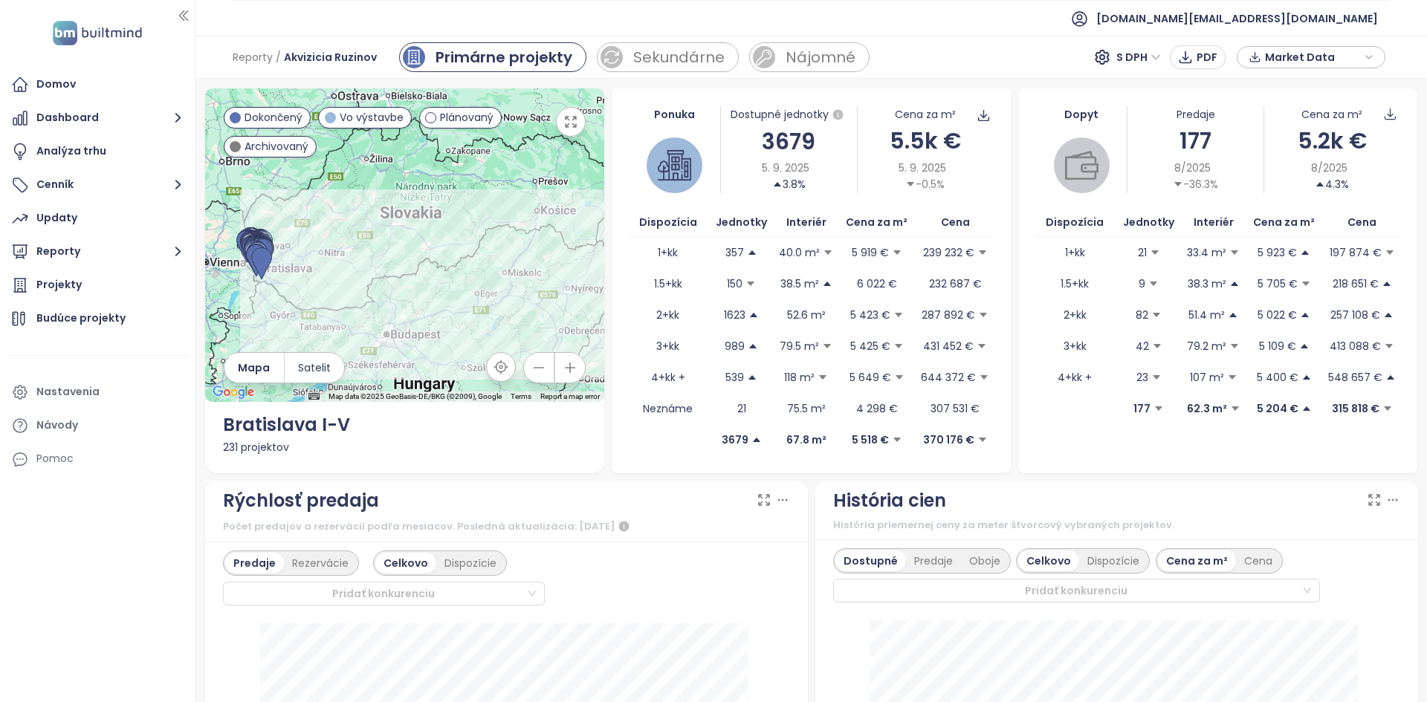
click at [267, 291] on div at bounding box center [404, 245] width 399 height 314
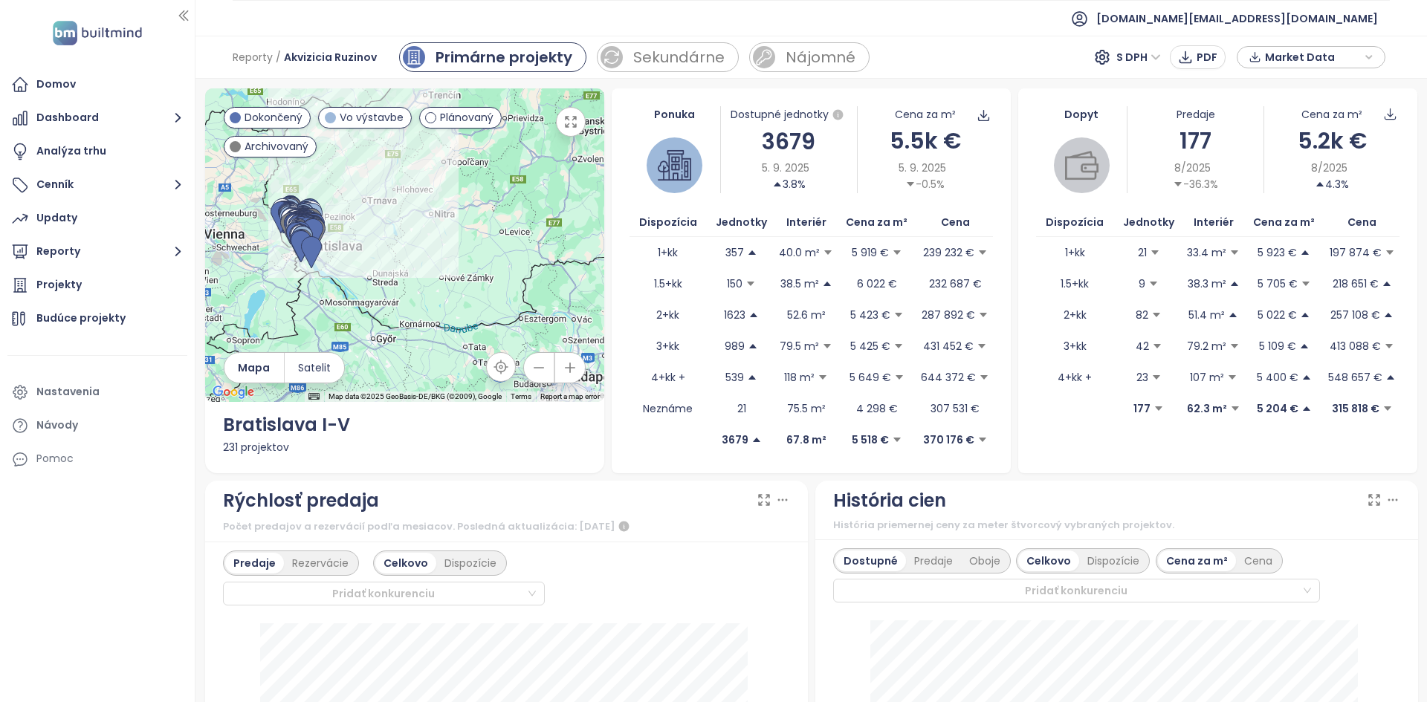
drag, startPoint x: 476, startPoint y: 306, endPoint x: 484, endPoint y: 306, distance: 8.2
click at [485, 308] on div at bounding box center [404, 245] width 399 height 314
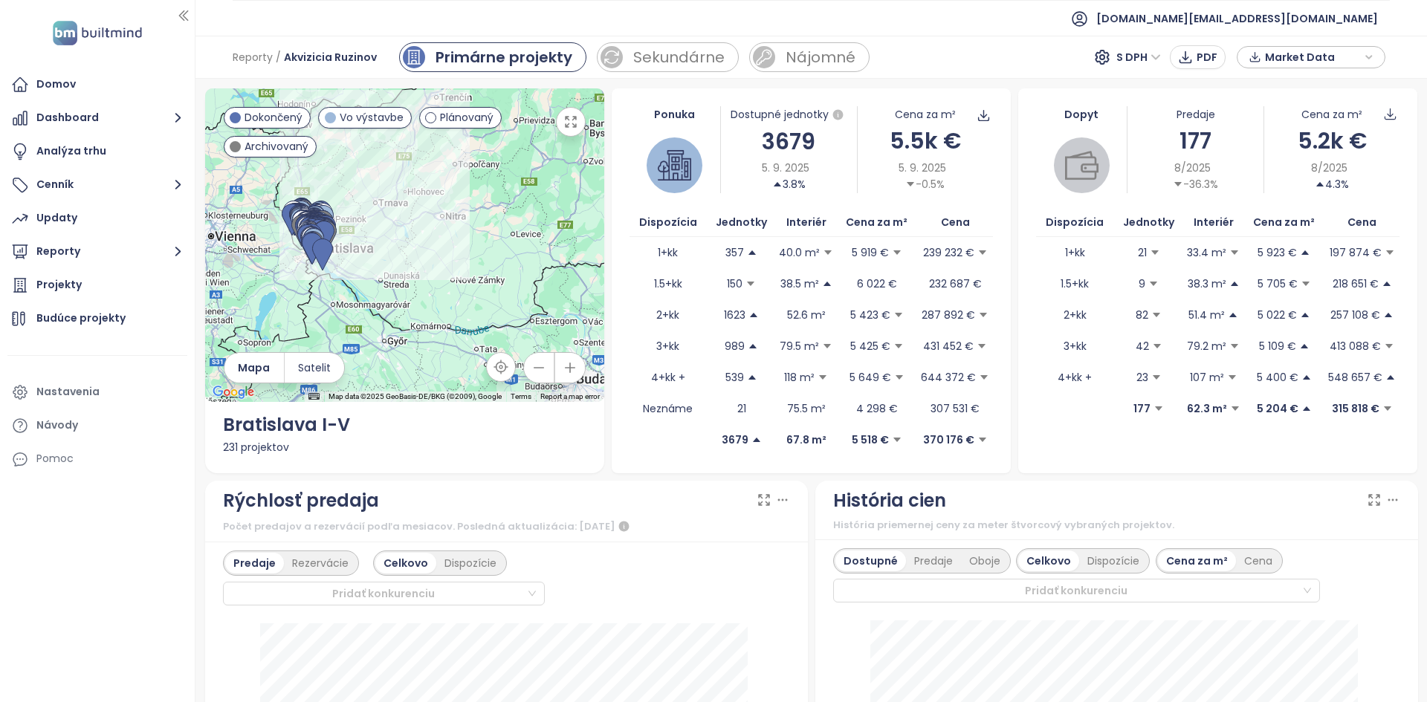
click at [280, 286] on div at bounding box center [404, 245] width 399 height 314
click at [280, 287] on div at bounding box center [404, 245] width 399 height 314
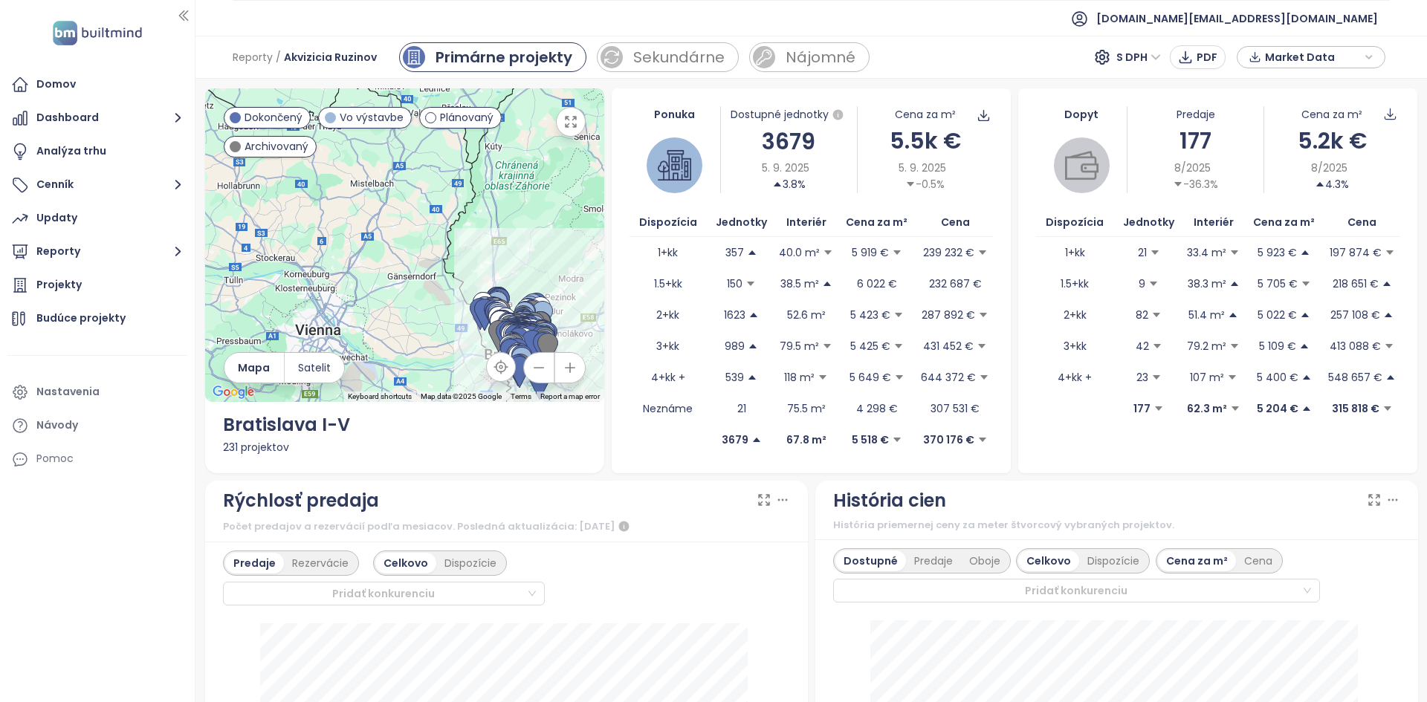
drag, startPoint x: 285, startPoint y: 247, endPoint x: 463, endPoint y: 392, distance: 228.8
click at [463, 392] on div "Keyboard shortcuts Map Data Map data ©2025 Google Map data ©2025 Google 10 km C…" at bounding box center [404, 245] width 399 height 314
click at [141, 262] on button "Reporty" at bounding box center [97, 252] width 180 height 30
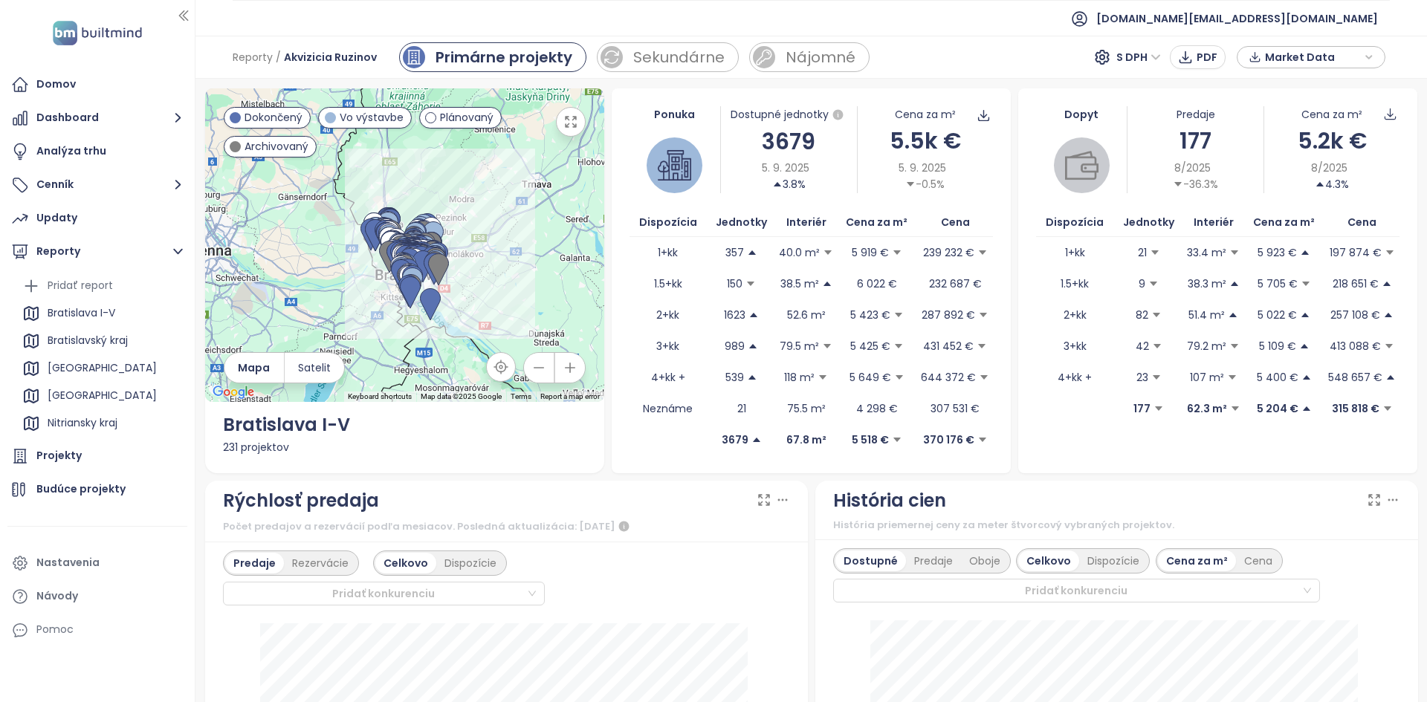
drag, startPoint x: 409, startPoint y: 300, endPoint x: 280, endPoint y: 215, distance: 154.0
click at [280, 215] on div at bounding box center [404, 245] width 399 height 314
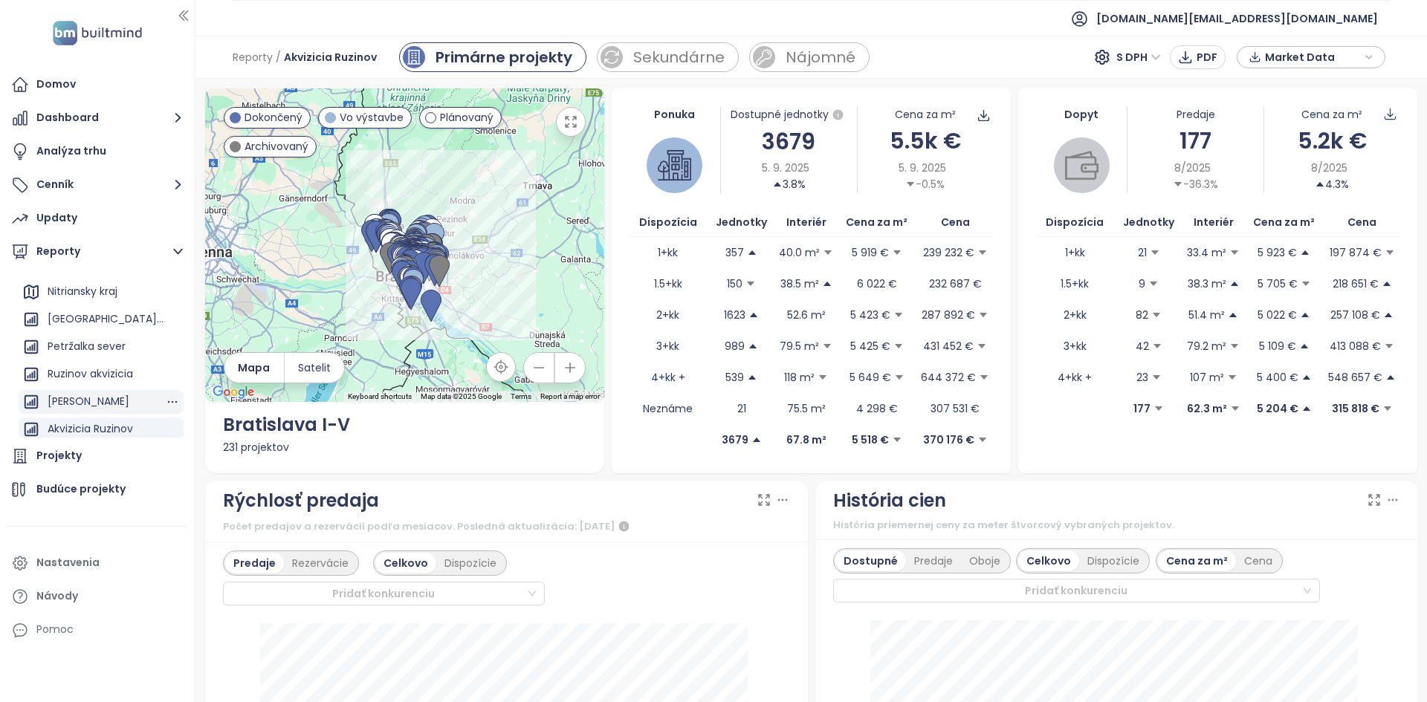
click at [85, 404] on div "Ruzinov" at bounding box center [89, 401] width 82 height 19
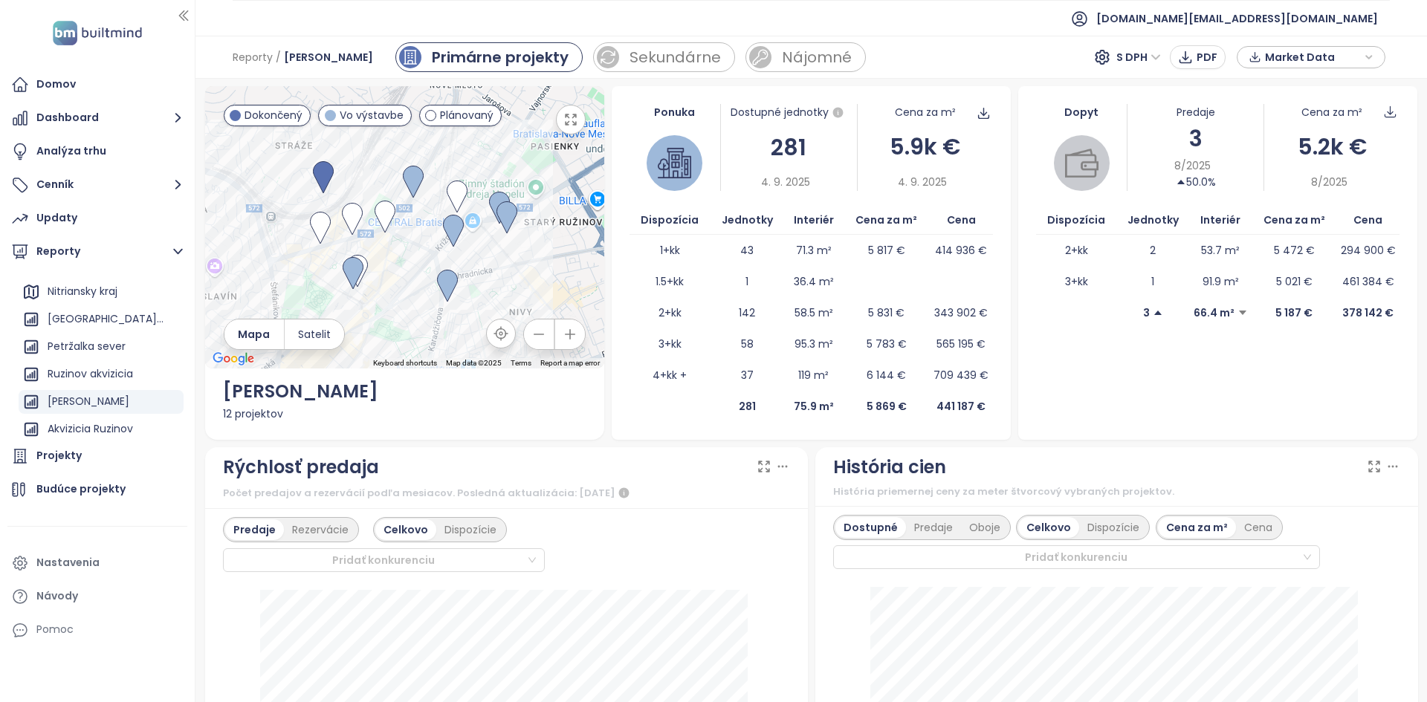
scroll to position [5, 0]
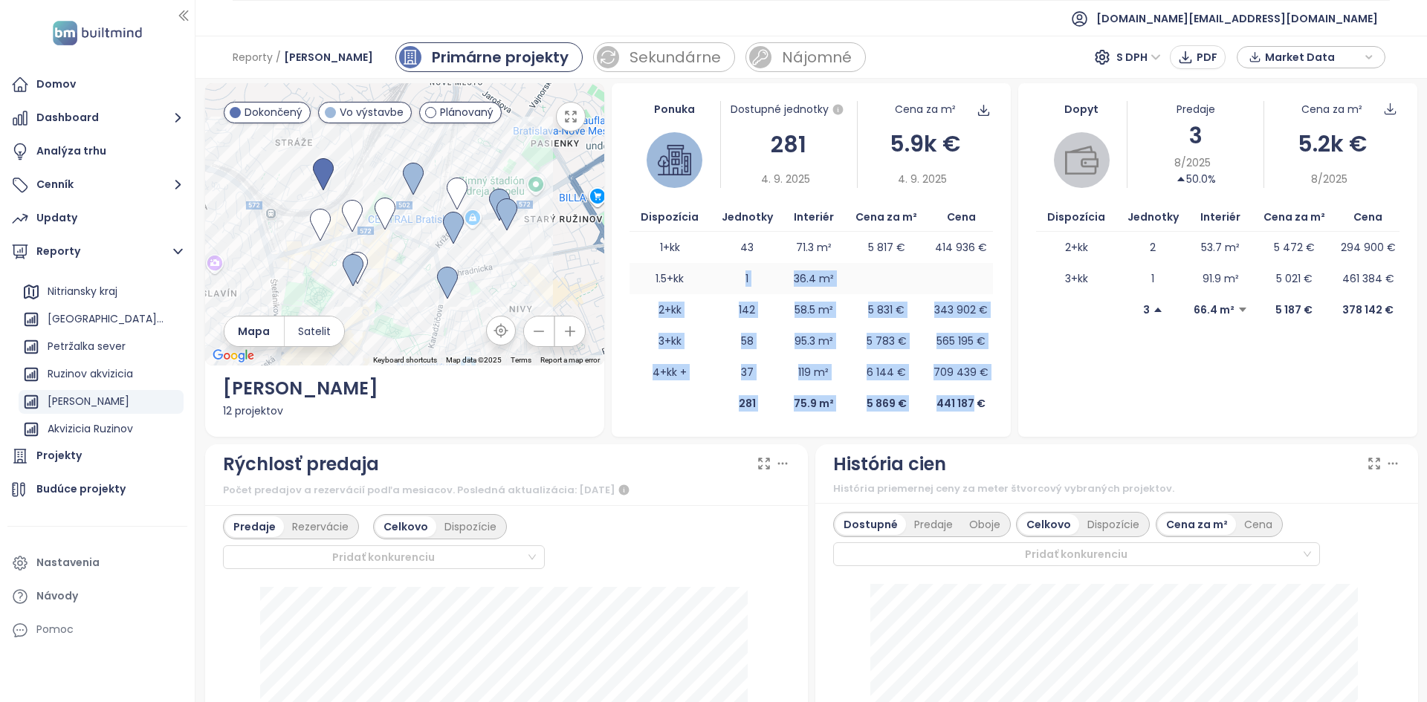
drag, startPoint x: 947, startPoint y: 424, endPoint x: 737, endPoint y: 286, distance: 251.7
click at [737, 286] on table "Dispozícia Jednotky Interiér Cena za m² Cena 1+kk 43 71.3 m² 5 817 € 414 936 € …" at bounding box center [810, 311] width 363 height 216
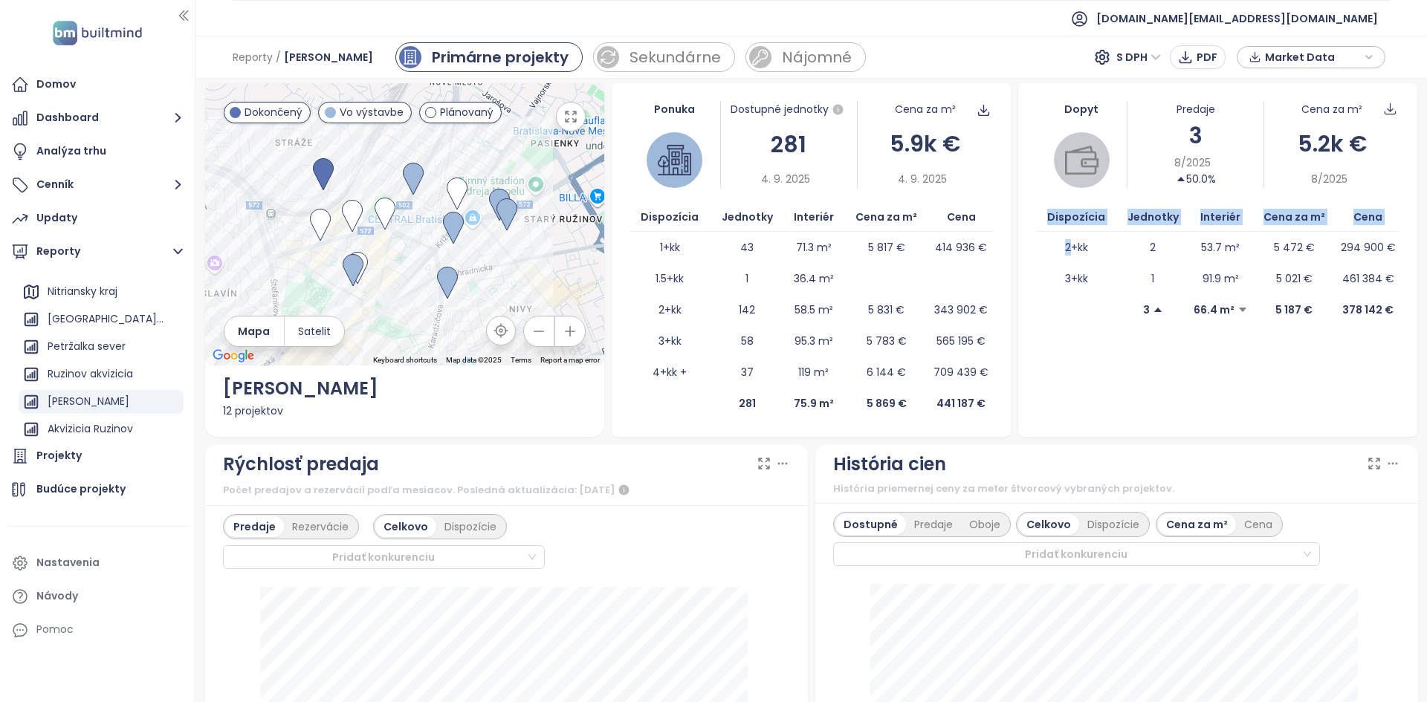
drag, startPoint x: 1075, startPoint y: 246, endPoint x: 1414, endPoint y: 343, distance: 352.6
click at [1415, 343] on div "← Move left → Move right ↑ Move up ↓ Move down + Zoom in - Zoom out Home Jump l…" at bounding box center [810, 391] width 1231 height 624
click at [1336, 343] on div "Dopyt Predaje 3 8/2025 50.0% Cena za m² 5.2k € 8/2025 Dispozícia Jednotky Inter…" at bounding box center [1217, 260] width 399 height 354
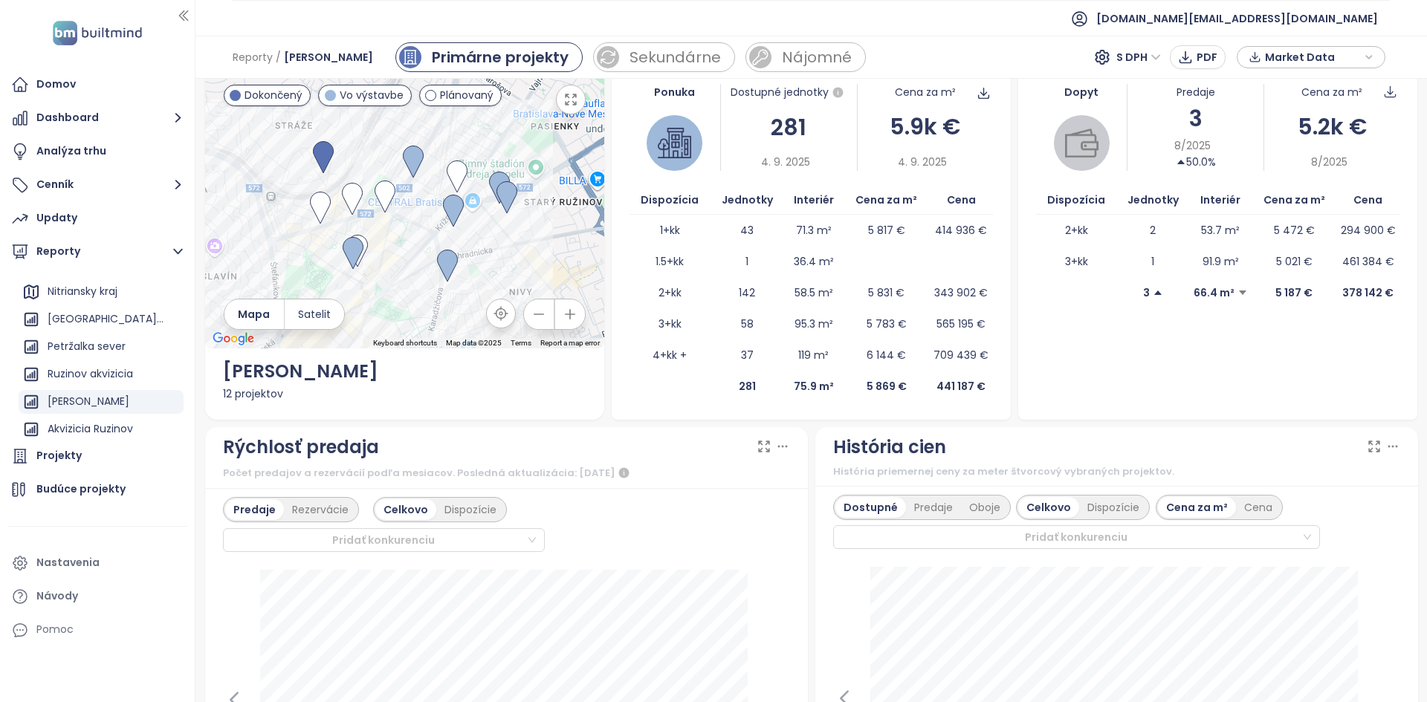
scroll to position [0, 0]
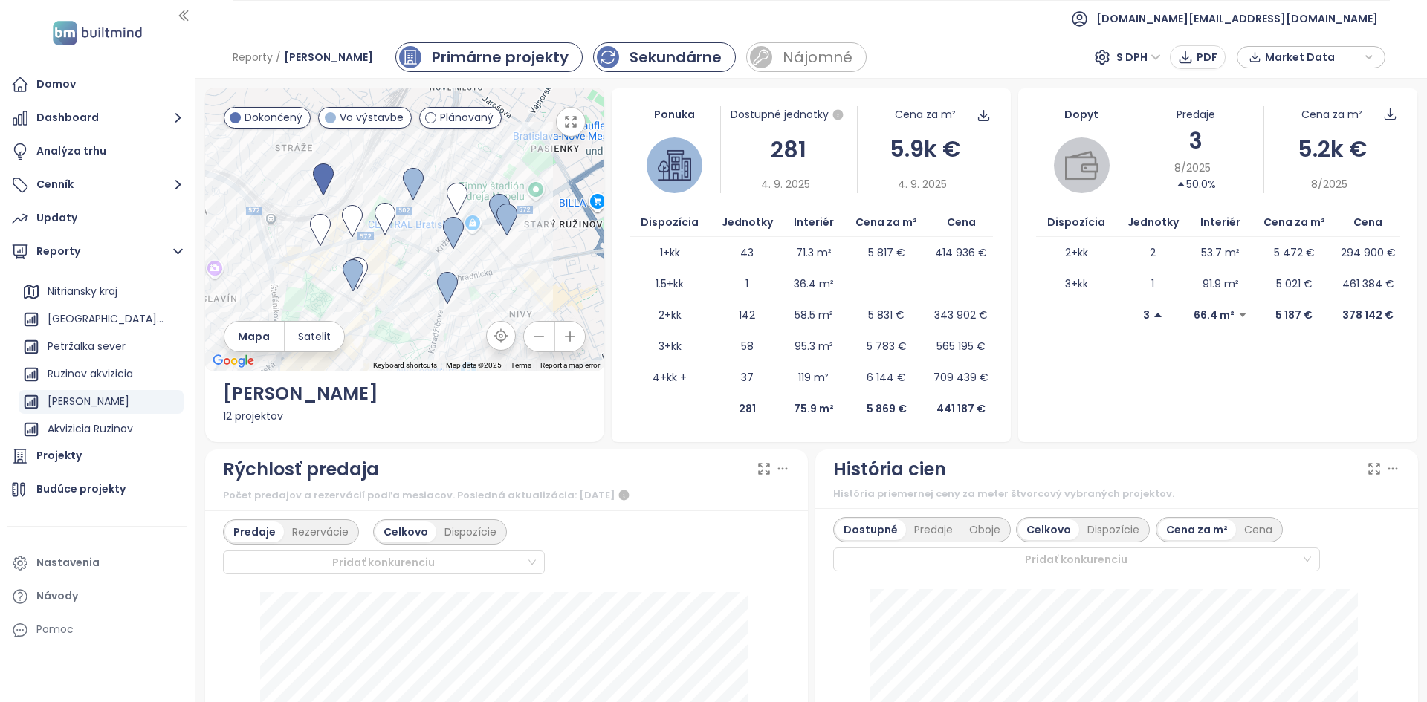
click at [629, 65] on div "Sekundárne" at bounding box center [675, 57] width 92 height 22
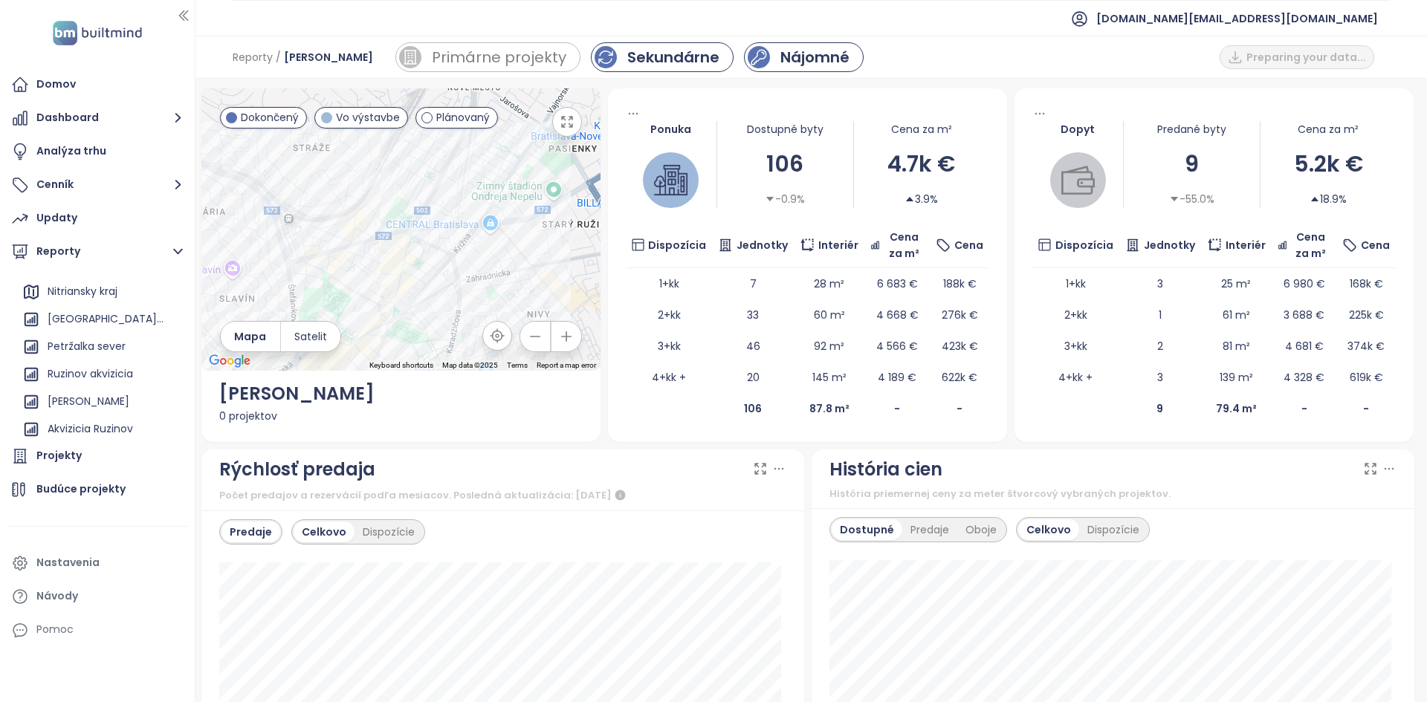
click at [780, 51] on div "Nájomné" at bounding box center [814, 57] width 69 height 22
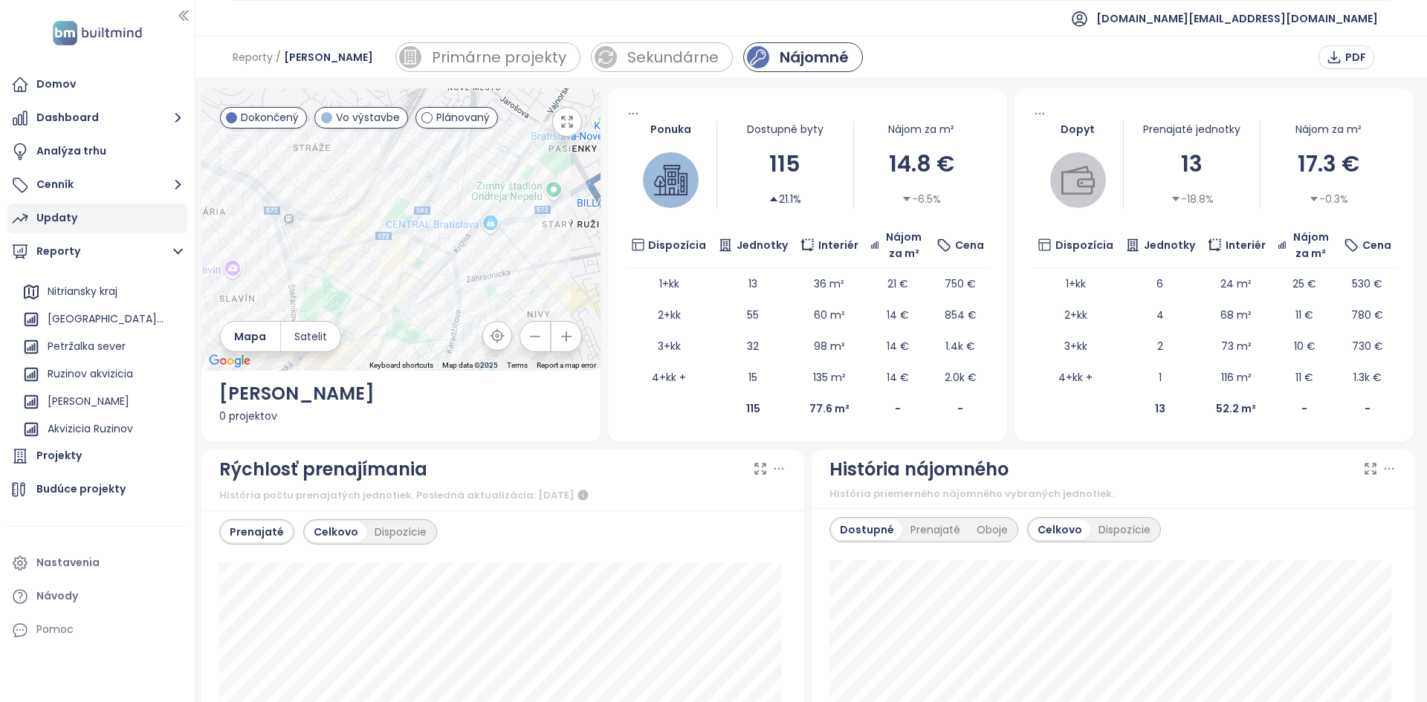
click at [134, 227] on div "Updaty" at bounding box center [97, 219] width 180 height 30
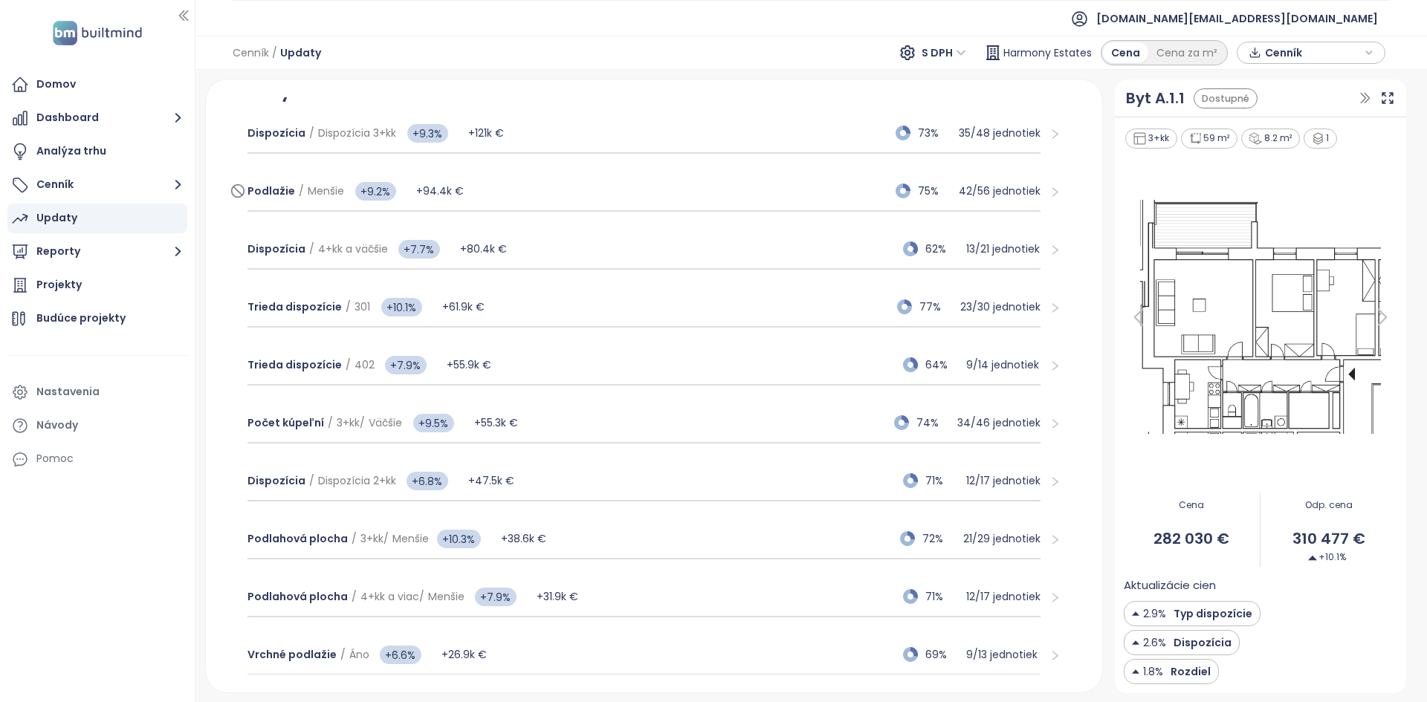
scroll to position [224, 0]
click at [552, 186] on div "Podlažie / Menšie +9.2% +94.4k € 75% 42 / 56 jednotiek" at bounding box center [643, 192] width 793 height 40
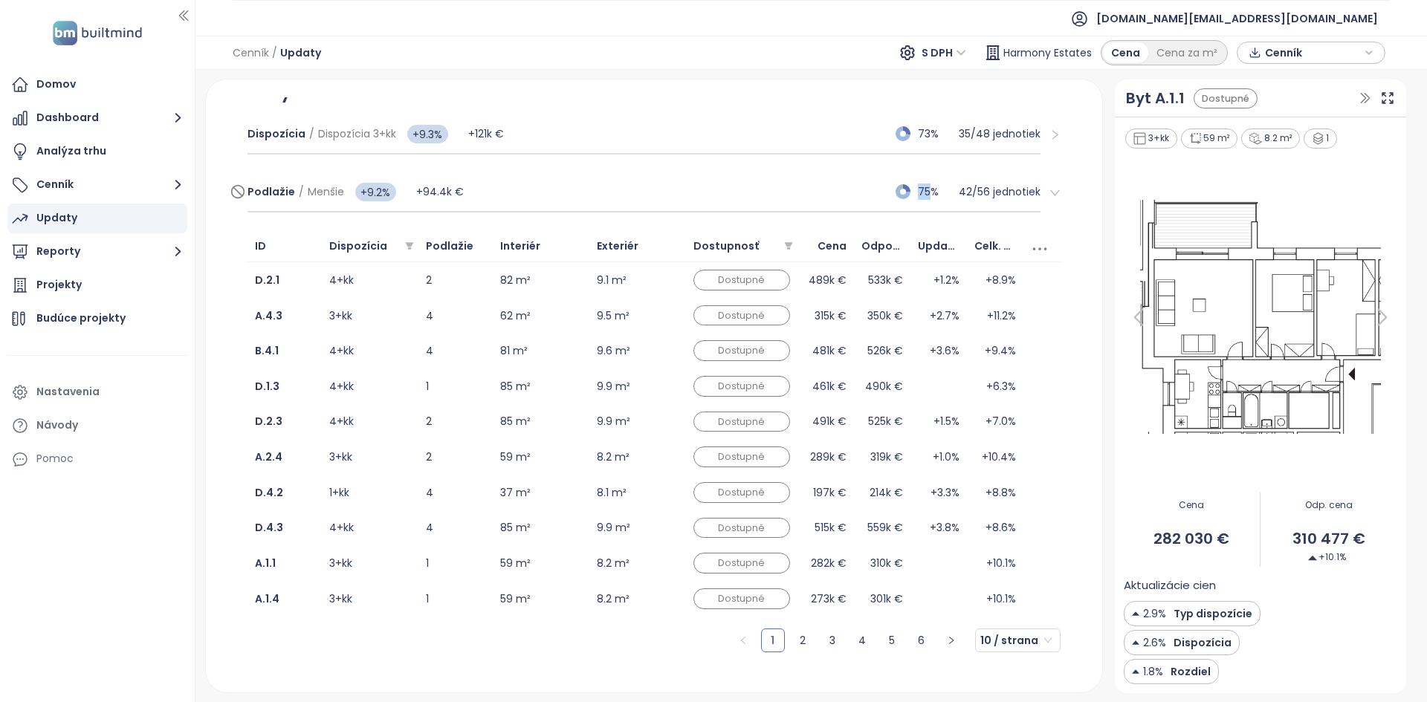
click at [552, 186] on div "Podlažie / Menšie +9.2% +94.4k € 75% 42 / 56 jednotiek" at bounding box center [643, 192] width 793 height 40
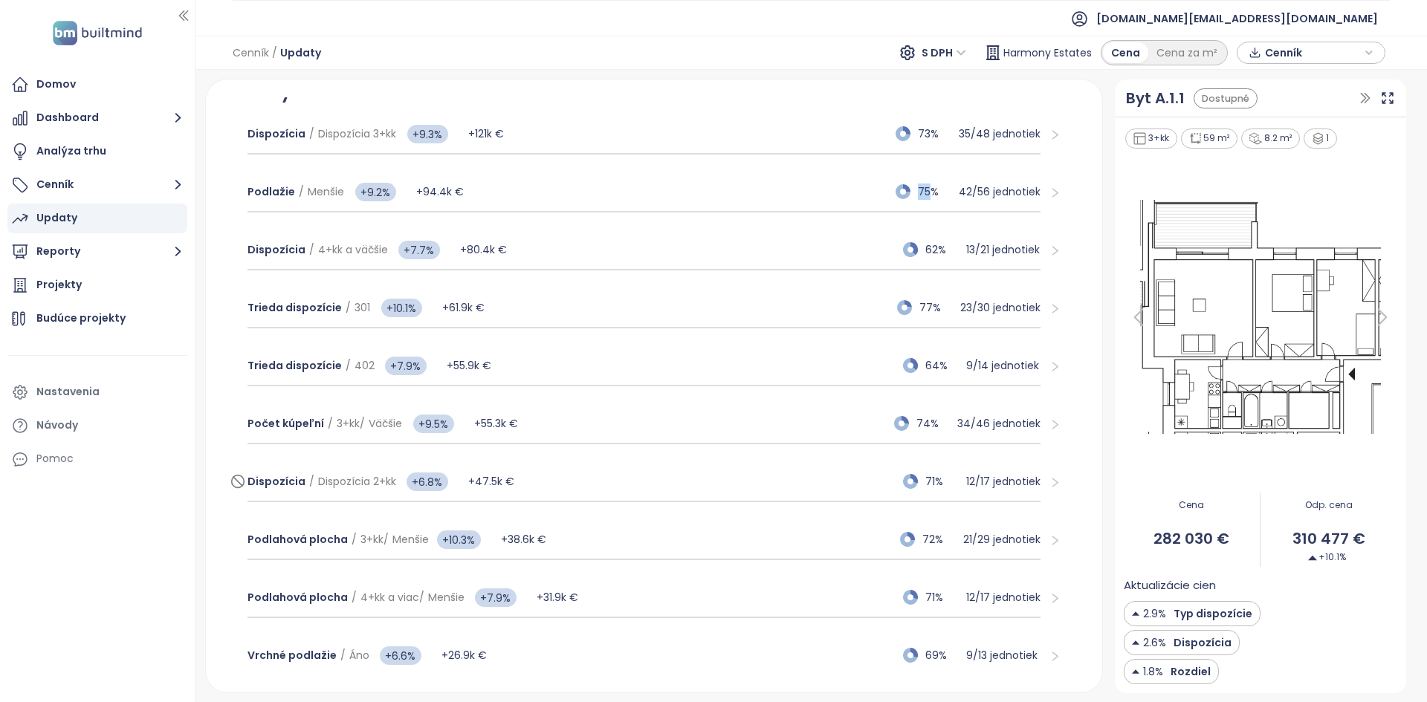
scroll to position [367, 0]
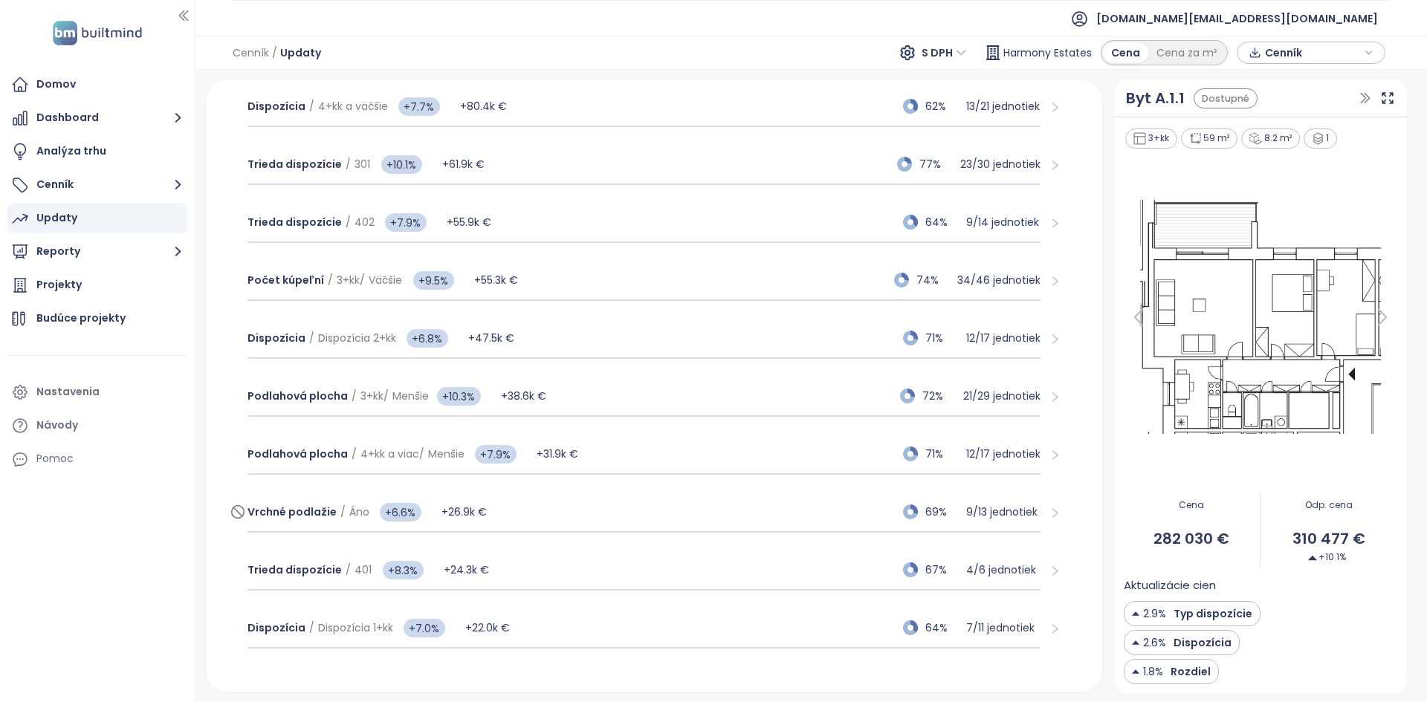
click at [525, 514] on div "Vrchné podlažie / Áno +6.6% +26.9k € 69% 9 / 13 jednotiek" at bounding box center [643, 513] width 793 height 40
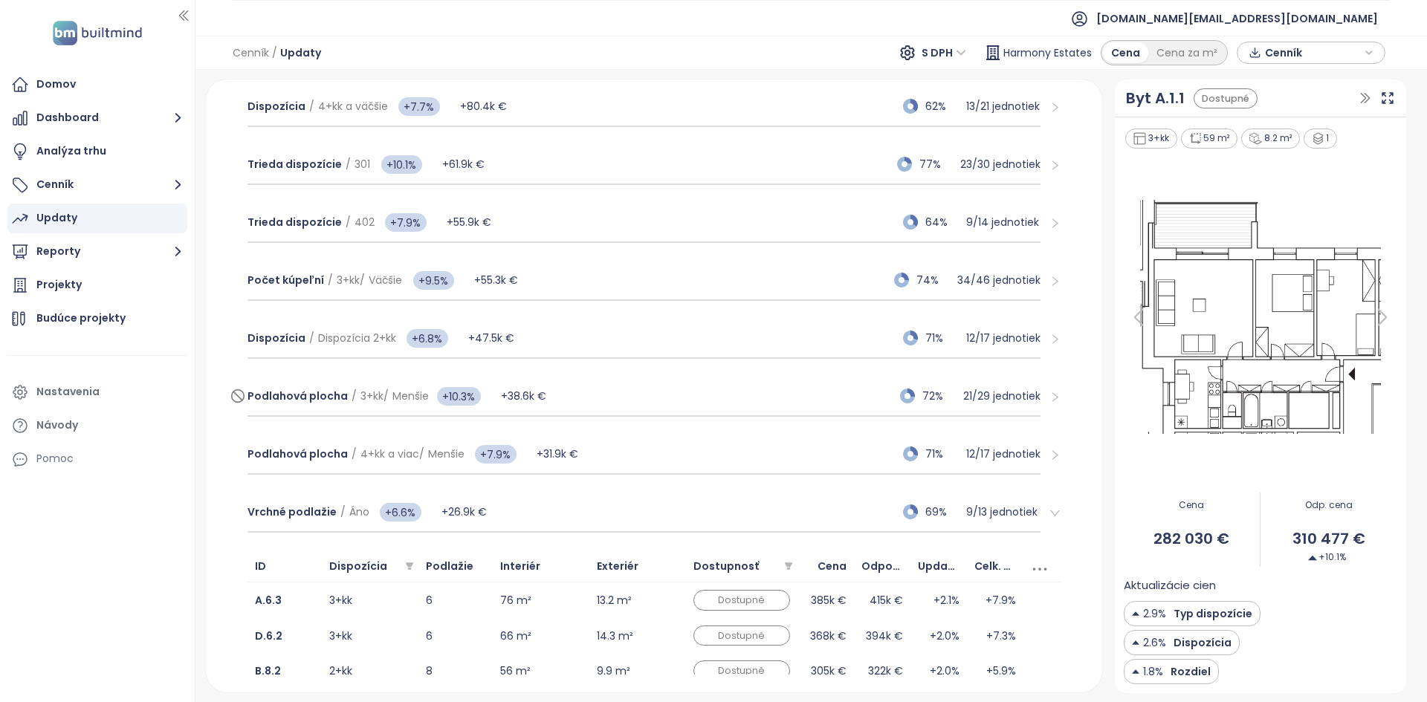
click at [618, 395] on div "Podlahová plocha / 3+kk / Menšie +10.3% +38.6k € 72% 21 / 29 jednotiek" at bounding box center [643, 397] width 793 height 40
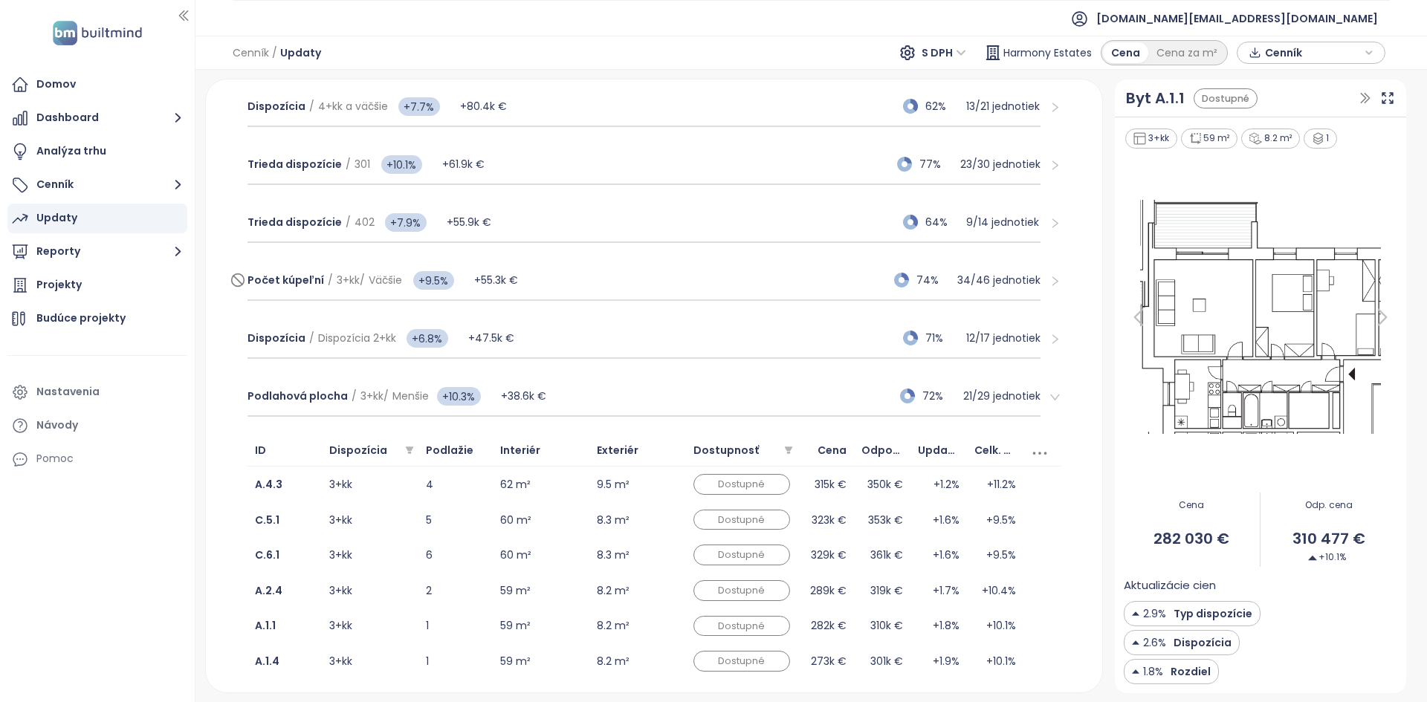
click at [621, 297] on div "Počet kúpeľní / 3+kk / Väčšie +9.5% +55.3k € 74% 34 / 46 jednotiek" at bounding box center [643, 281] width 793 height 40
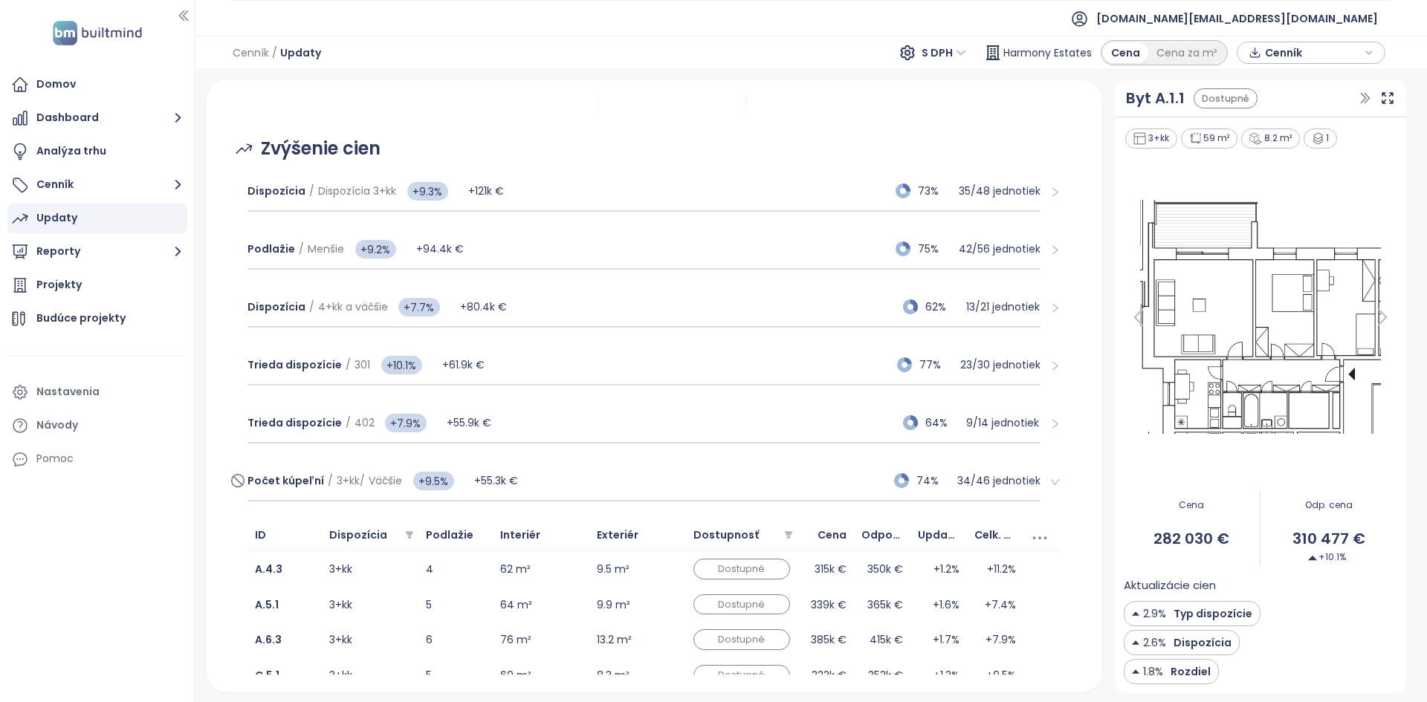
scroll to position [167, 0]
click at [601, 381] on div "Trieda dispozície / 301 +10.1% +61.9k € 77% 23 / 30 jednotiek" at bounding box center [643, 365] width 793 height 40
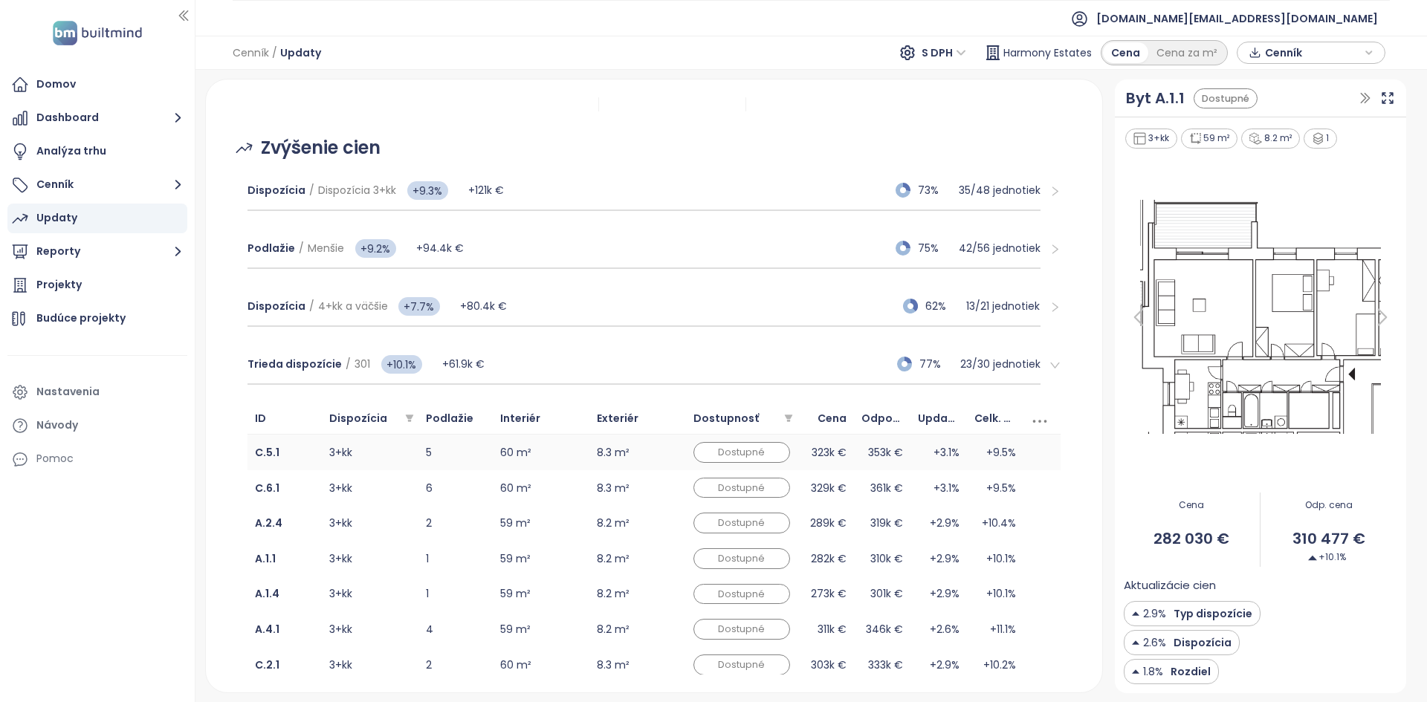
click at [476, 453] on td "5" at bounding box center [455, 453] width 74 height 36
click at [471, 486] on td "6" at bounding box center [455, 488] width 74 height 36
click at [479, 531] on td "2" at bounding box center [455, 523] width 74 height 36
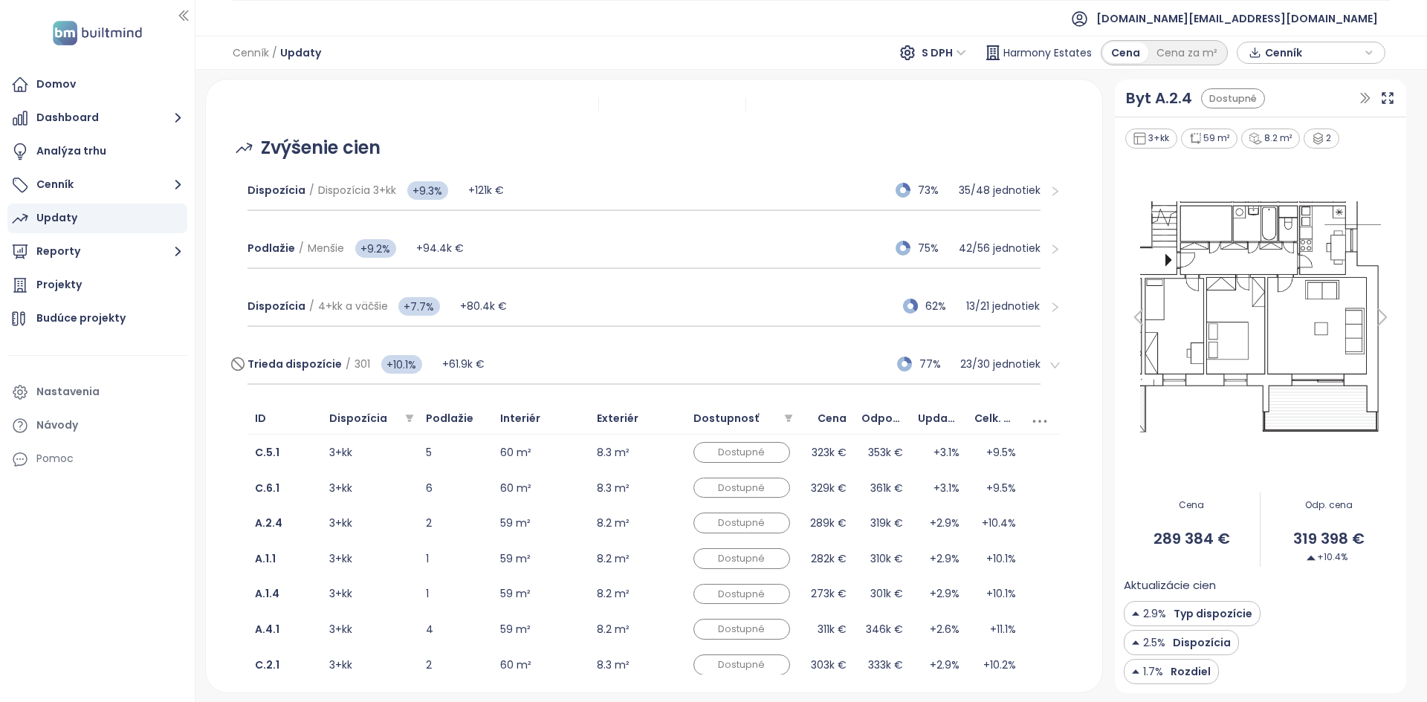
click at [602, 380] on div "Trieda dispozície / 301 +10.1% +61.9k € 77% 23 / 30 jednotiek" at bounding box center [643, 365] width 793 height 40
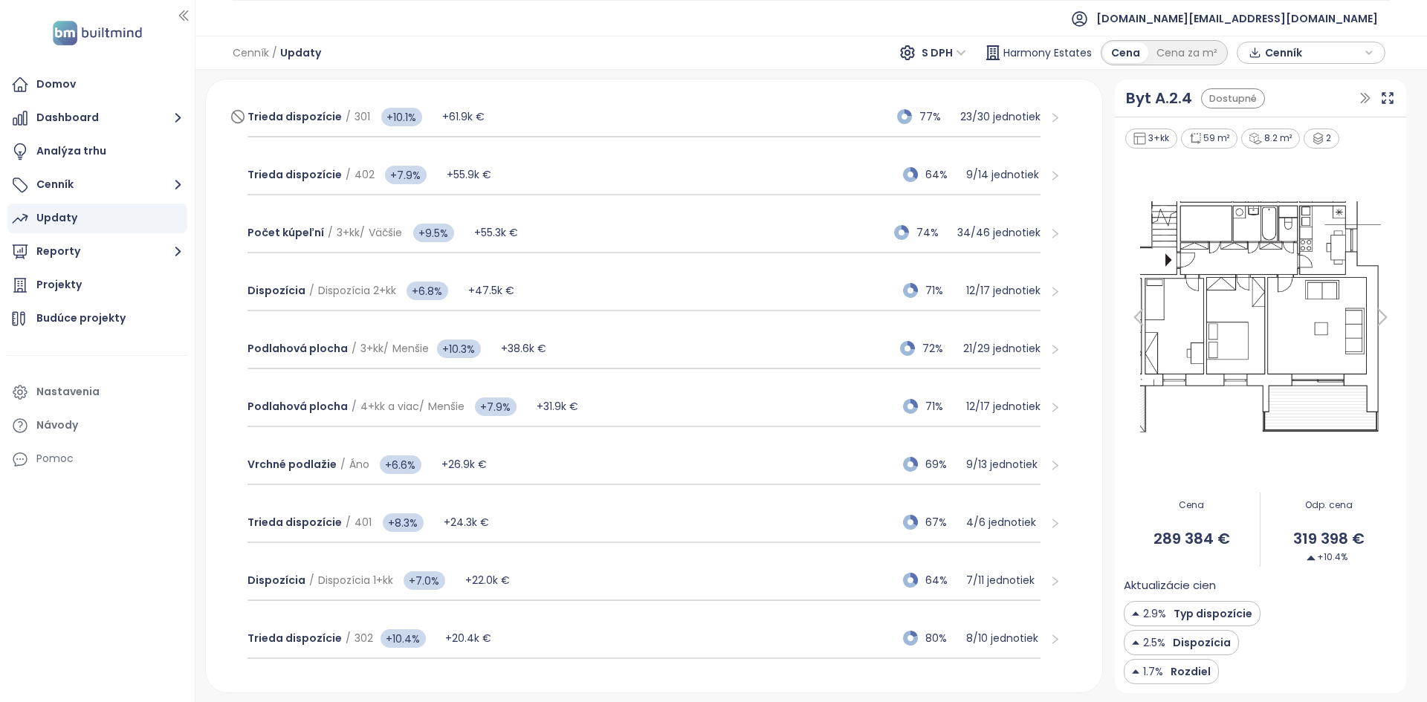
scroll to position [414, 0]
click at [145, 179] on button "Cenník" at bounding box center [97, 185] width 180 height 30
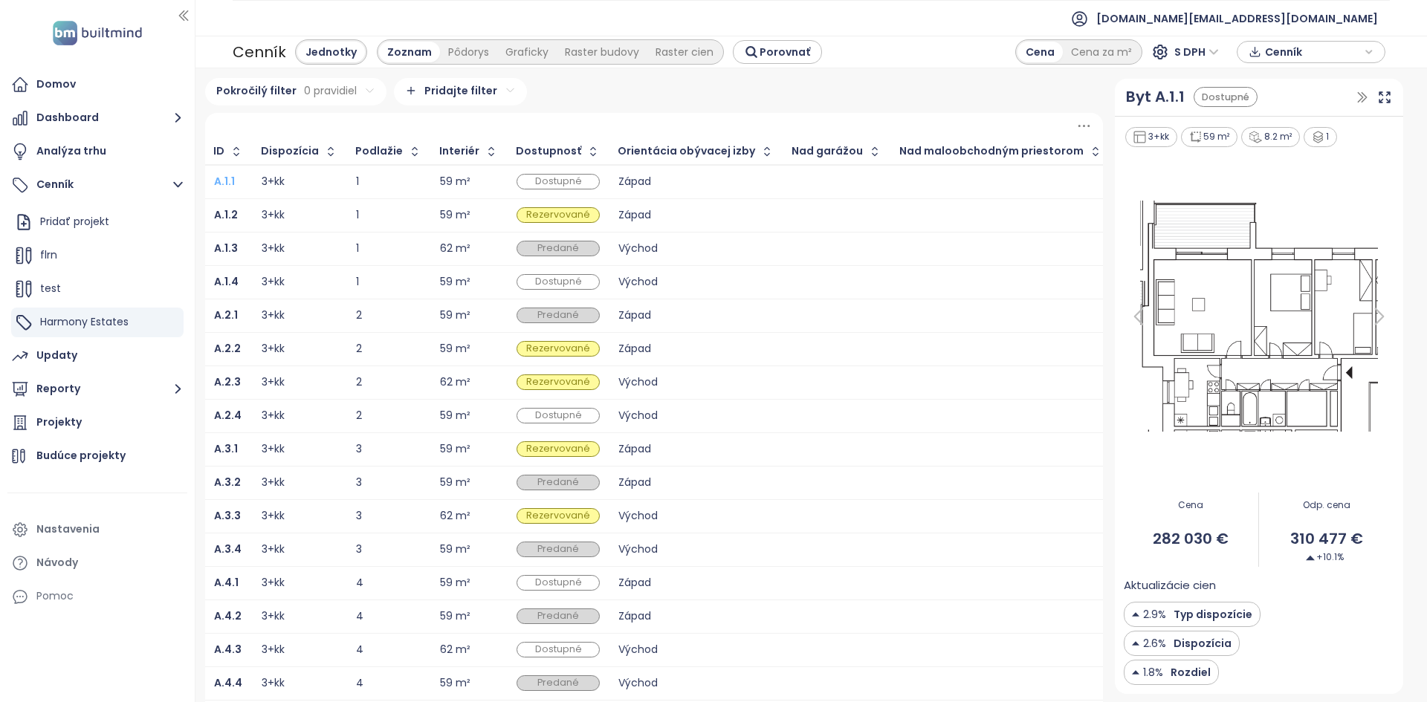
click at [227, 184] on b "A.1.1" at bounding box center [224, 181] width 21 height 15
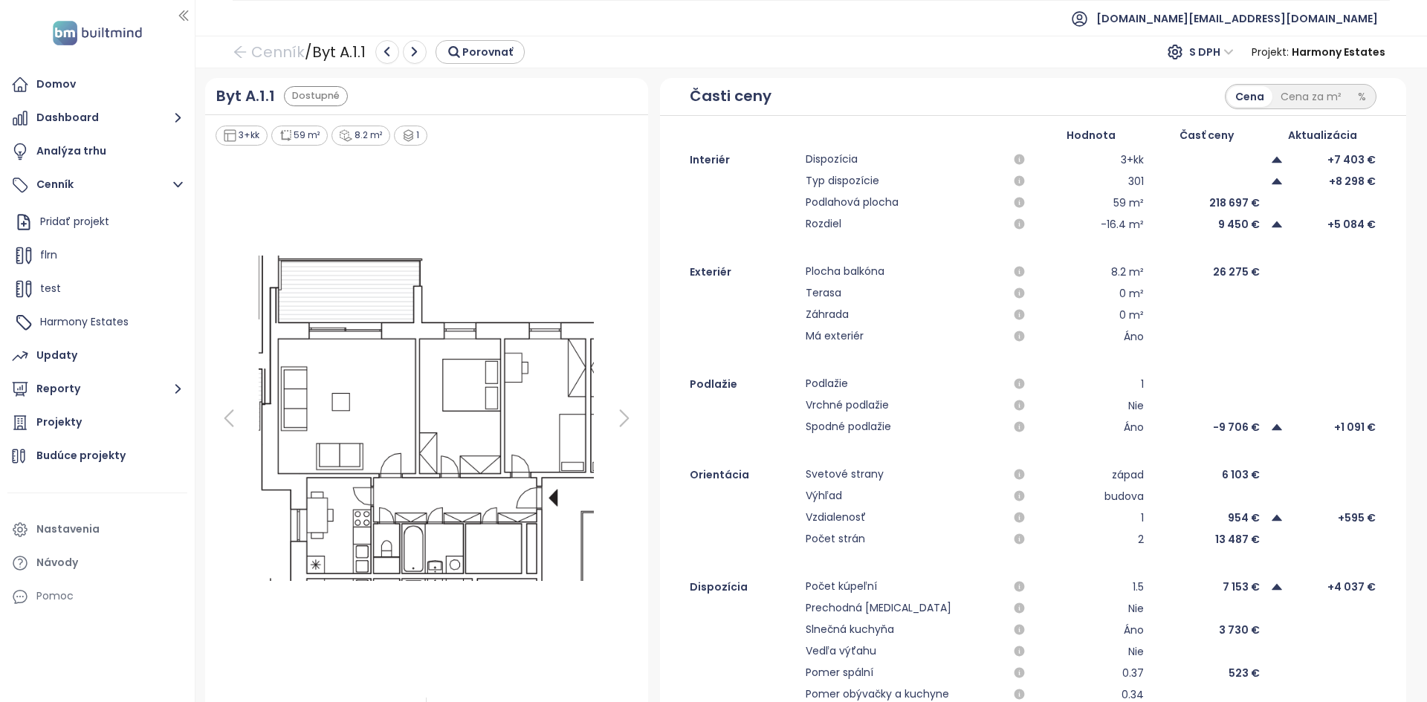
scroll to position [1, 0]
click at [1359, 100] on div "%" at bounding box center [1362, 95] width 25 height 21
drag, startPoint x: 1249, startPoint y: 421, endPoint x: 1216, endPoint y: 424, distance: 33.6
click at [1216, 424] on div "-3.4%" at bounding box center [1206, 427] width 107 height 18
drag, startPoint x: 1266, startPoint y: 485, endPoint x: 1223, endPoint y: 478, distance: 43.0
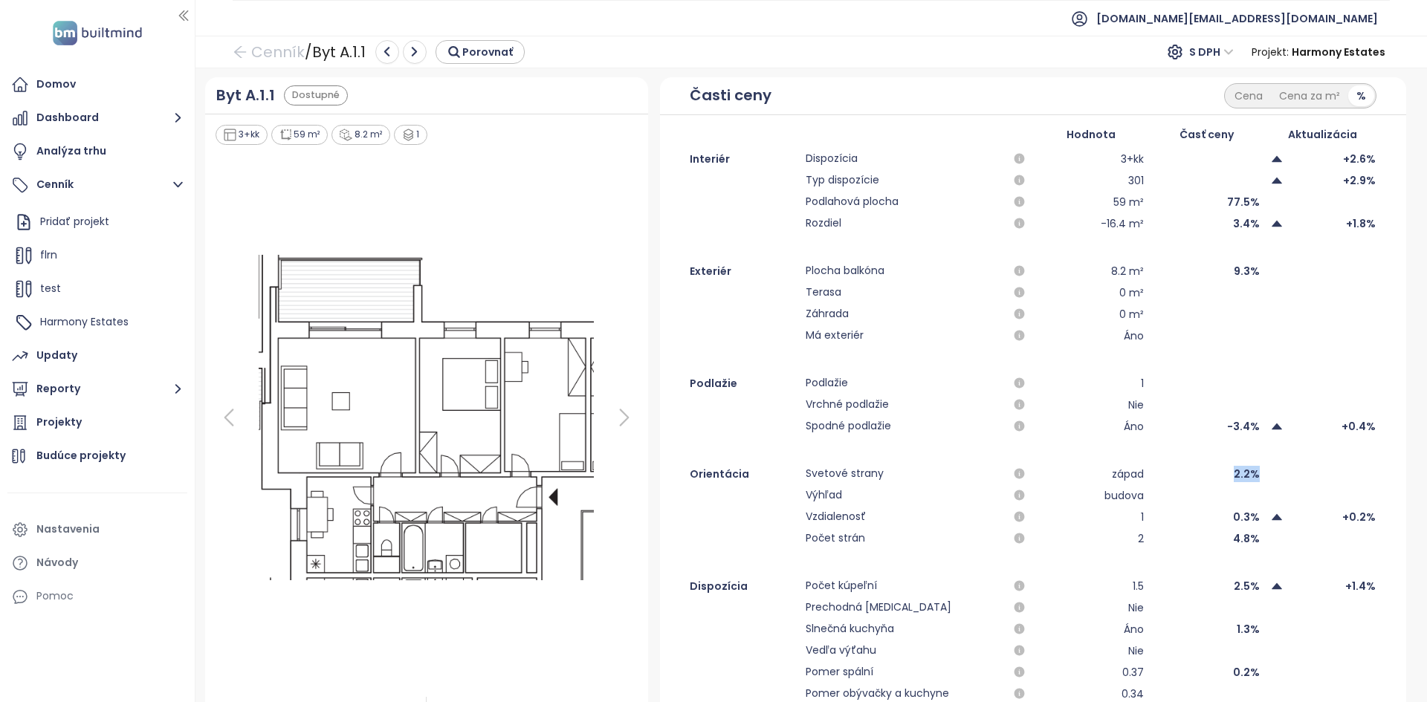
click at [1223, 478] on div "Orientácia Svetové strany západ 2.2% Výhľad budova Vzdialenosť 1 0.3% +0.2% Poč…" at bounding box center [1033, 506] width 746 height 82
drag, startPoint x: 1254, startPoint y: 546, endPoint x: 1222, endPoint y: 535, distance: 33.8
click at [1222, 535] on div "Počet strán 2 4.8%" at bounding box center [1033, 539] width 746 height 18
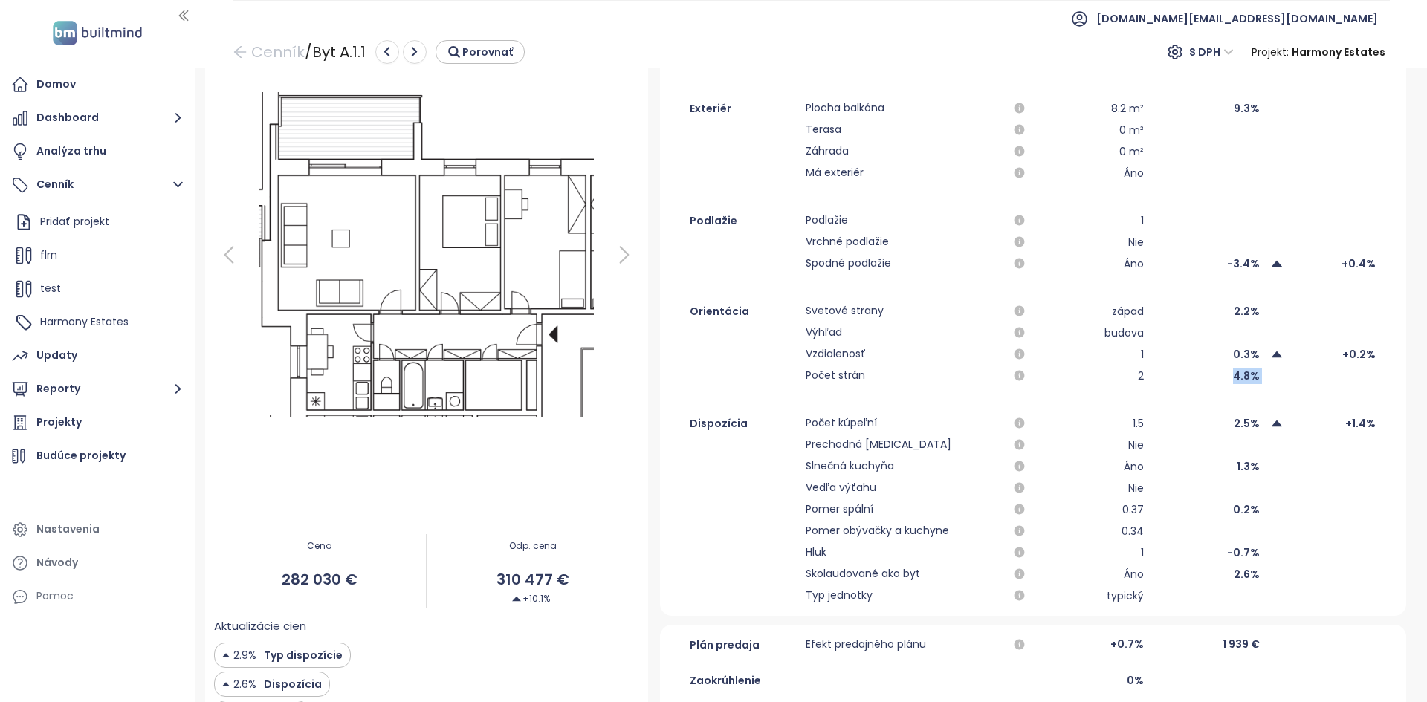
scroll to position [172, 0]
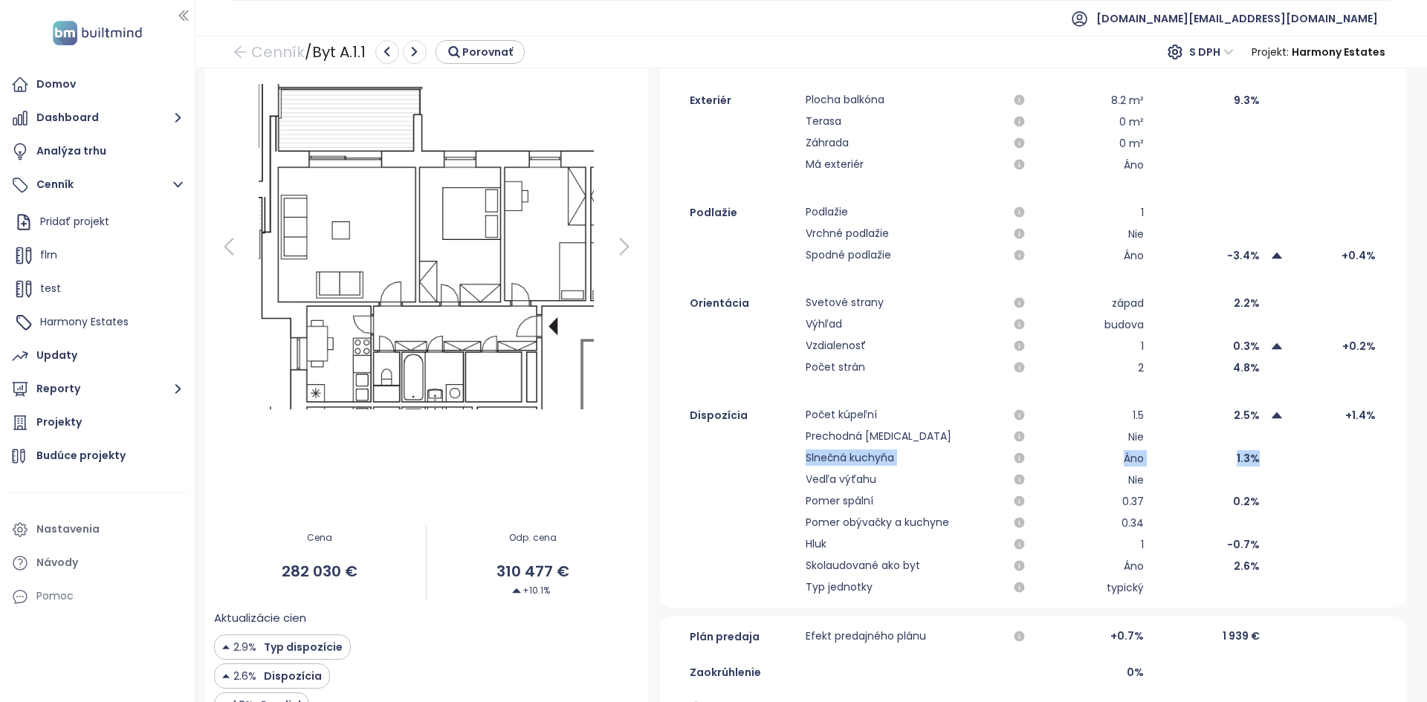
drag, startPoint x: 1253, startPoint y: 467, endPoint x: 800, endPoint y: 460, distance: 452.7
click at [800, 460] on div "Dispozícia Počet kúpeľní 1.5 2.5% +1.4% Prechodná izba Nie Slnečná kuchyňa Áno …" at bounding box center [1033, 502] width 746 height 190
drag, startPoint x: 1134, startPoint y: 477, endPoint x: 783, endPoint y: 479, distance: 351.5
click at [783, 479] on div "Vedľa výťahu Nie" at bounding box center [1033, 480] width 746 height 18
click at [1229, 483] on div at bounding box center [1206, 480] width 107 height 18
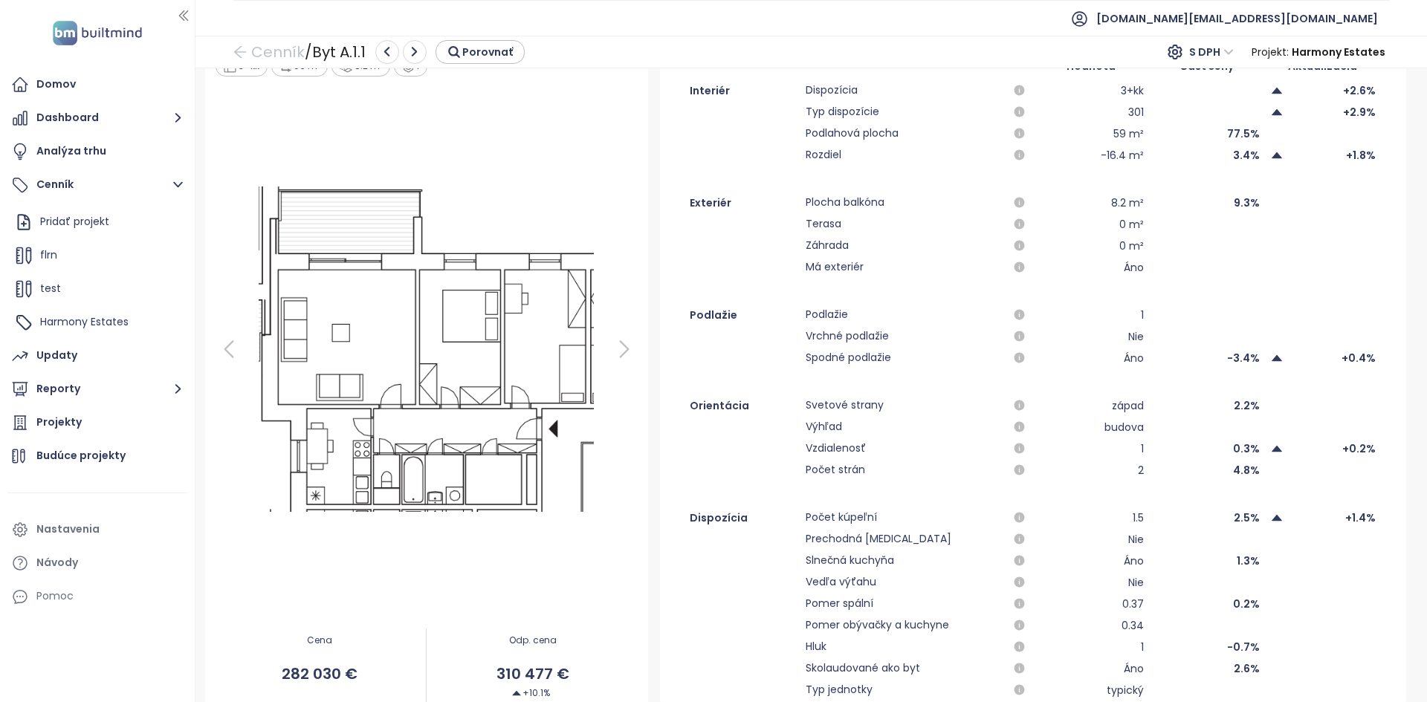
scroll to position [0, 0]
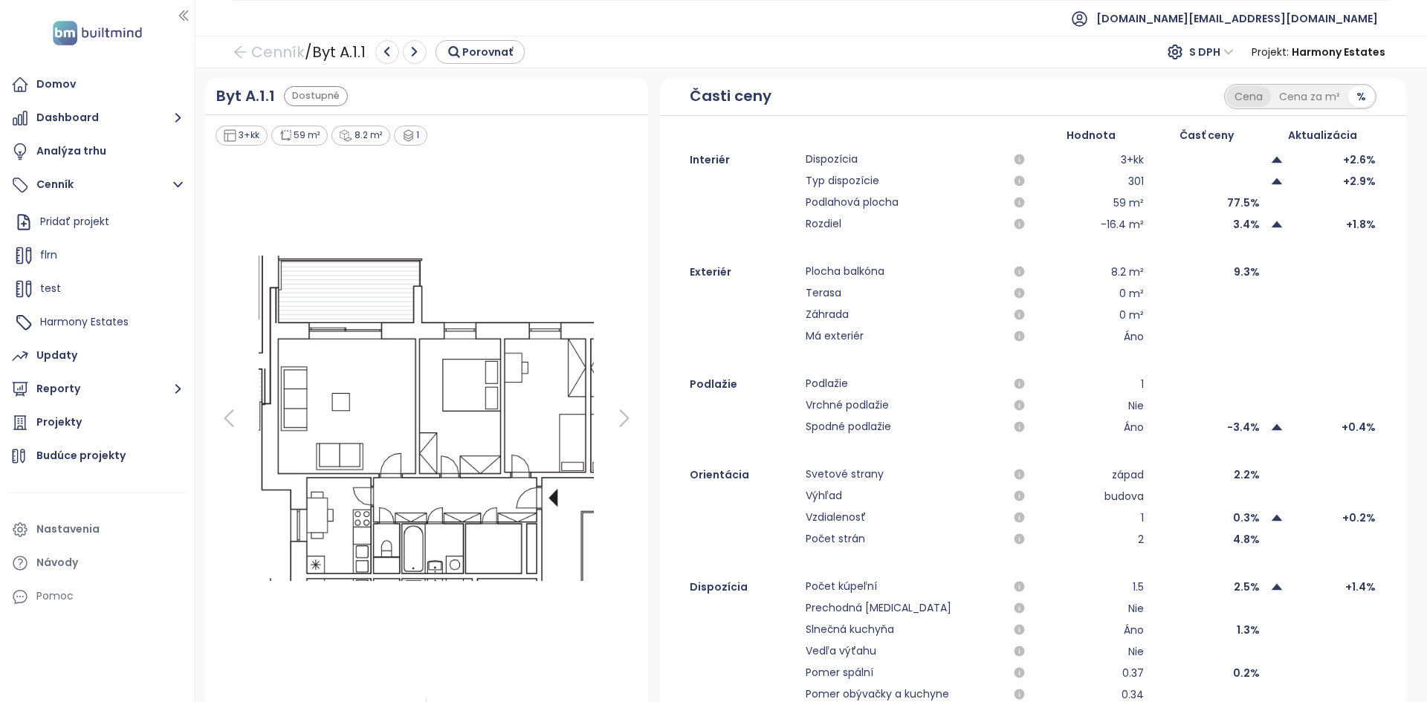
click at [1240, 103] on div "Cena" at bounding box center [1248, 96] width 45 height 21
click at [115, 417] on div "Projekty" at bounding box center [97, 423] width 180 height 30
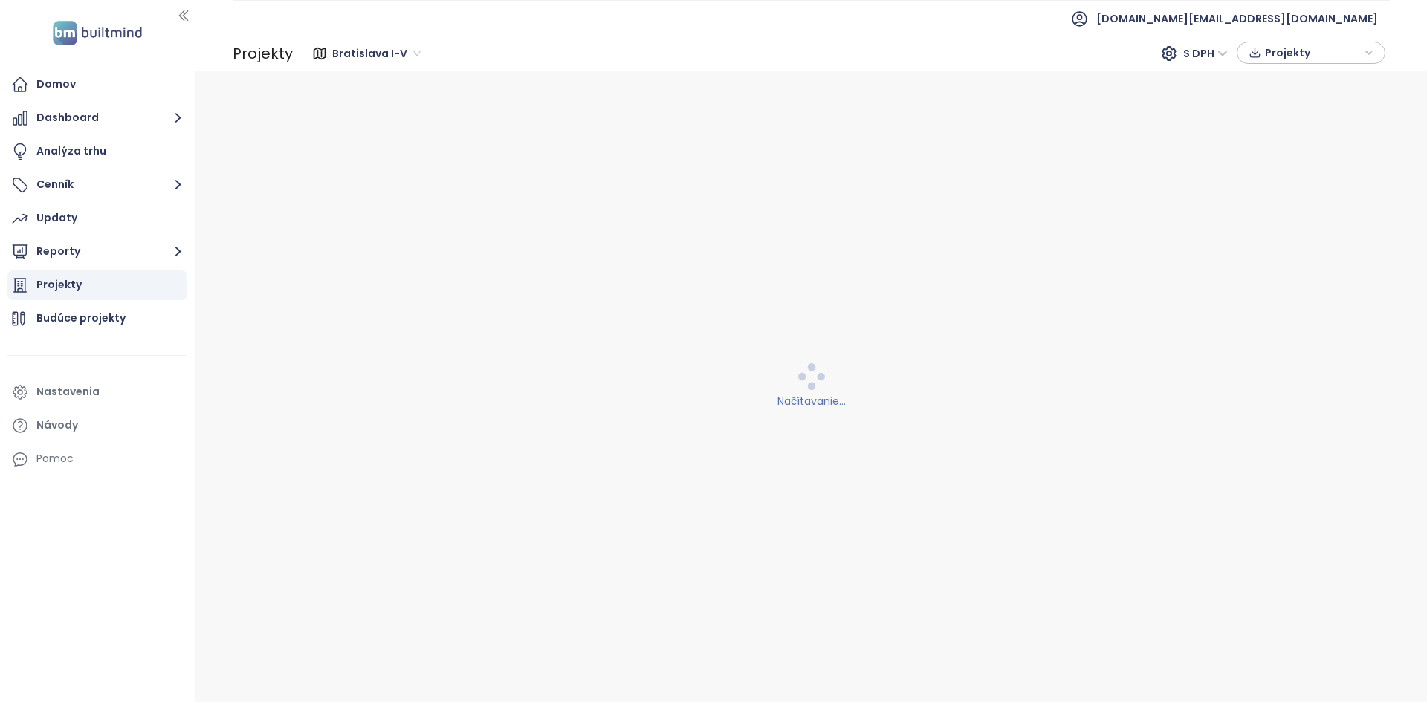
click at [126, 253] on button "Reporty" at bounding box center [97, 252] width 180 height 30
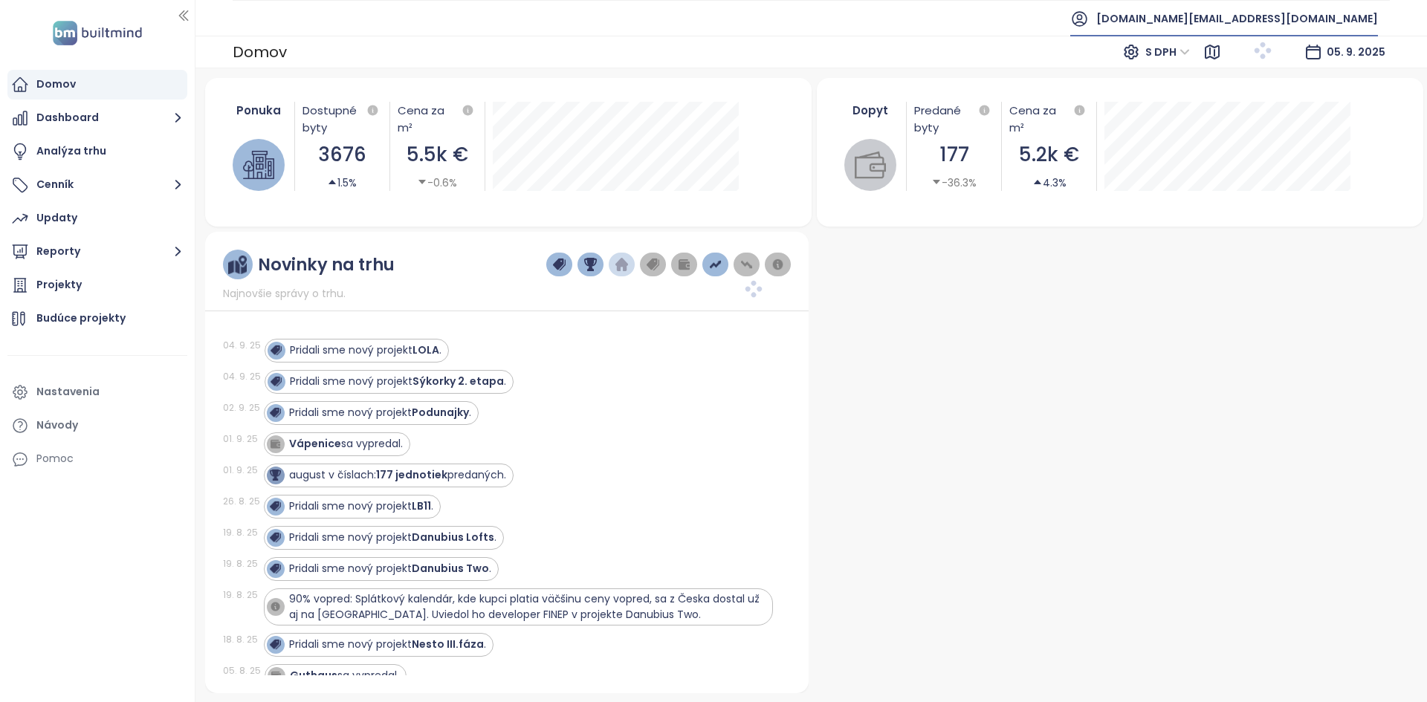
click at [1260, 27] on span "[DOMAIN_NAME][EMAIL_ADDRESS][DOMAIN_NAME]" at bounding box center [1237, 19] width 282 height 36
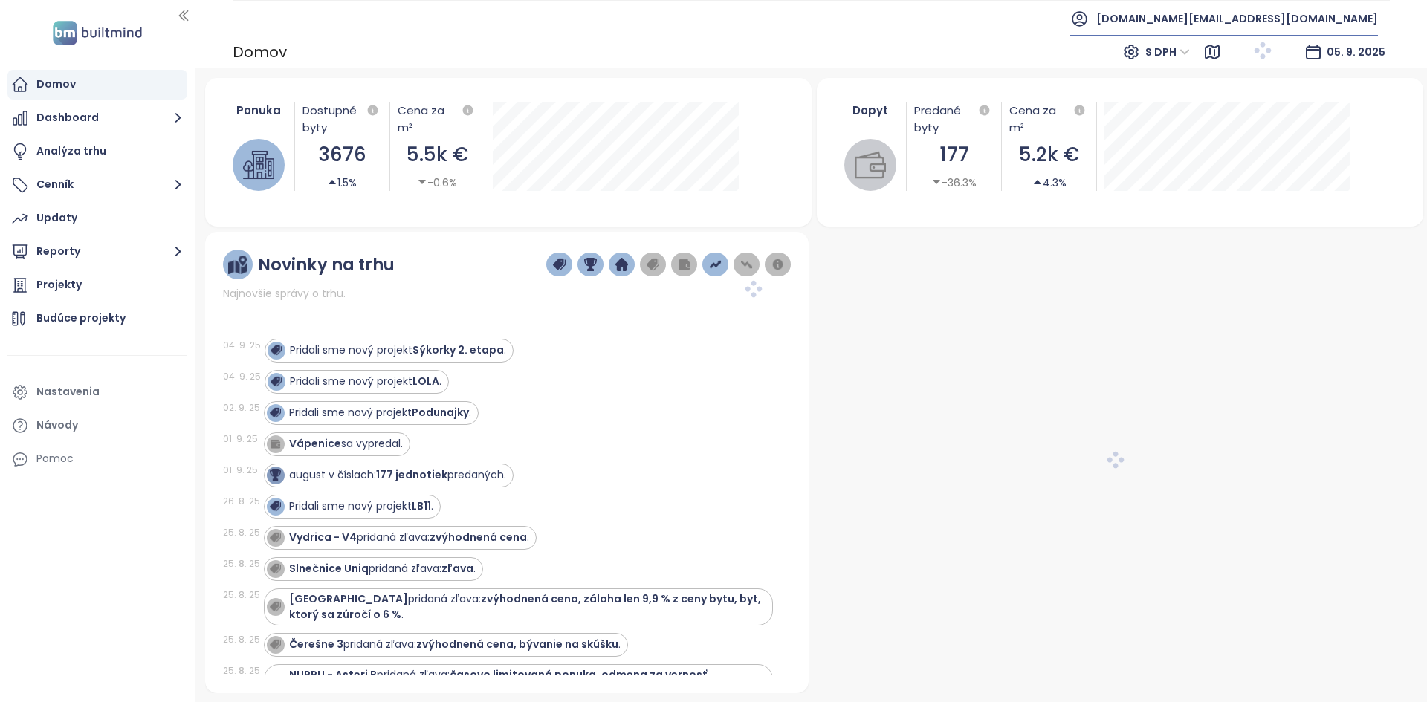
click at [1263, 23] on span "[DOMAIN_NAME][EMAIL_ADDRESS][DOMAIN_NAME]" at bounding box center [1237, 19] width 282 height 36
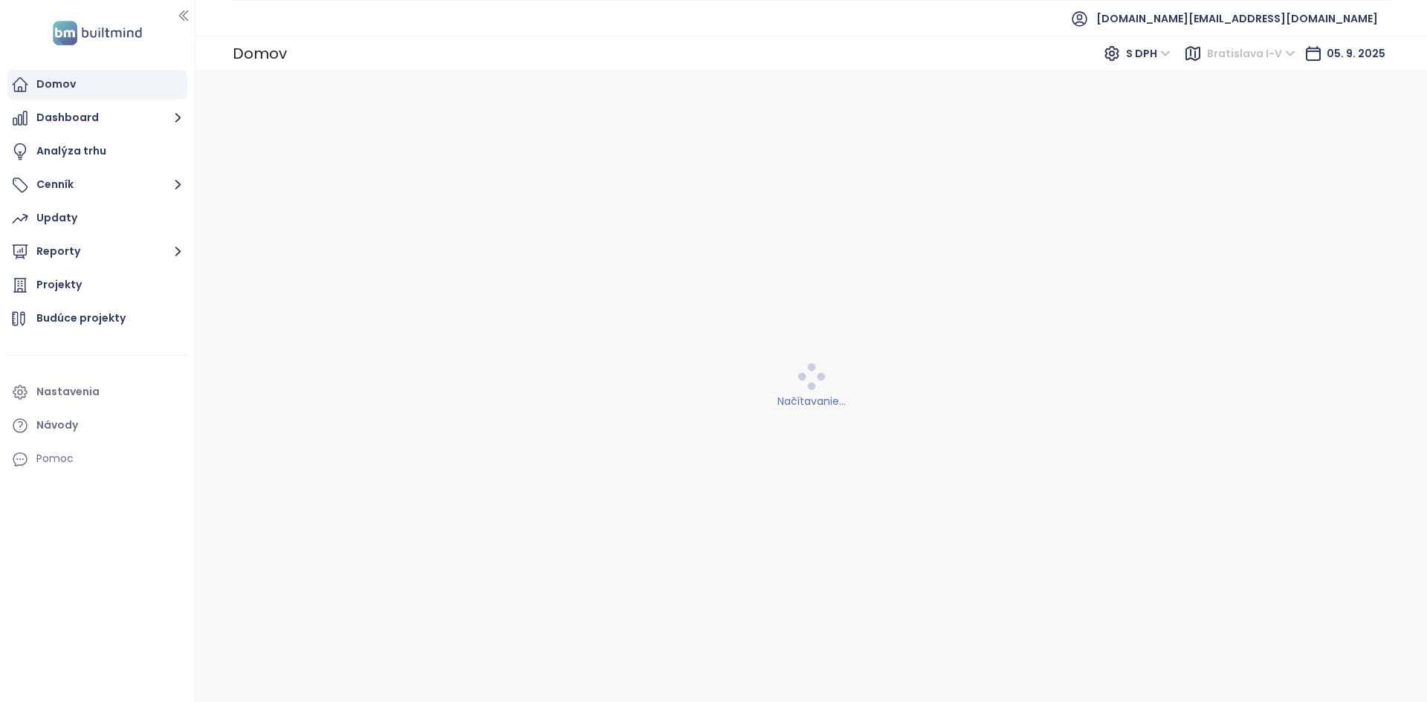
click at [1275, 47] on span "Bratislava I-V" at bounding box center [1251, 53] width 88 height 22
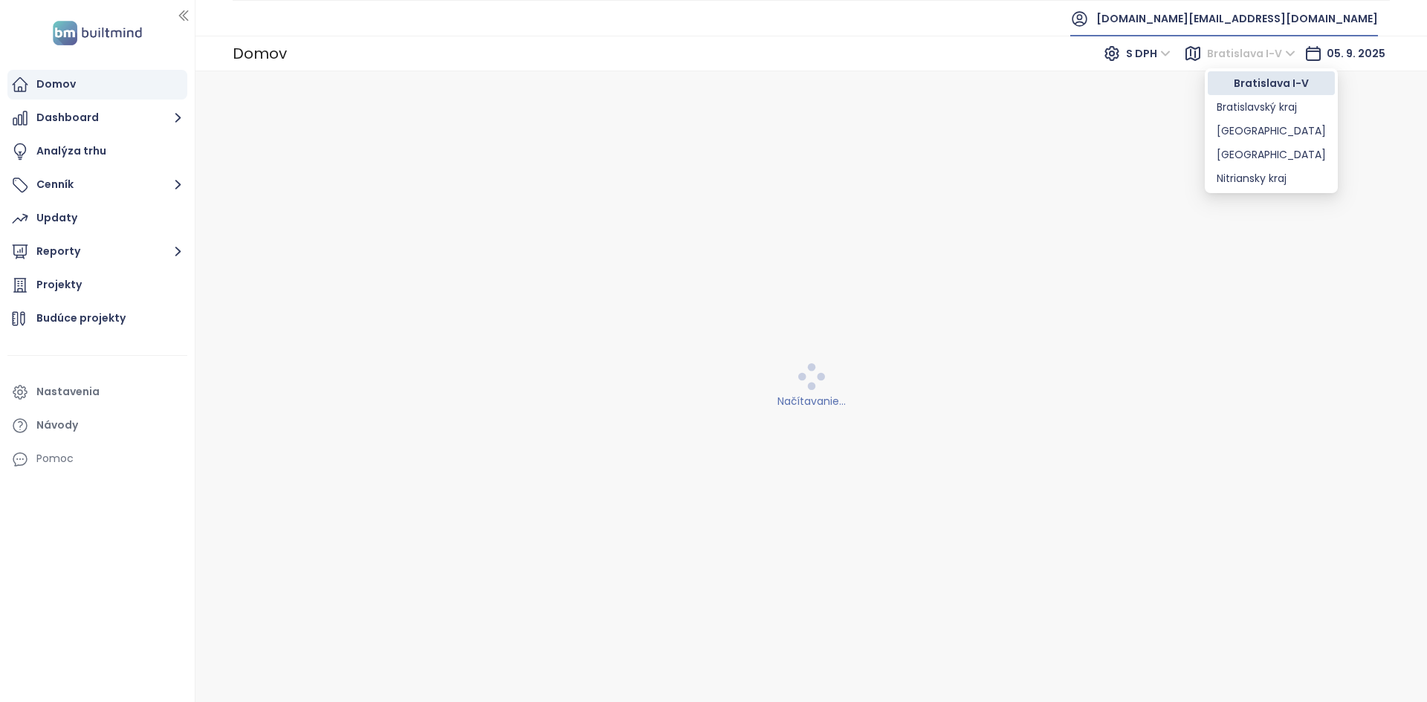
click at [1278, 22] on span "[DOMAIN_NAME][EMAIL_ADDRESS][DOMAIN_NAME]" at bounding box center [1237, 19] width 282 height 36
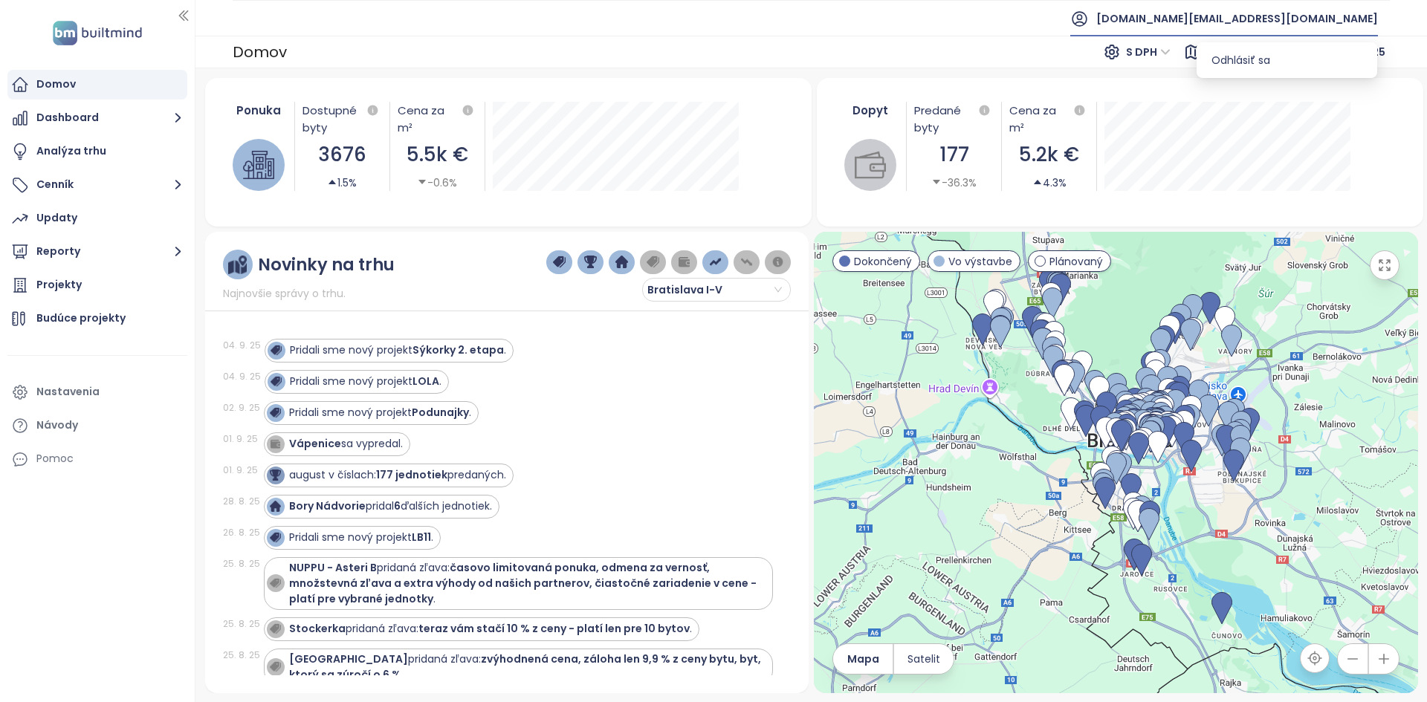
click at [1281, 64] on li "Odhlásiť sa" at bounding box center [1287, 60] width 175 height 30
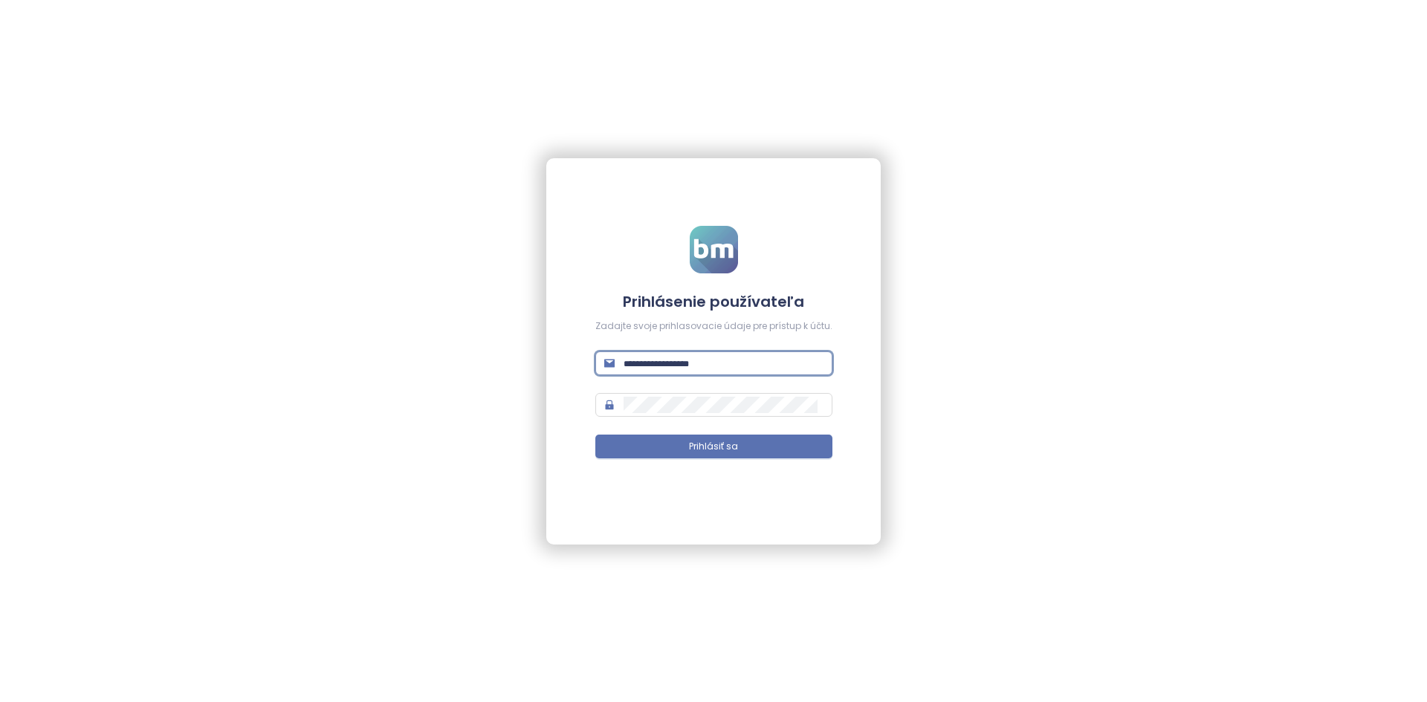
click at [726, 366] on input "text" at bounding box center [724, 363] width 200 height 16
type input "**********"
click at [595, 435] on button "Prihlásiť sa" at bounding box center [713, 447] width 237 height 24
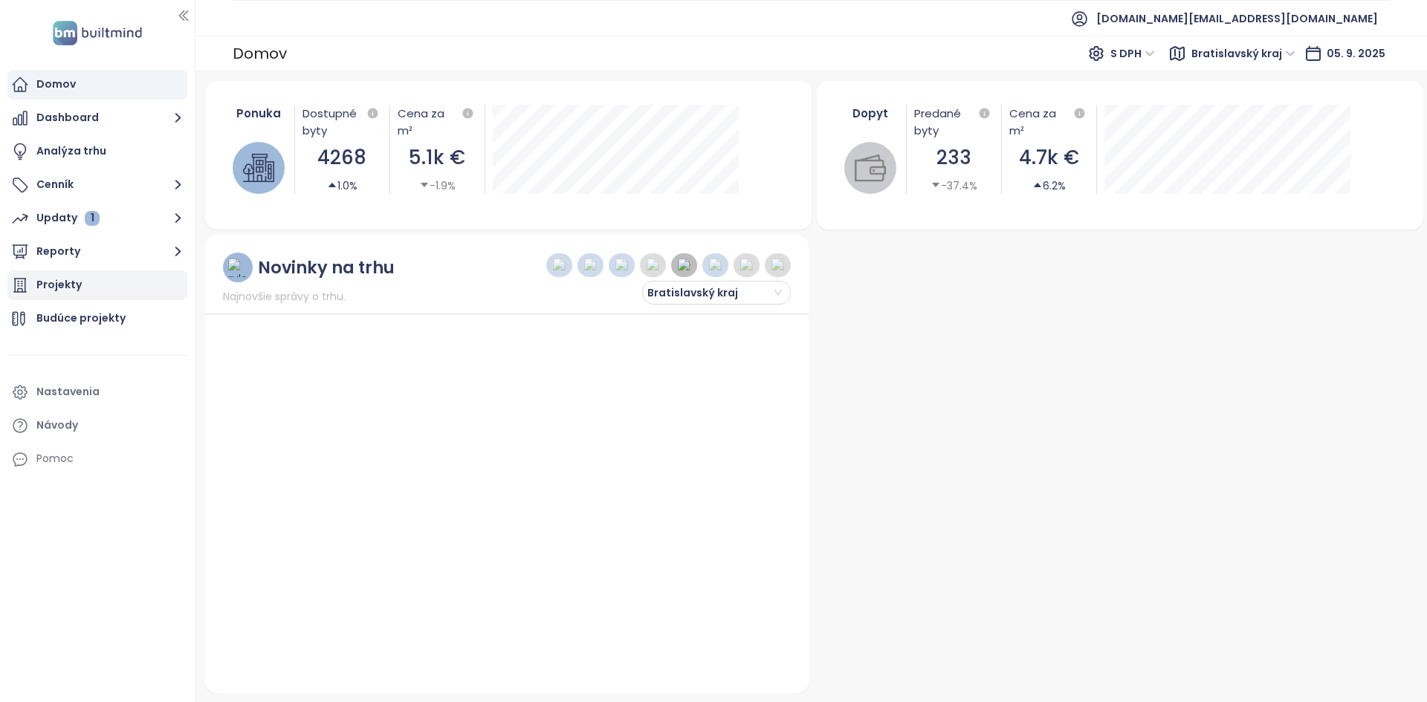
click at [120, 291] on div "Projekty" at bounding box center [97, 286] width 180 height 30
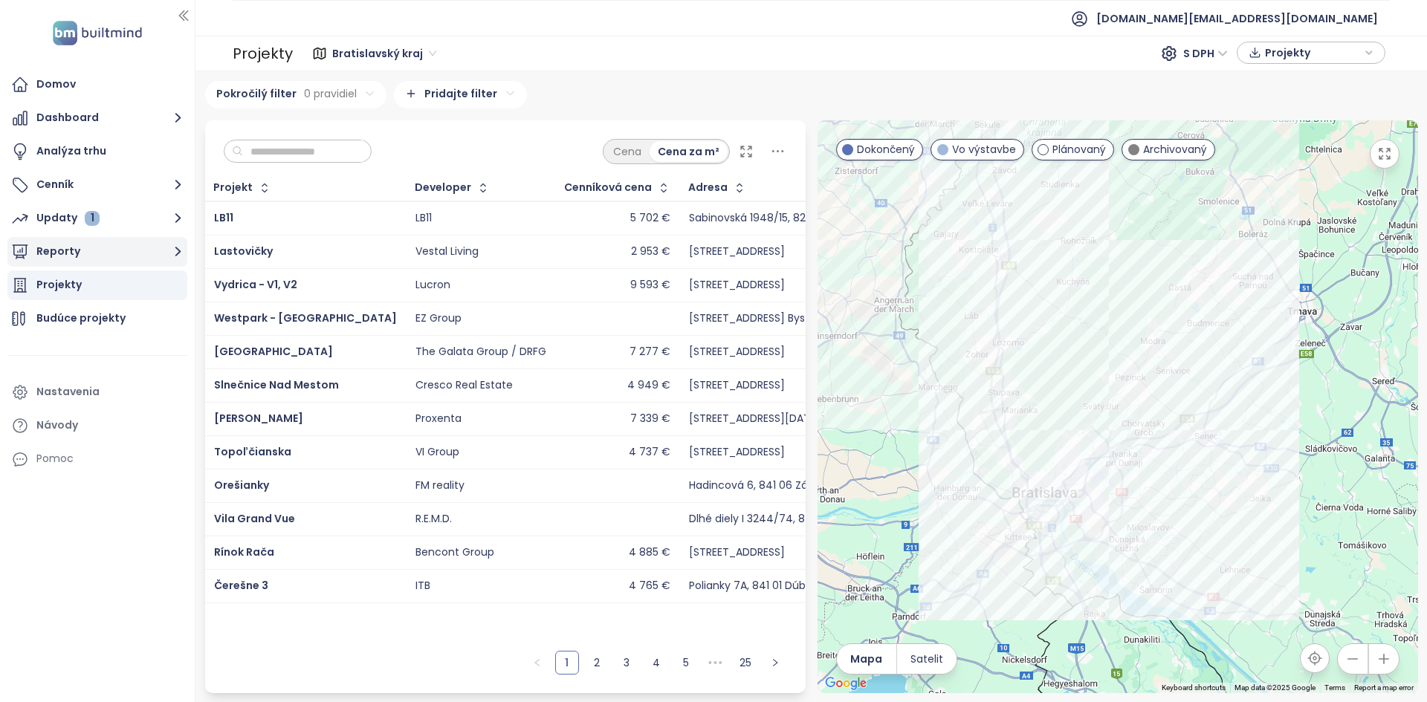
click at [122, 247] on button "Reporty" at bounding box center [97, 252] width 180 height 30
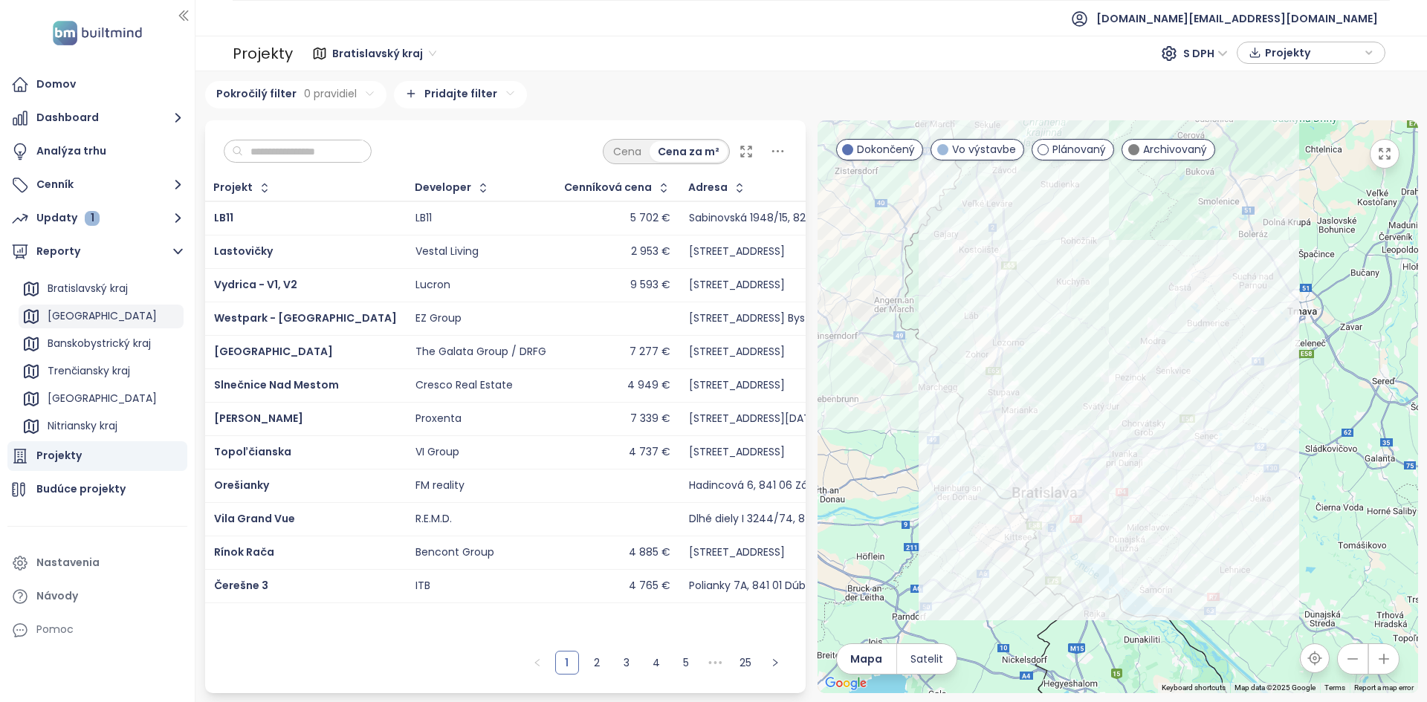
scroll to position [23, 0]
click at [111, 345] on div "Banskobystrický kraj" at bounding box center [99, 345] width 103 height 19
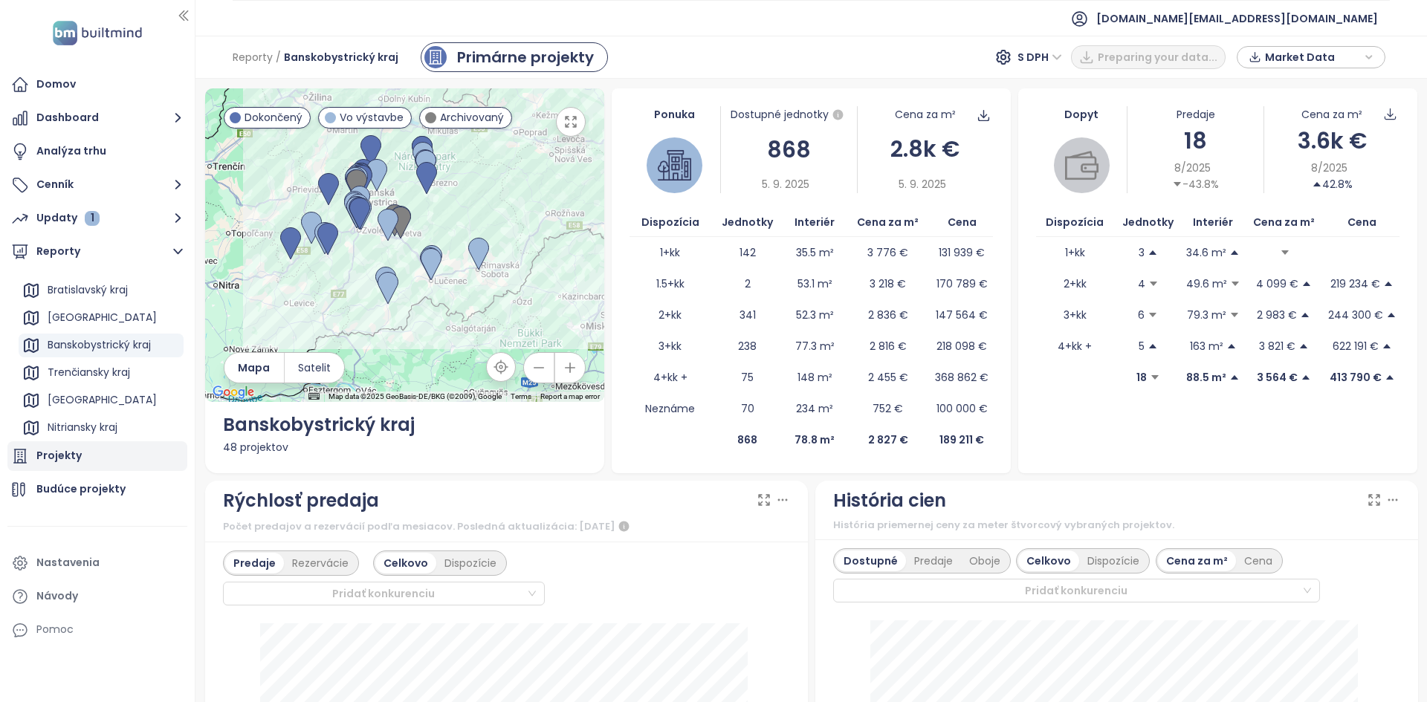
click at [123, 467] on div "Projekty" at bounding box center [97, 456] width 180 height 30
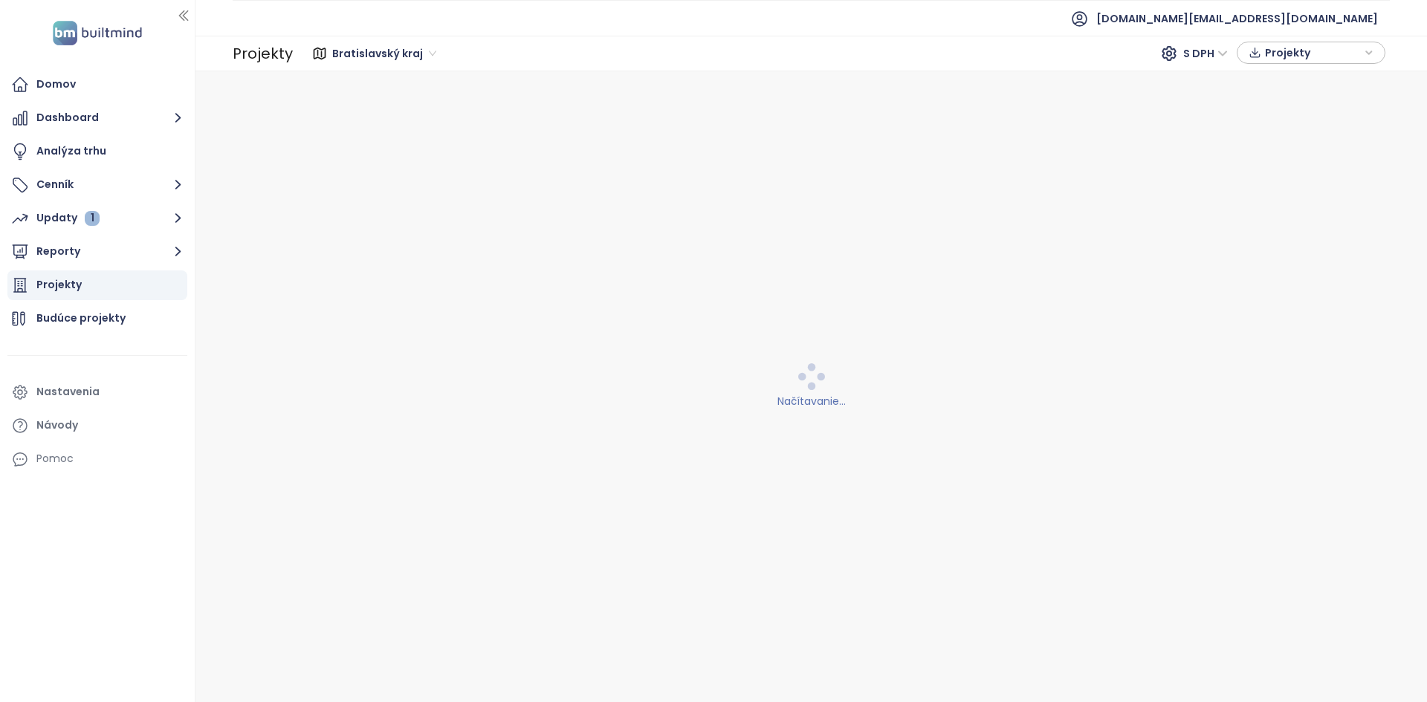
click at [583, 60] on div "Bratislavský kraj S DPH Projekty" at bounding box center [841, 54] width 1088 height 24
click at [398, 61] on span "Bratislavský kraj" at bounding box center [384, 53] width 104 height 22
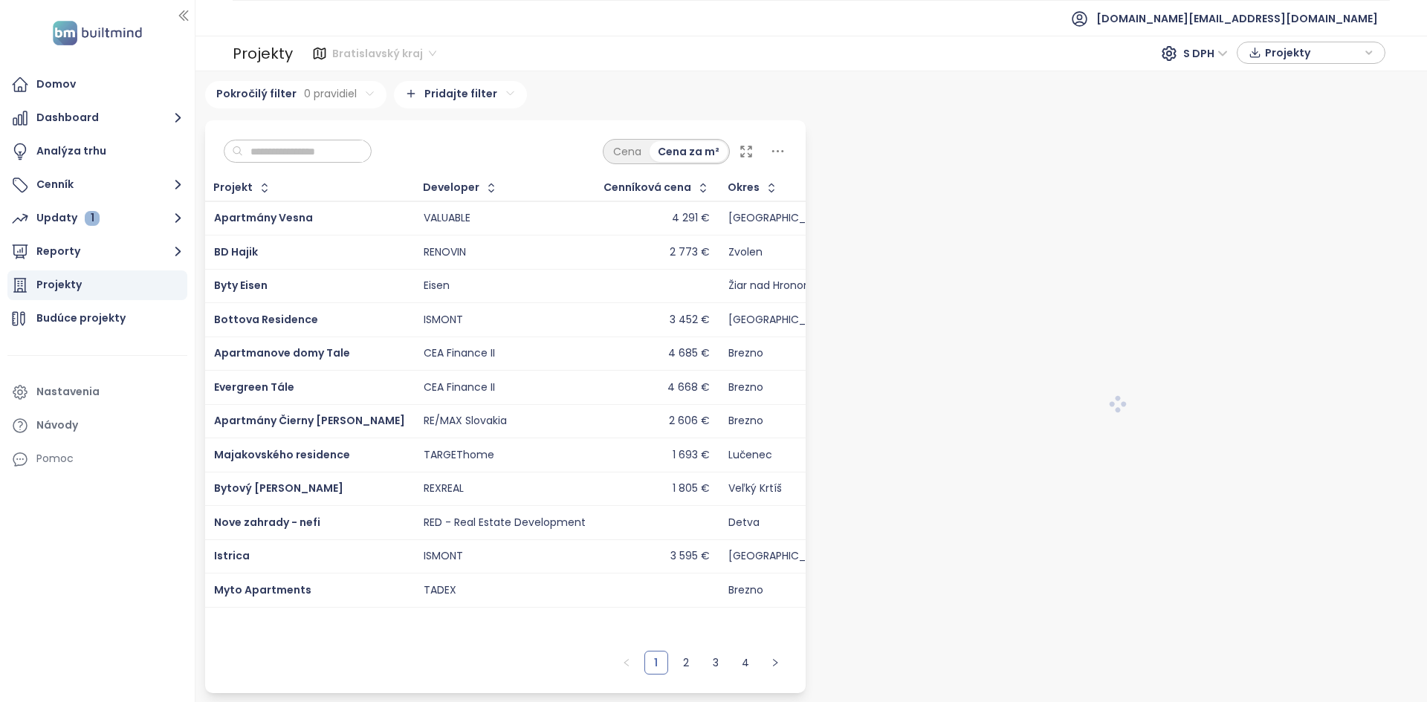
click at [398, 61] on span "Bratislavský kraj" at bounding box center [384, 53] width 104 height 22
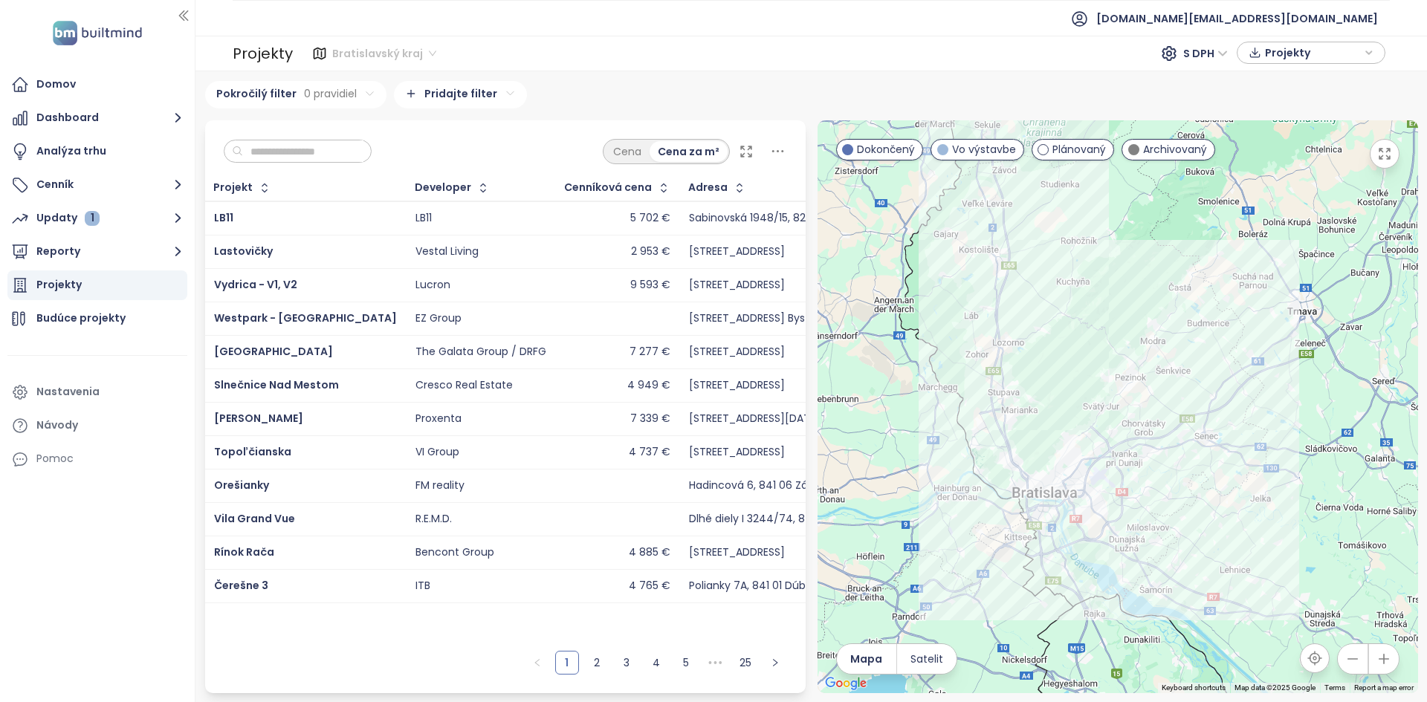
click at [396, 51] on span "Bratislavský kraj" at bounding box center [384, 53] width 104 height 22
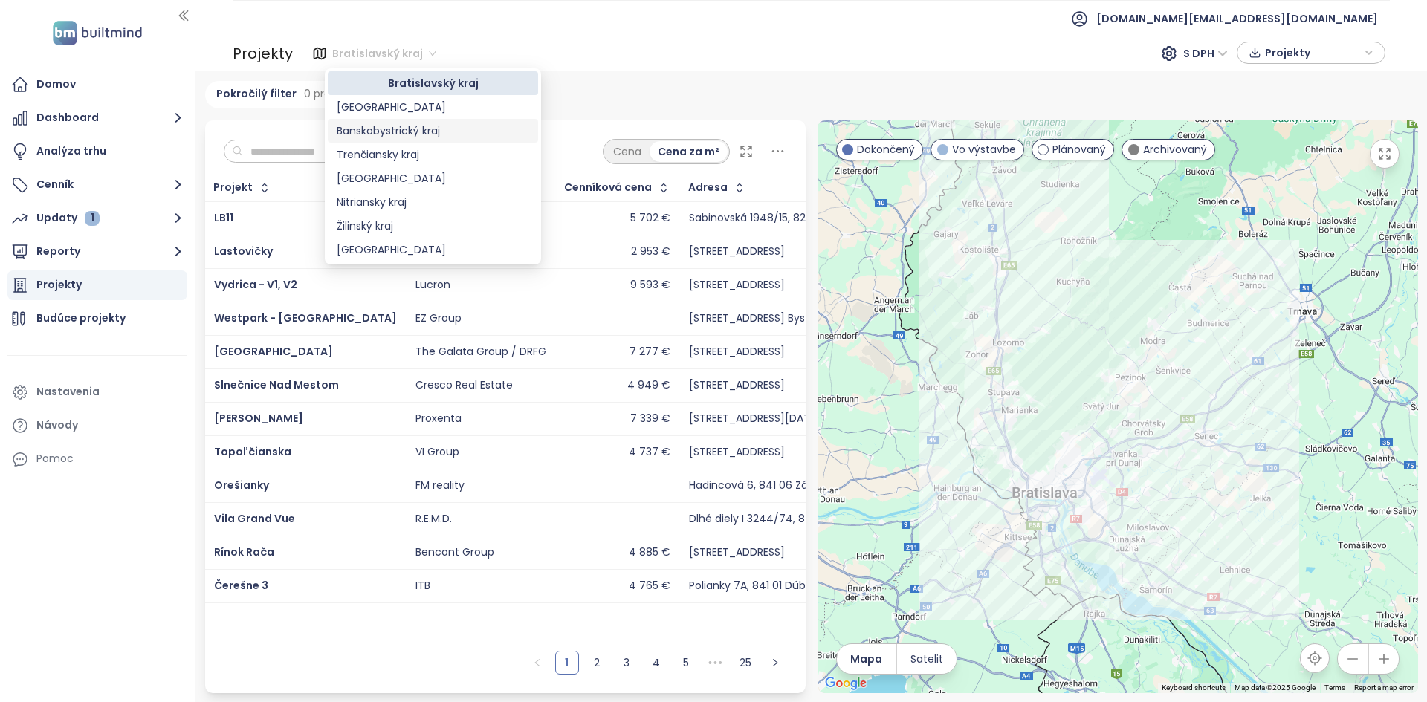
click at [389, 133] on div "Banskobystrický kraj" at bounding box center [433, 131] width 192 height 16
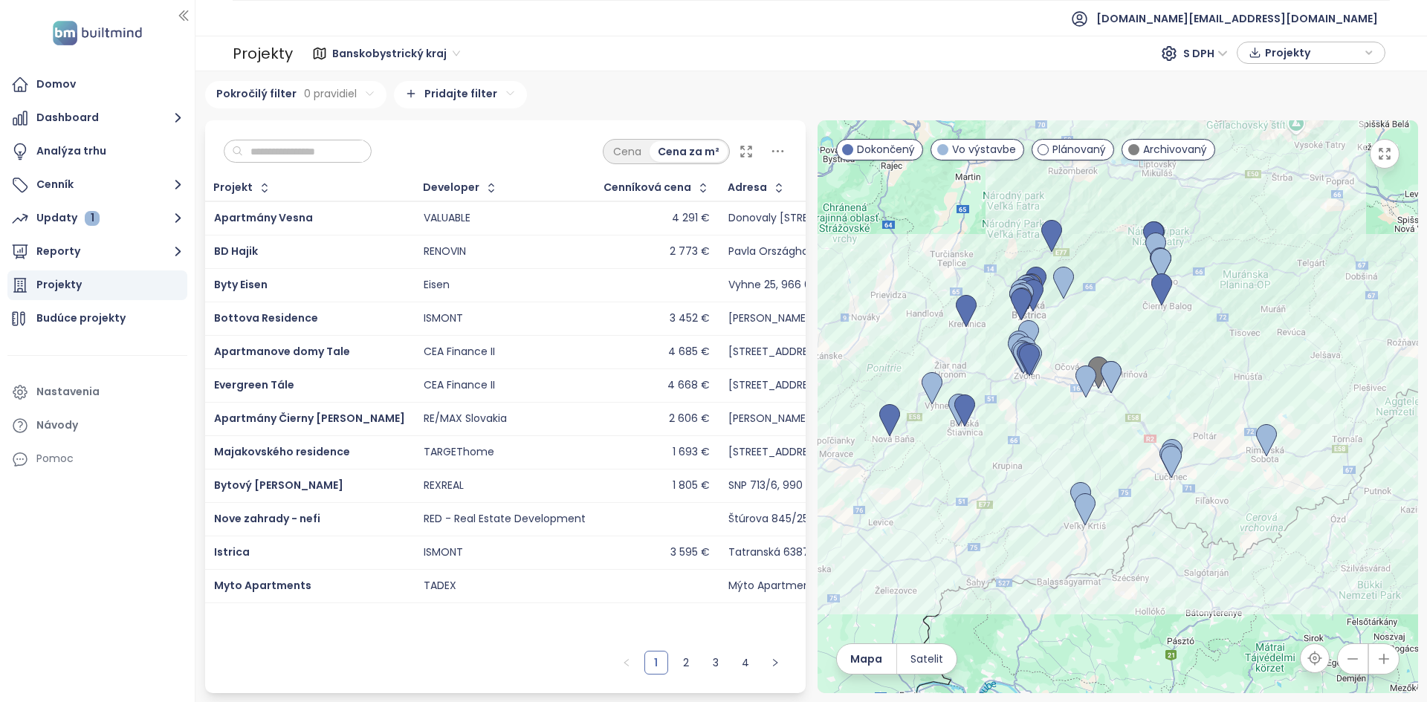
click at [308, 151] on input "text" at bounding box center [303, 151] width 120 height 22
type input "*****"
click at [569, 65] on div "Banskobystrický kraj S DPH Projekty" at bounding box center [841, 54] width 1097 height 30
click at [147, 245] on button "Reporty" at bounding box center [97, 252] width 180 height 30
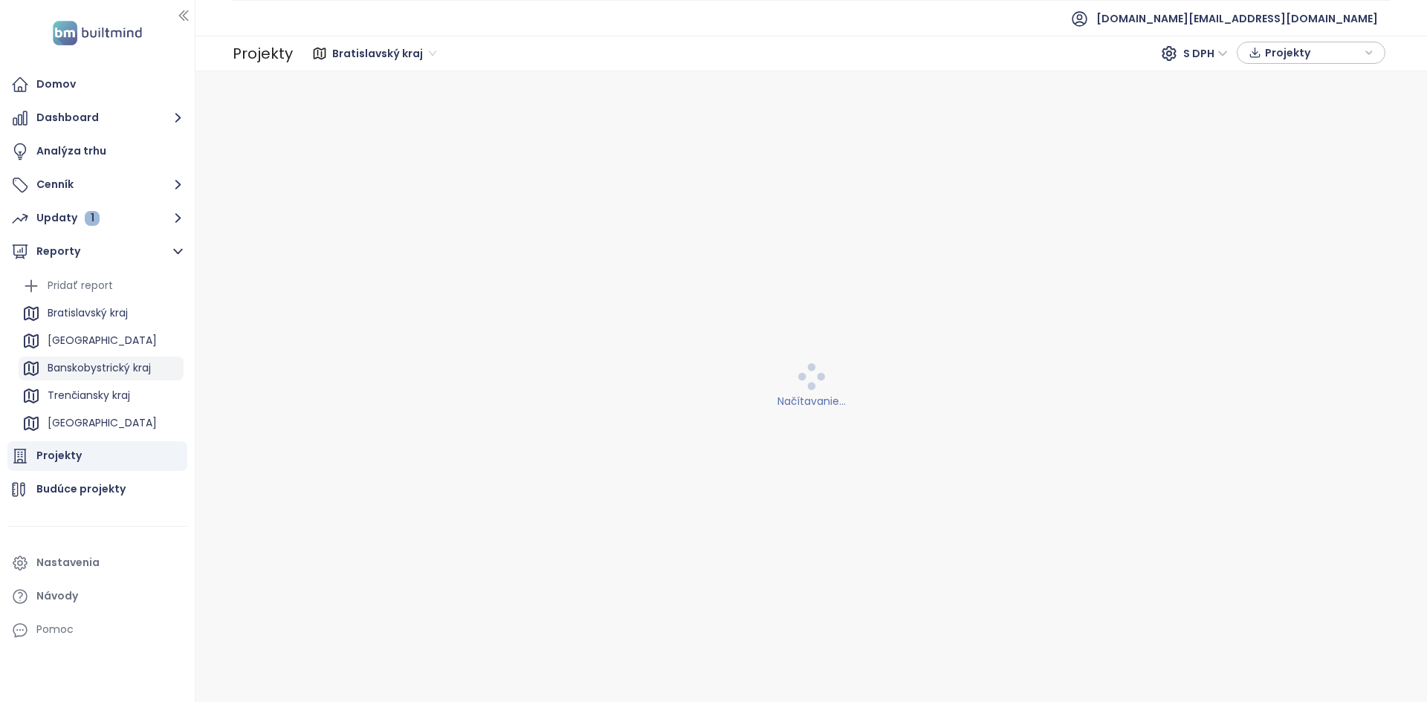
click at [112, 360] on div "Banskobystrický kraj" at bounding box center [99, 368] width 103 height 19
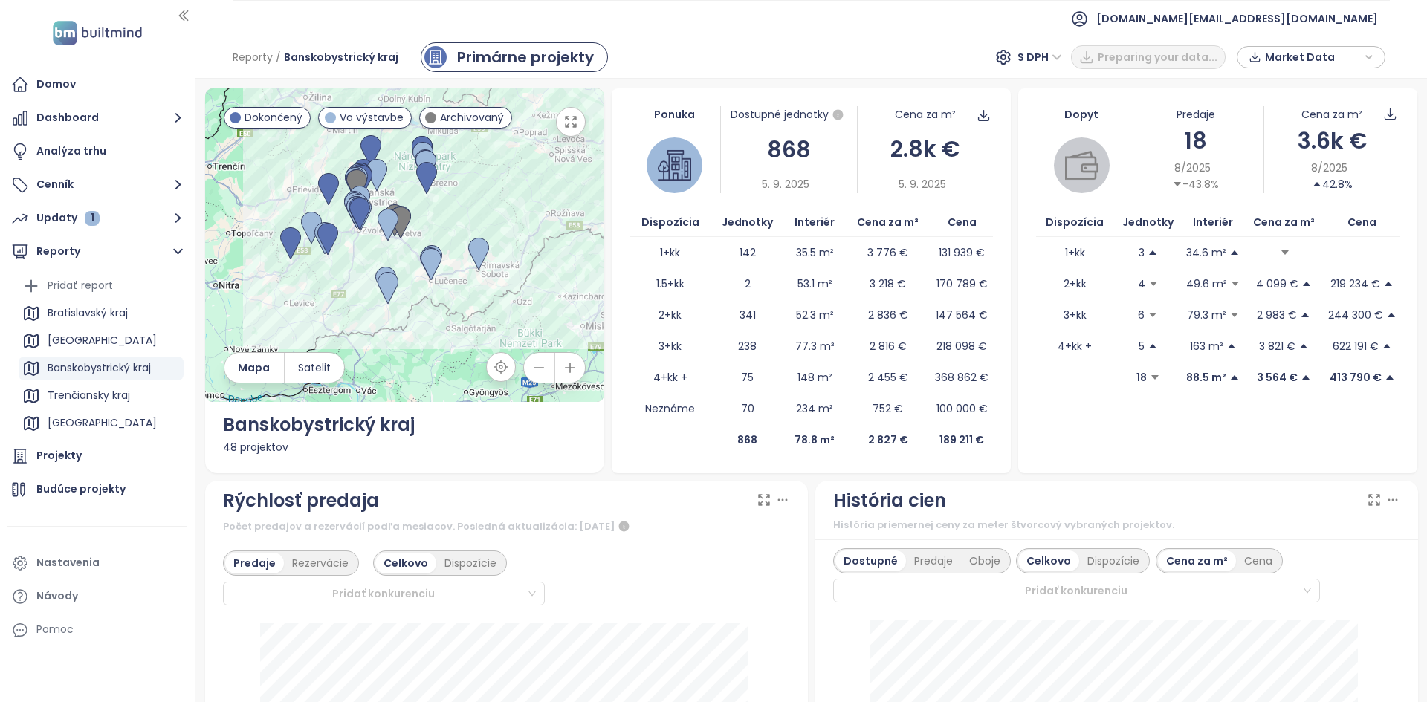
click at [777, 148] on div "868" at bounding box center [788, 149] width 135 height 35
click at [227, 447] on div "48 projektov" at bounding box center [404, 447] width 363 height 16
click at [60, 451] on div "Projekty" at bounding box center [58, 456] width 45 height 19
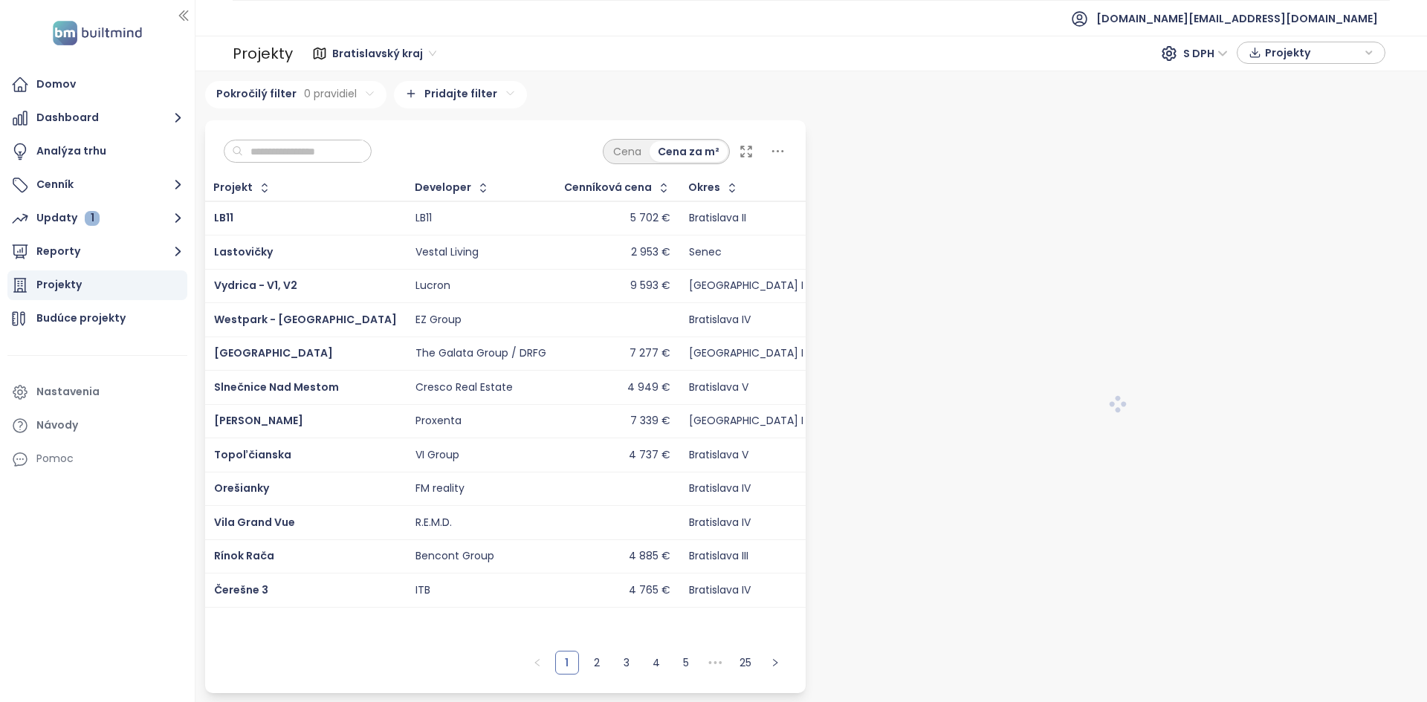
click at [344, 154] on input "text" at bounding box center [303, 151] width 120 height 22
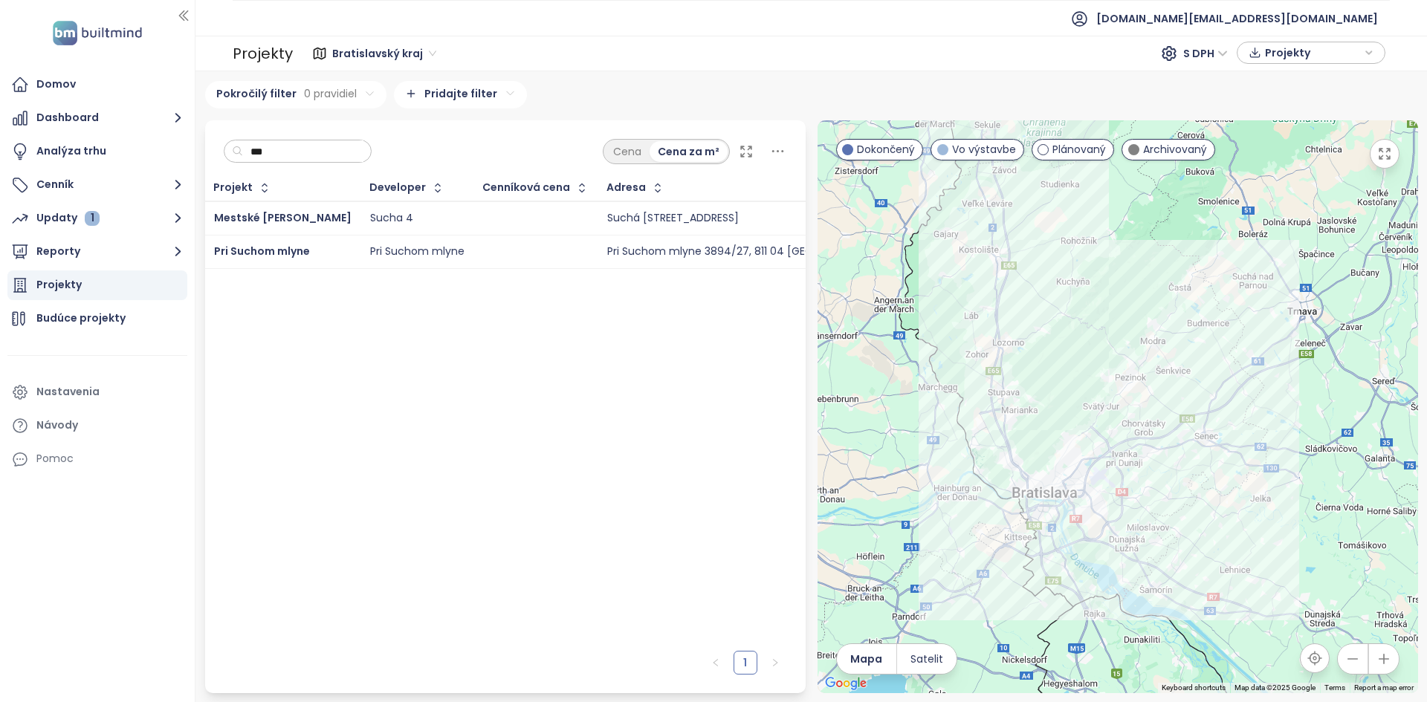
type input "****"
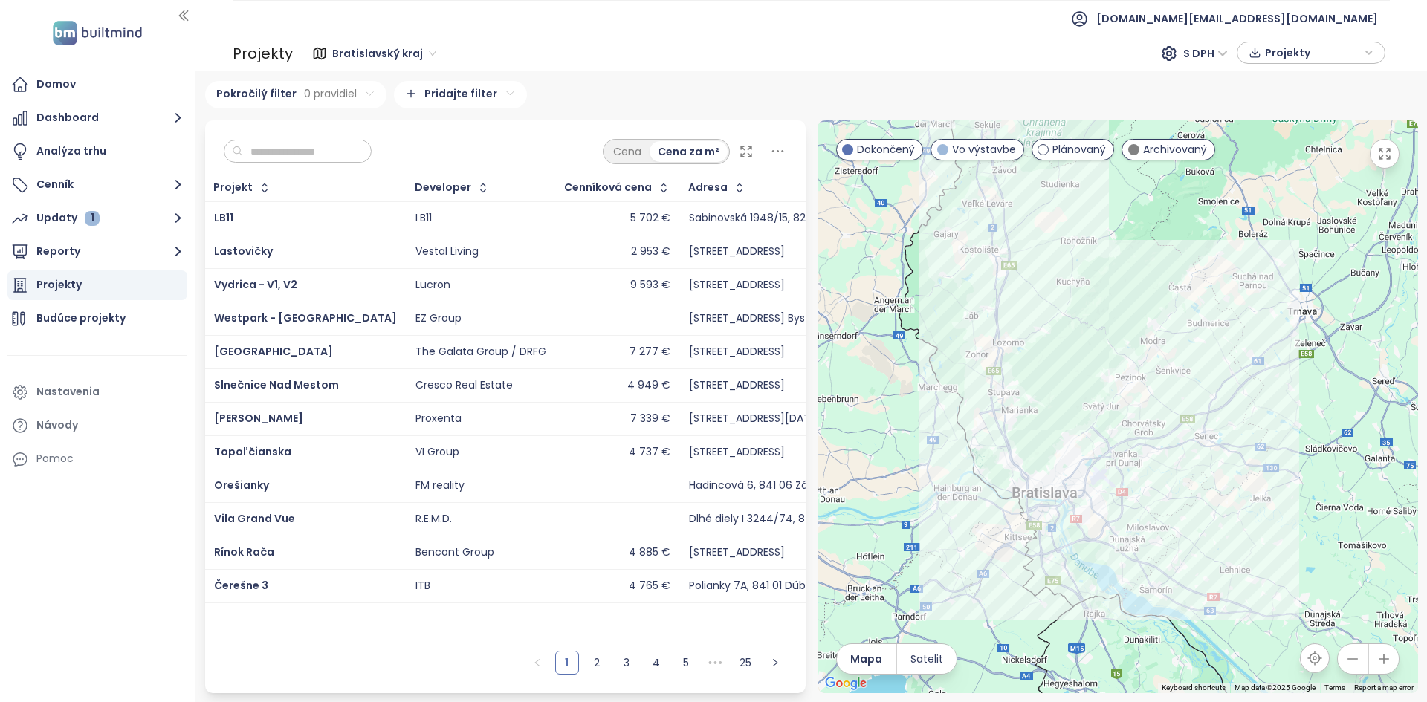
click at [376, 47] on span "Bratislavský kraj" at bounding box center [384, 53] width 104 height 22
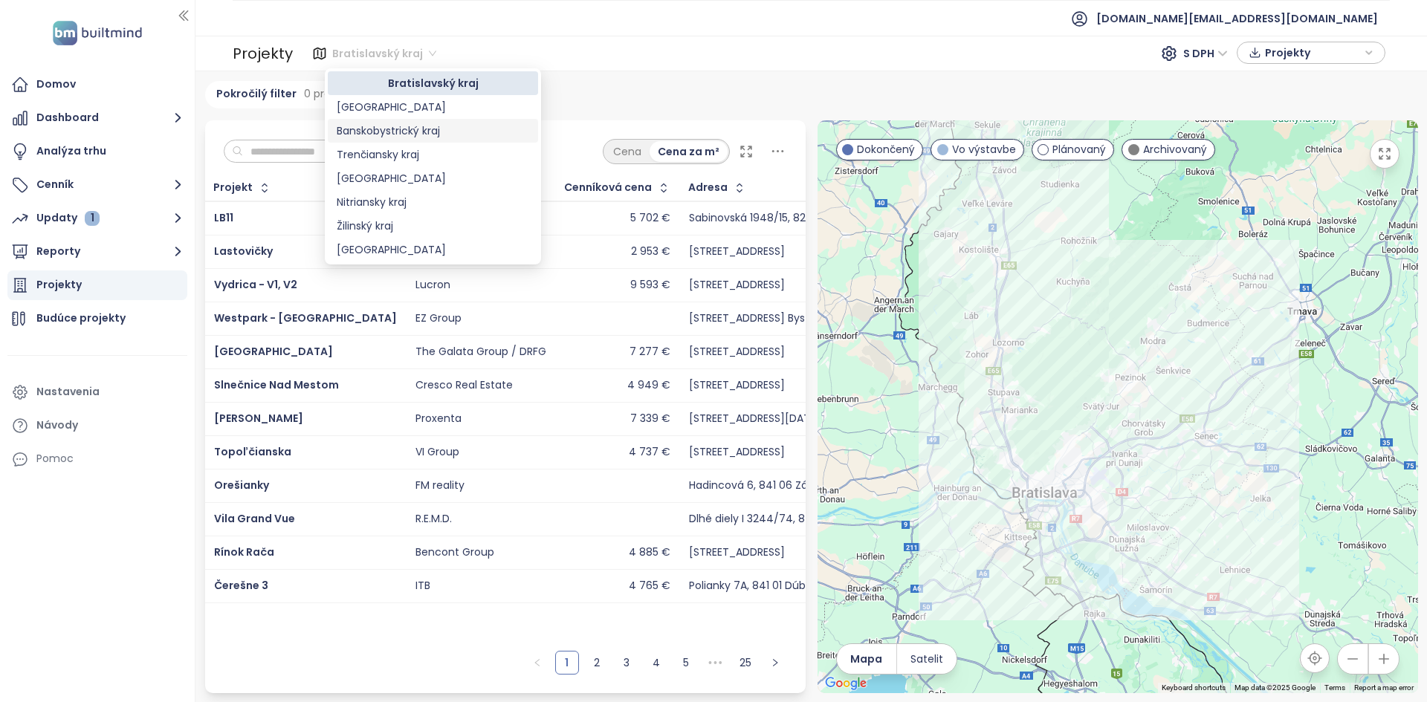
click at [381, 130] on div "Banskobystrický kraj" at bounding box center [433, 131] width 192 height 16
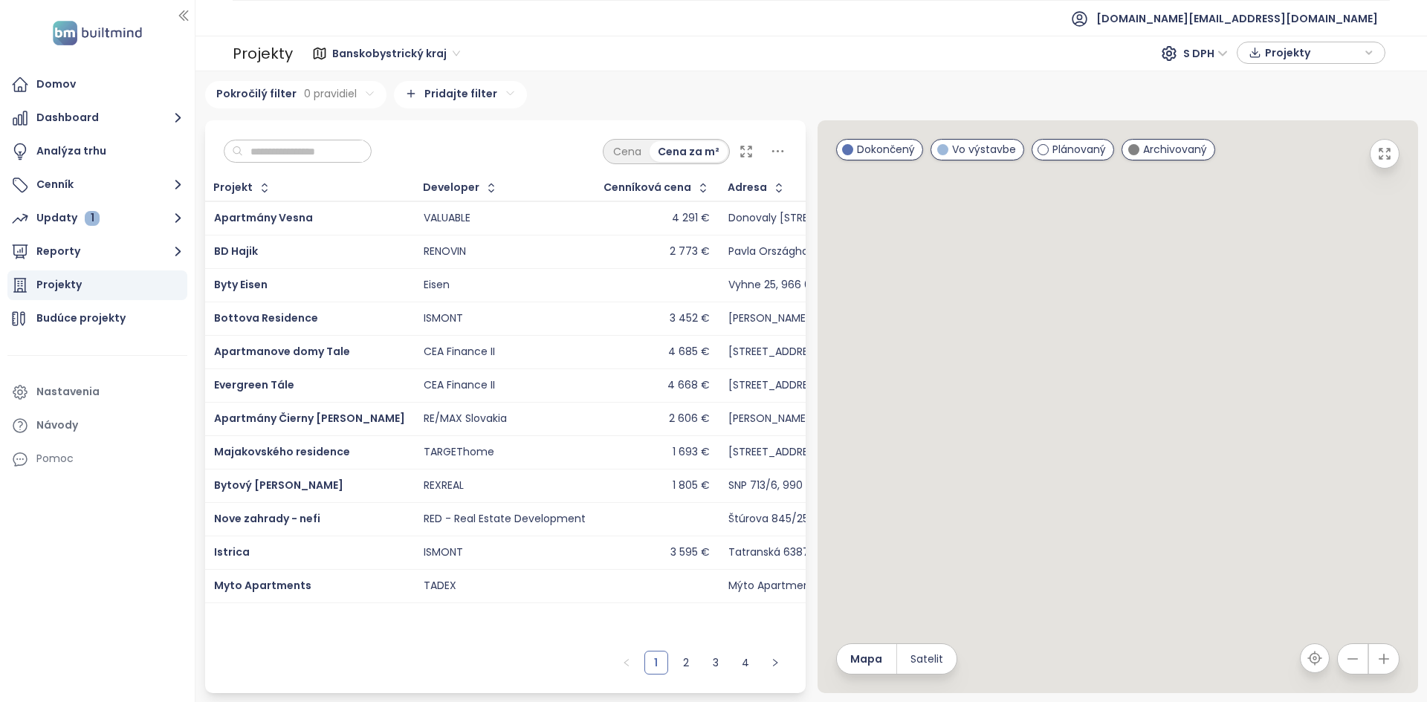
click at [299, 140] on input "text" at bounding box center [303, 151] width 120 height 22
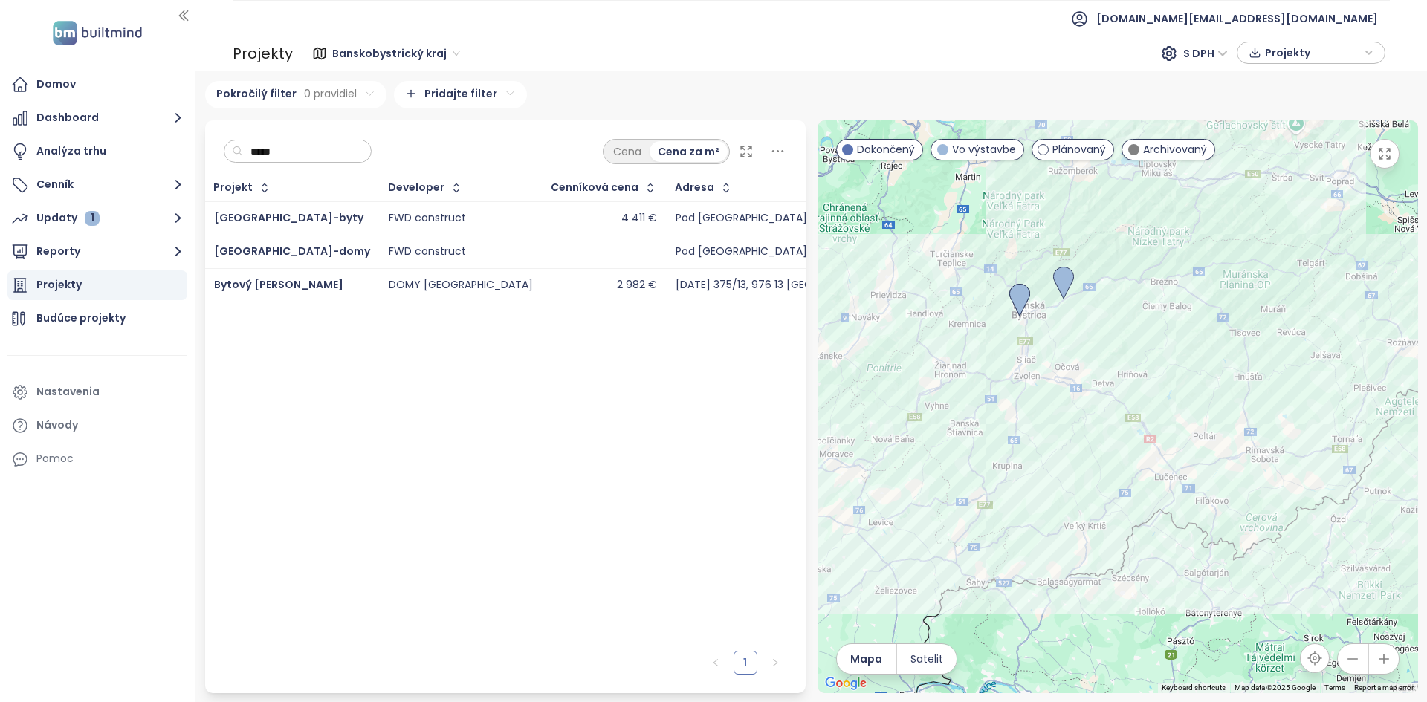
type input "*****"
click at [314, 221] on div "[GEOGRAPHIC_DATA]-byty" at bounding box center [292, 219] width 156 height 18
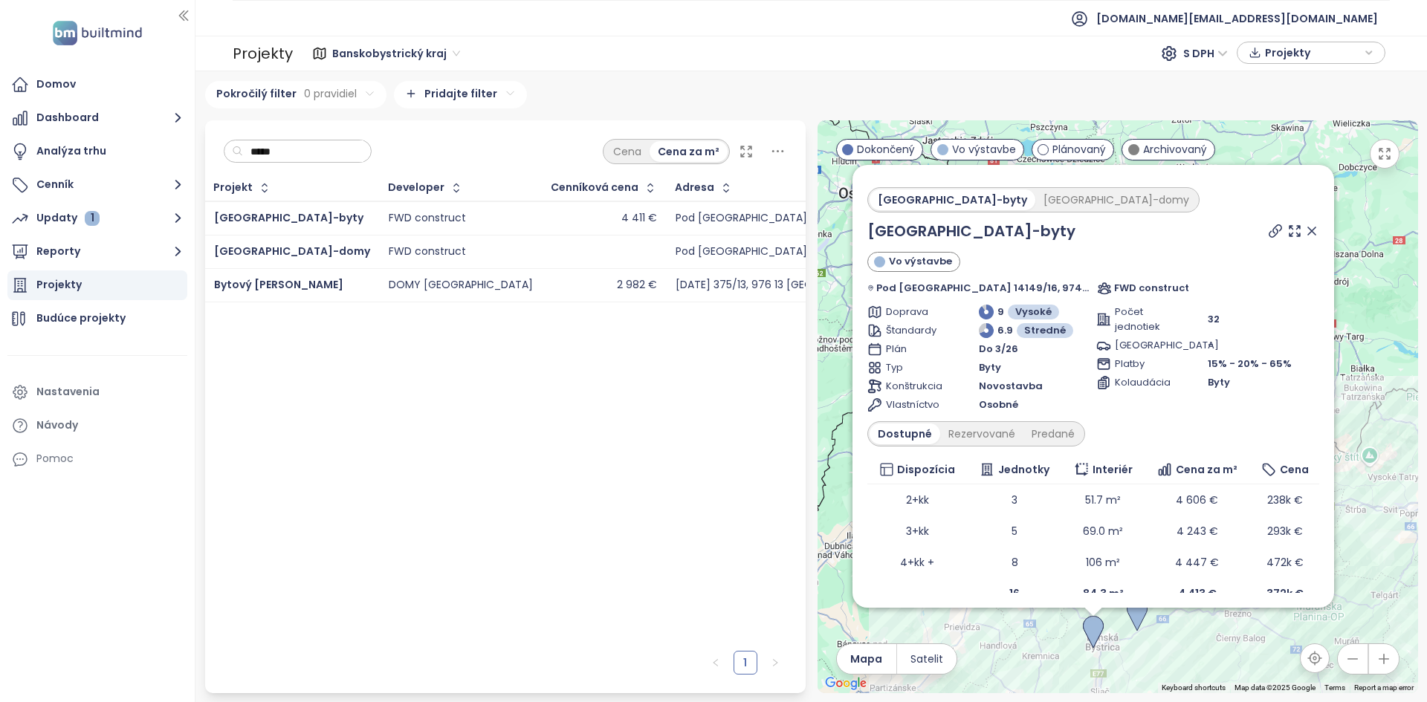
click at [1304, 226] on icon at bounding box center [1311, 231] width 15 height 15
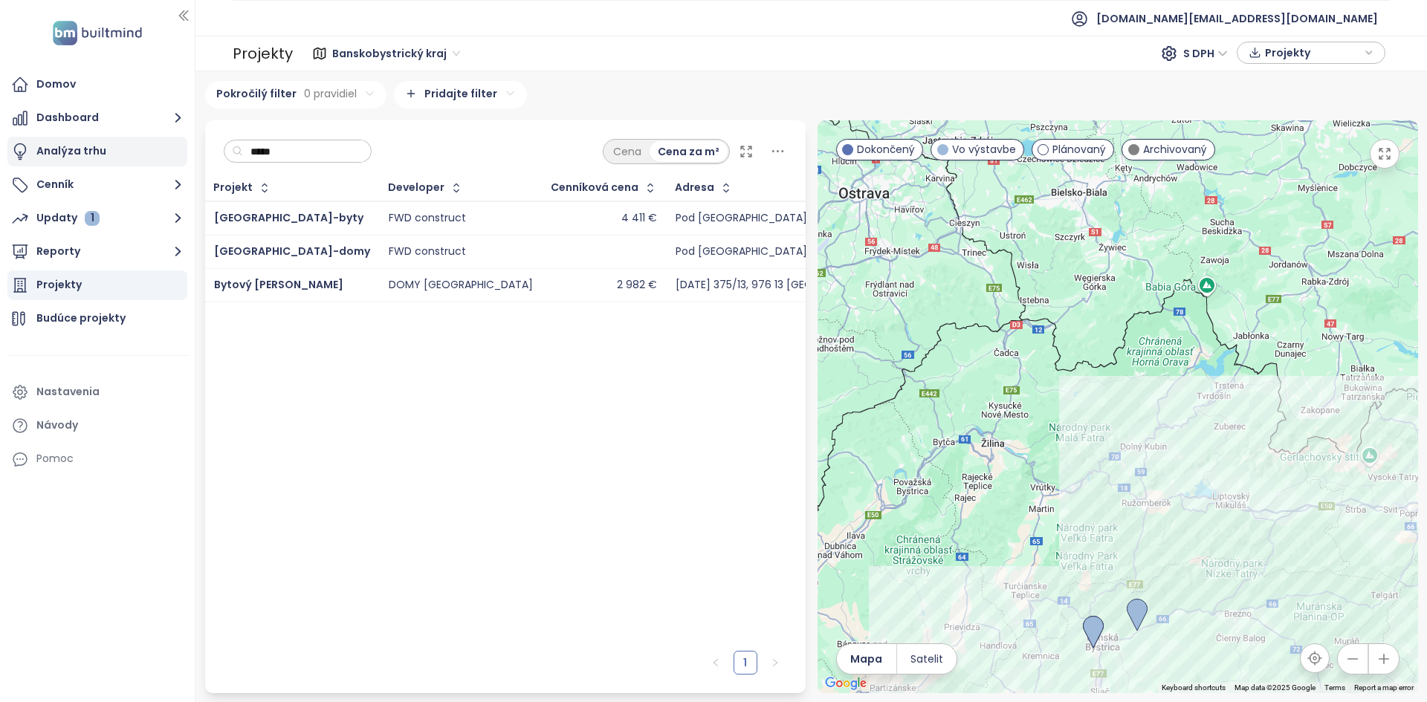
click at [110, 157] on div "Analýza trhu" at bounding box center [97, 152] width 180 height 30
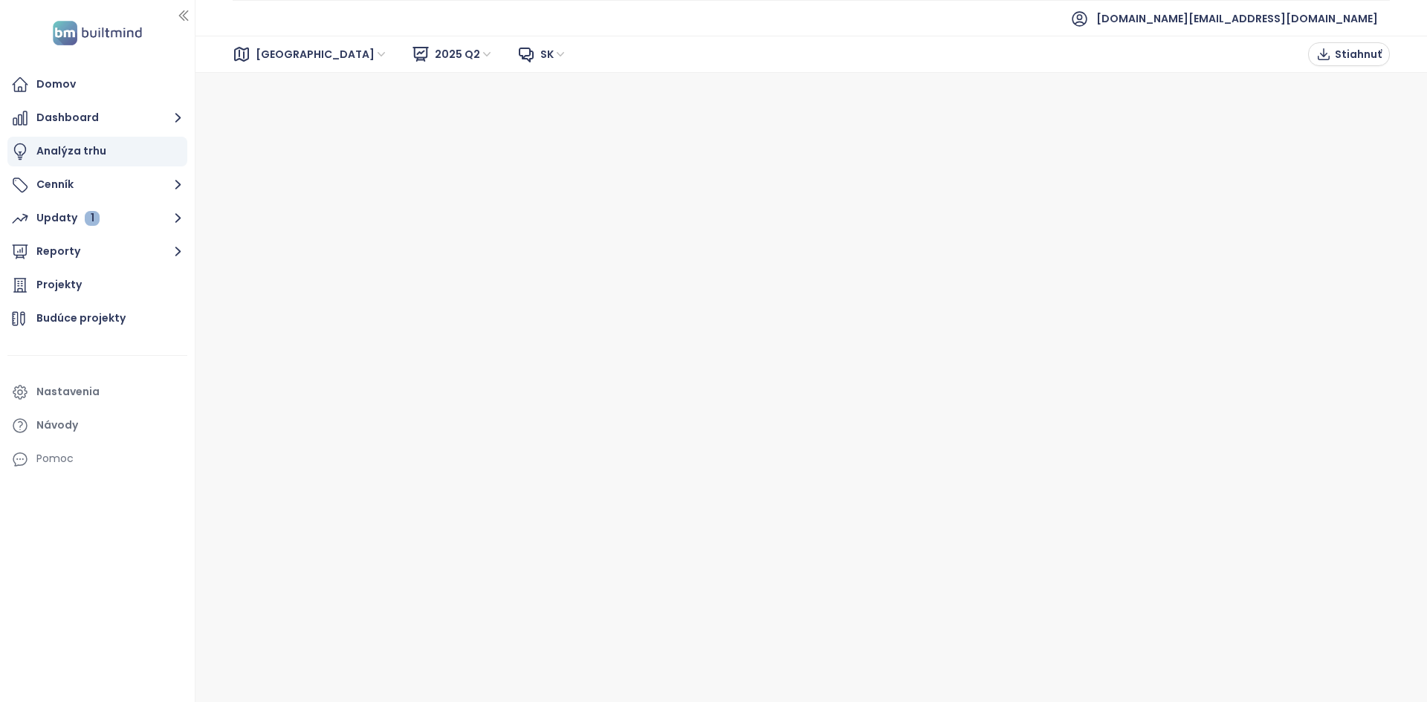
click at [308, 60] on span "[GEOGRAPHIC_DATA]" at bounding box center [322, 54] width 132 height 22
click at [435, 51] on span "2025 Q2" at bounding box center [464, 54] width 59 height 22
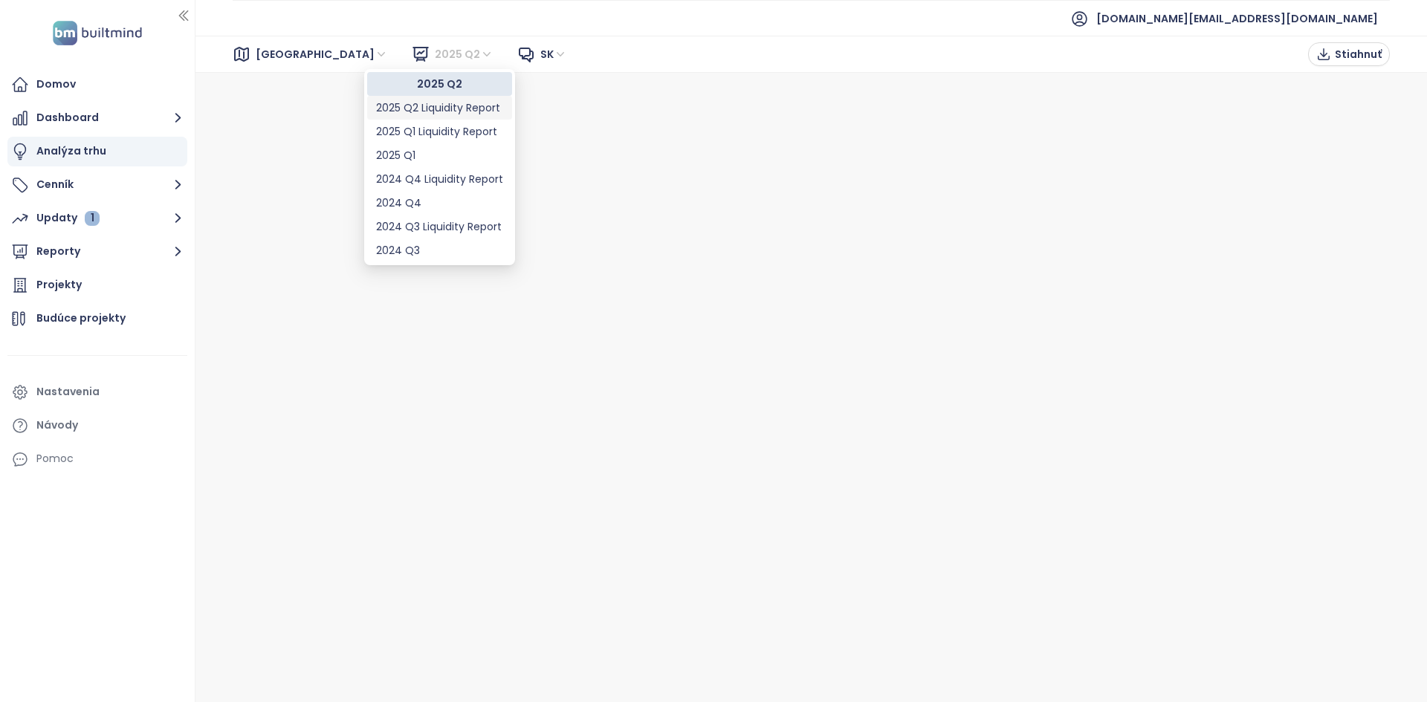
click at [436, 111] on div "2025 Q2 Liquidity Report" at bounding box center [439, 108] width 127 height 16
